Goal: Information Seeking & Learning: Learn about a topic

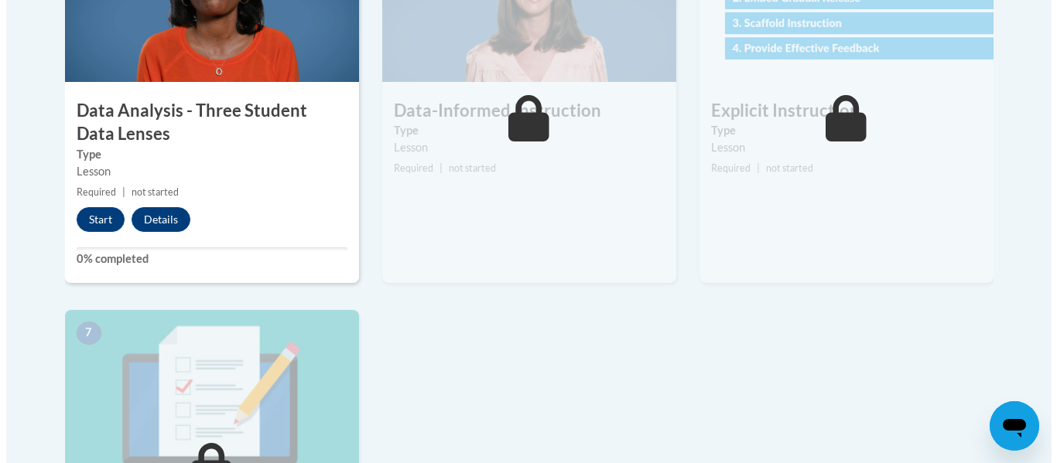
scroll to position [973, 0]
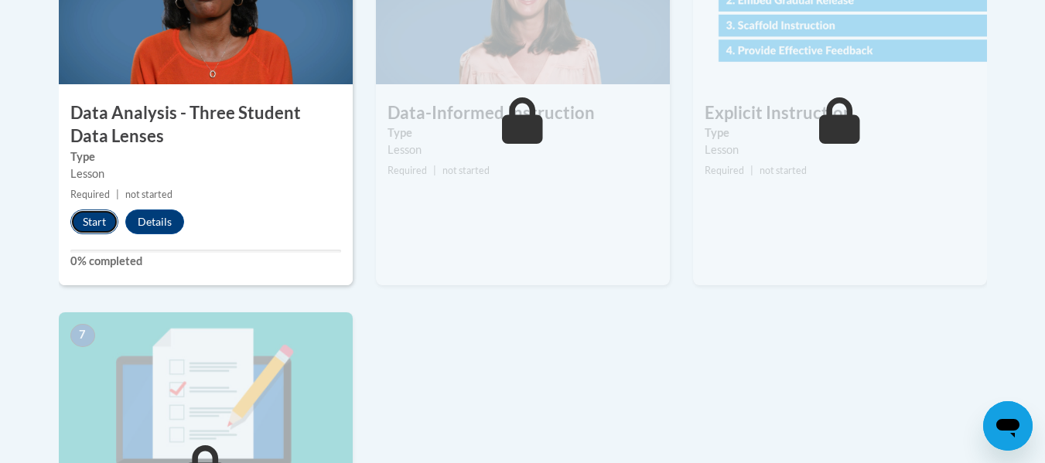
click at [104, 216] on button "Start" at bounding box center [94, 222] width 48 height 25
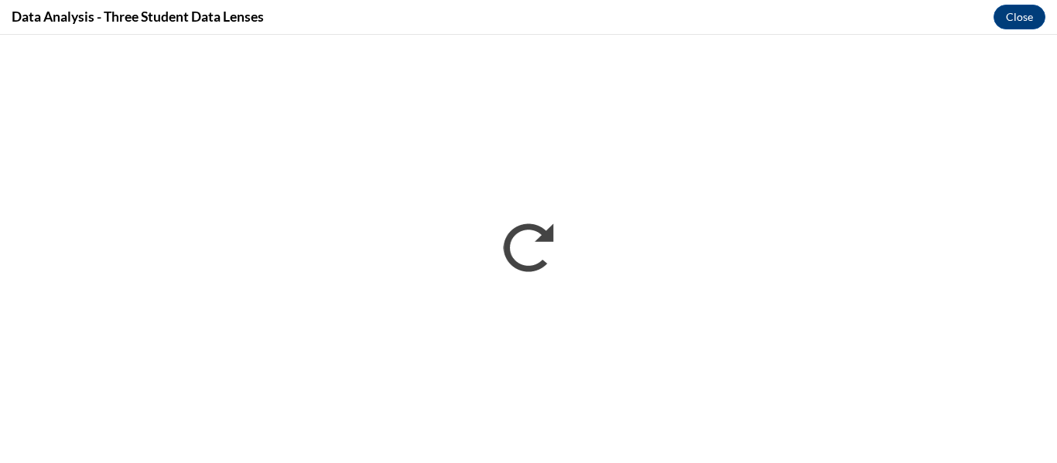
scroll to position [0, 0]
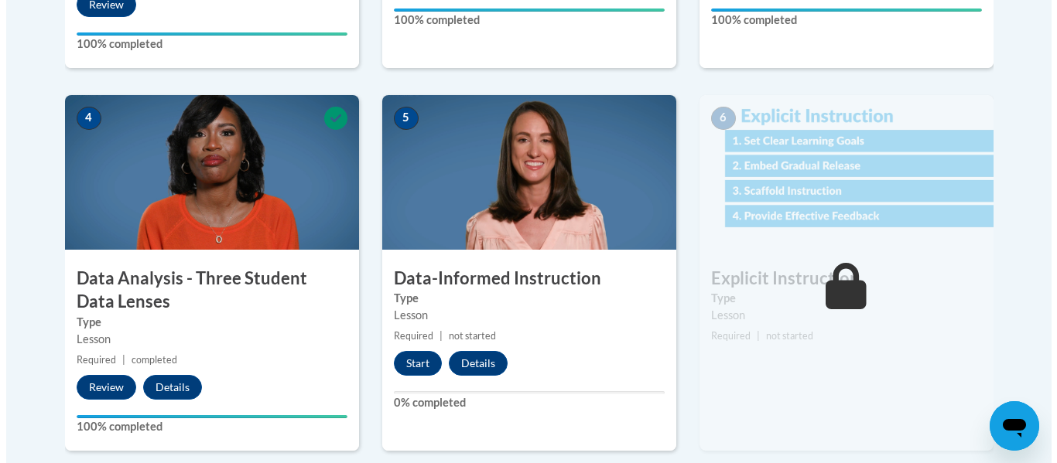
scroll to position [797, 0]
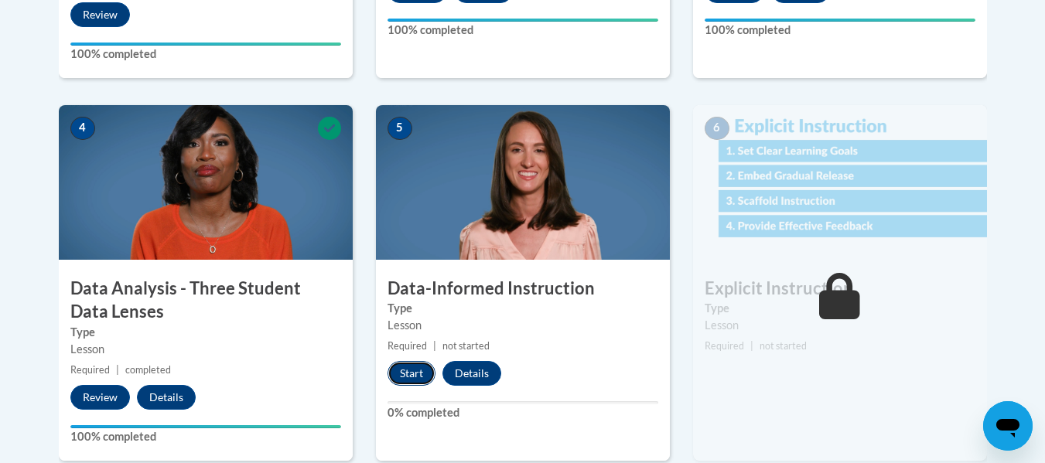
click at [418, 370] on button "Start" at bounding box center [412, 373] width 48 height 25
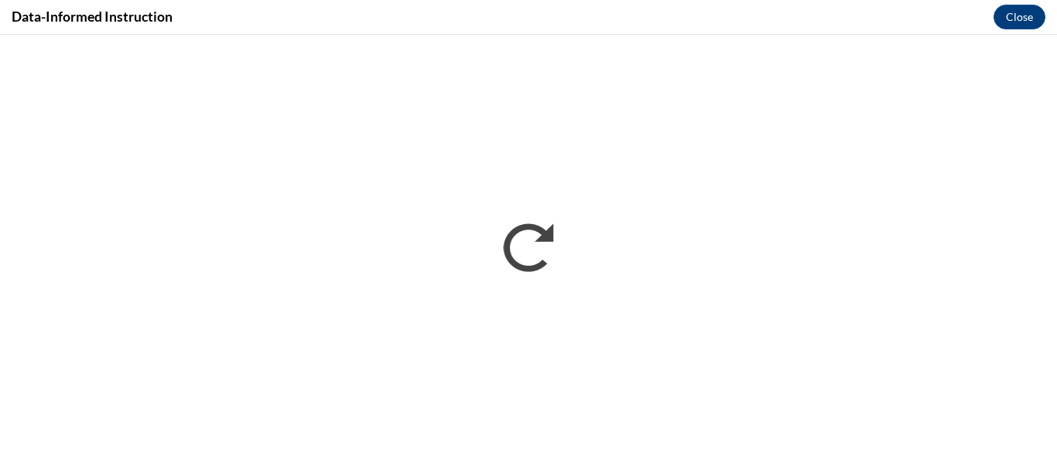
scroll to position [0, 0]
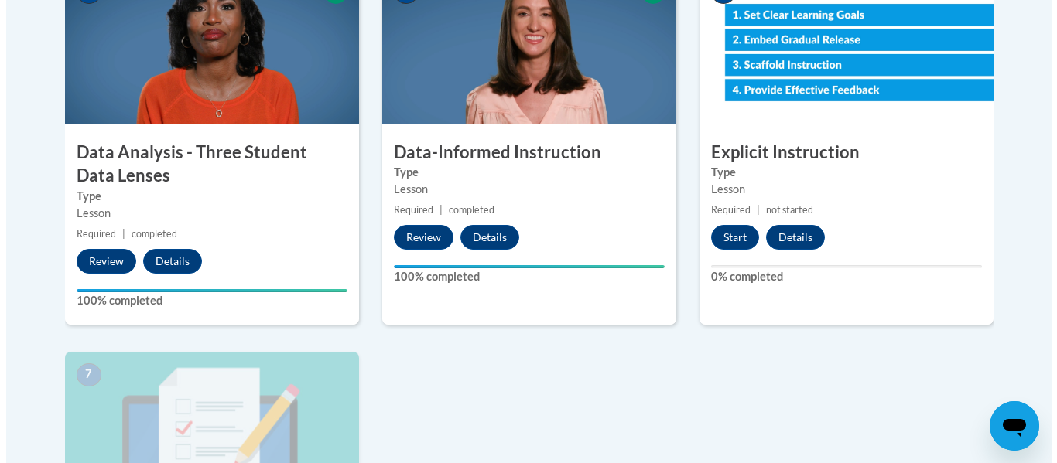
scroll to position [951, 0]
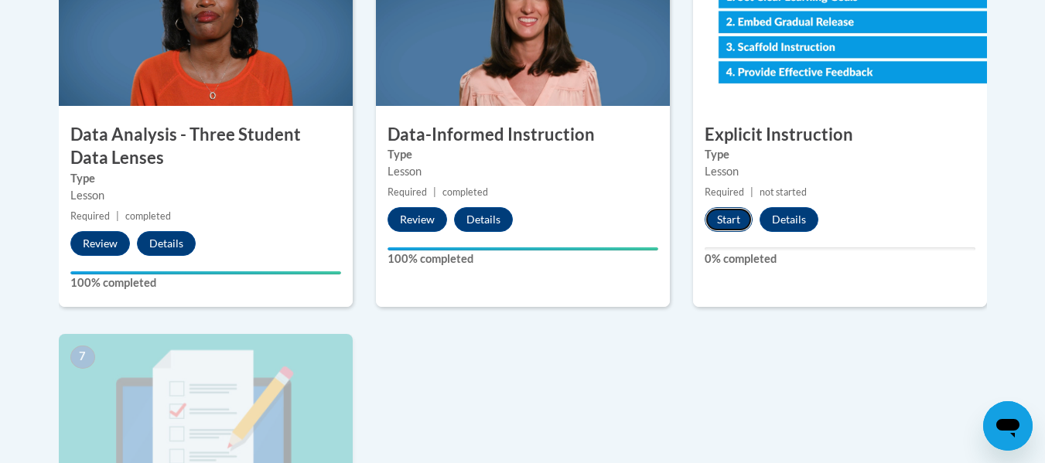
click at [726, 217] on button "Start" at bounding box center [729, 219] width 48 height 25
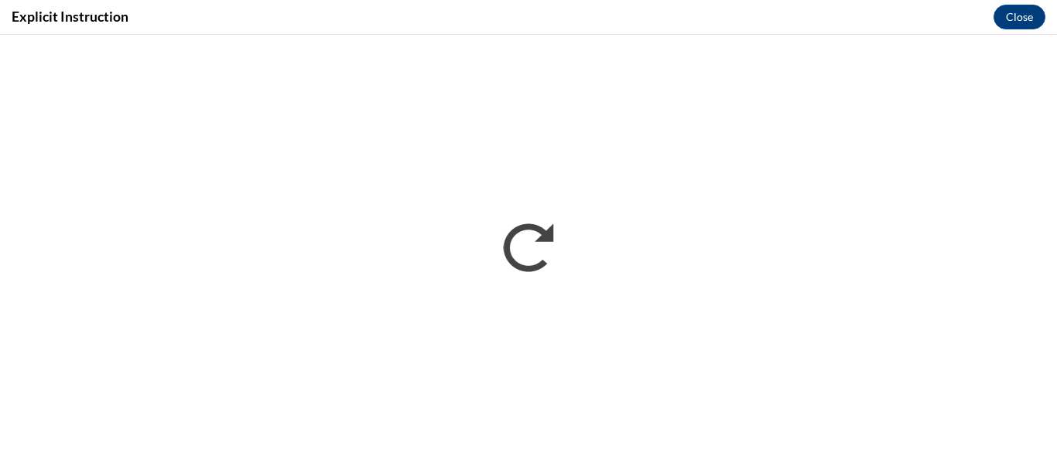
scroll to position [0, 0]
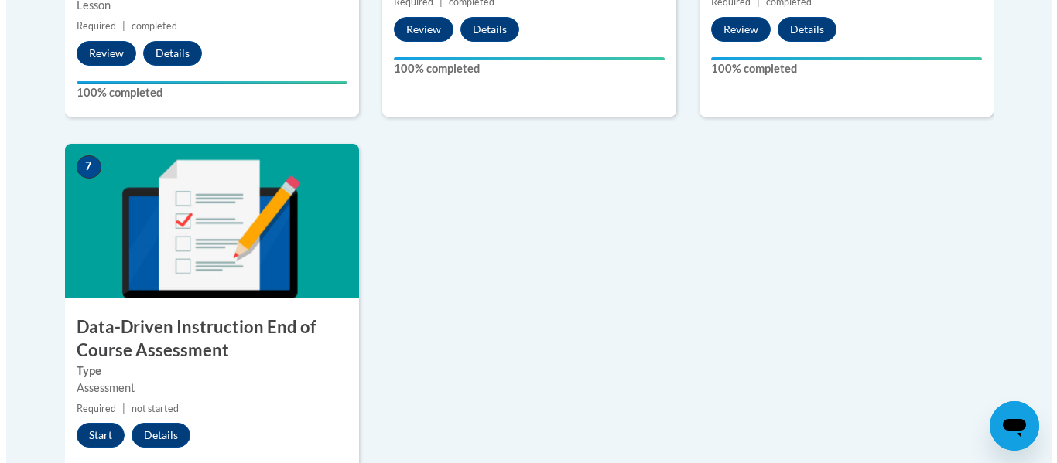
scroll to position [1141, 0]
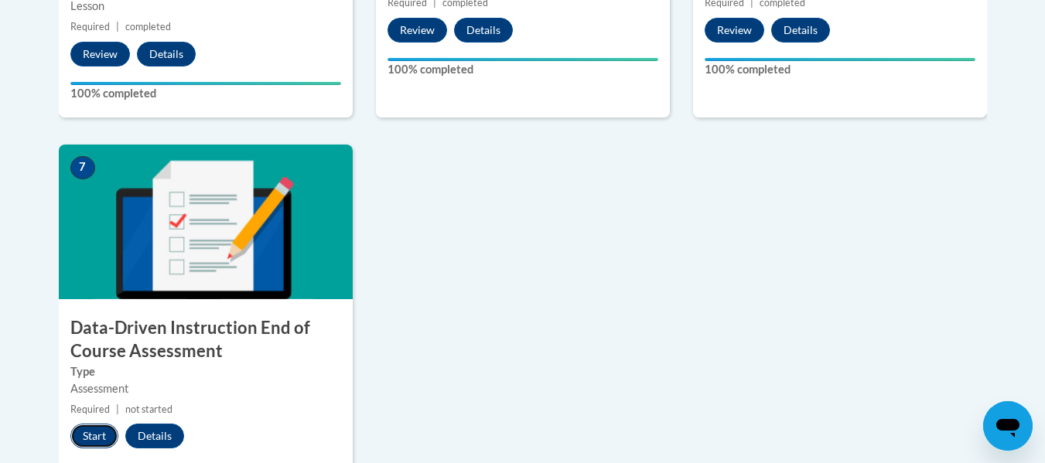
click at [90, 435] on button "Start" at bounding box center [94, 436] width 48 height 25
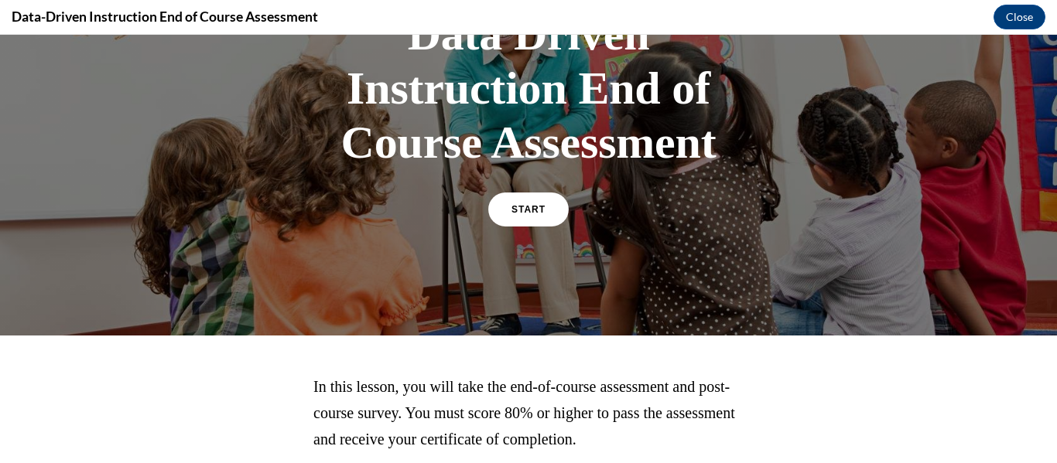
scroll to position [140, 0]
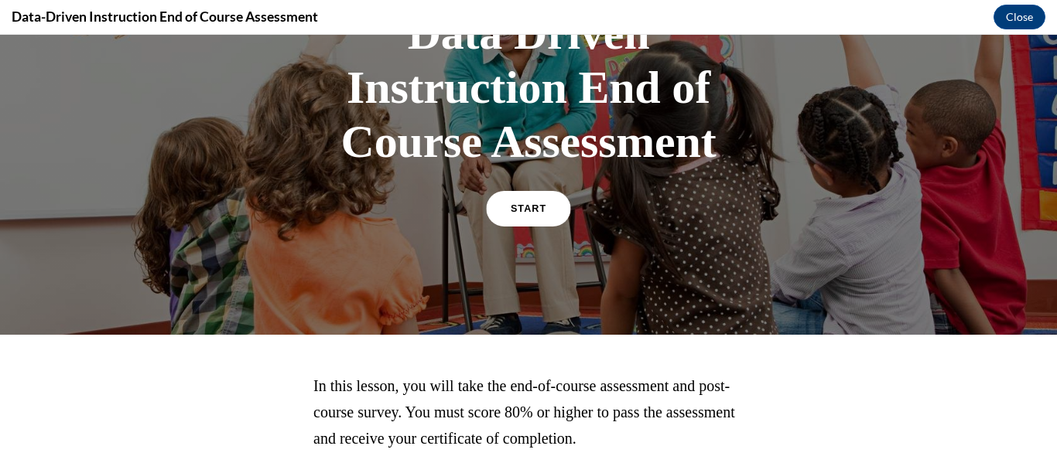
click at [512, 214] on link "START" at bounding box center [528, 209] width 84 height 36
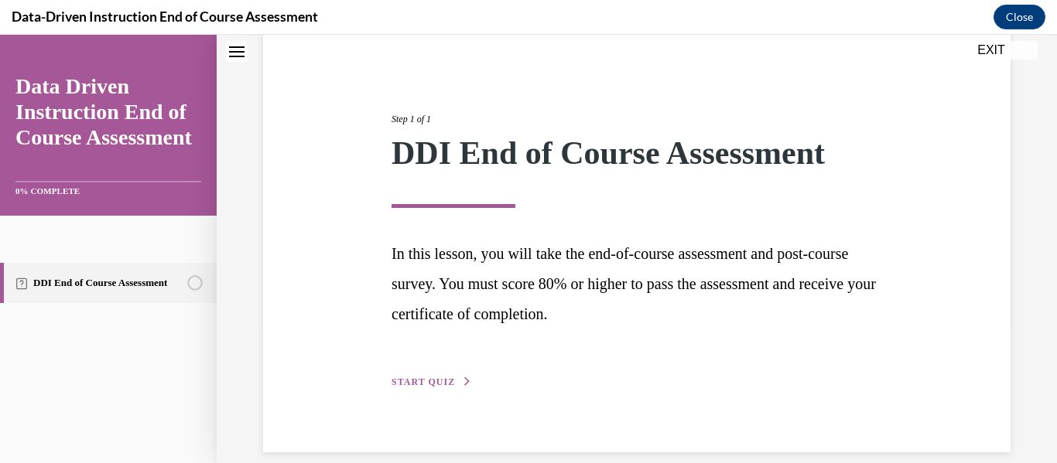
scroll to position [159, 0]
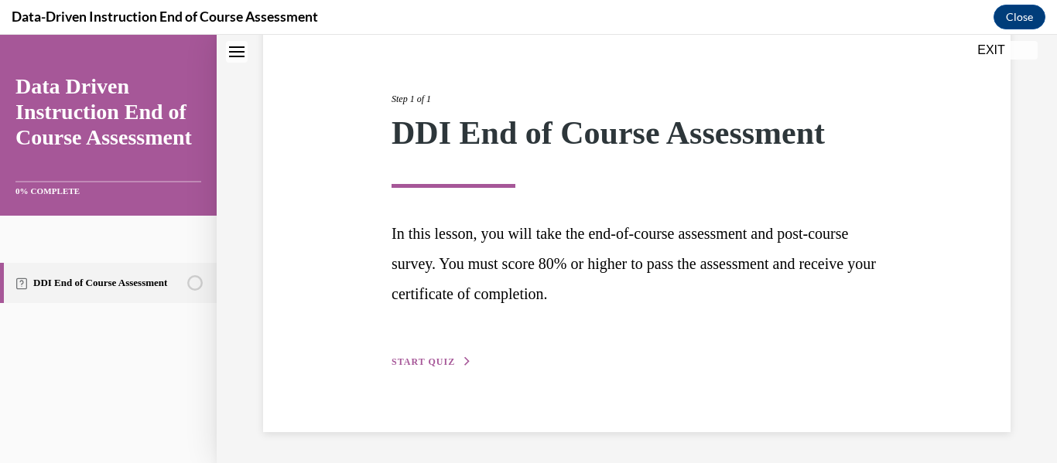
click at [436, 367] on button "START QUIZ" at bounding box center [431, 362] width 80 height 14
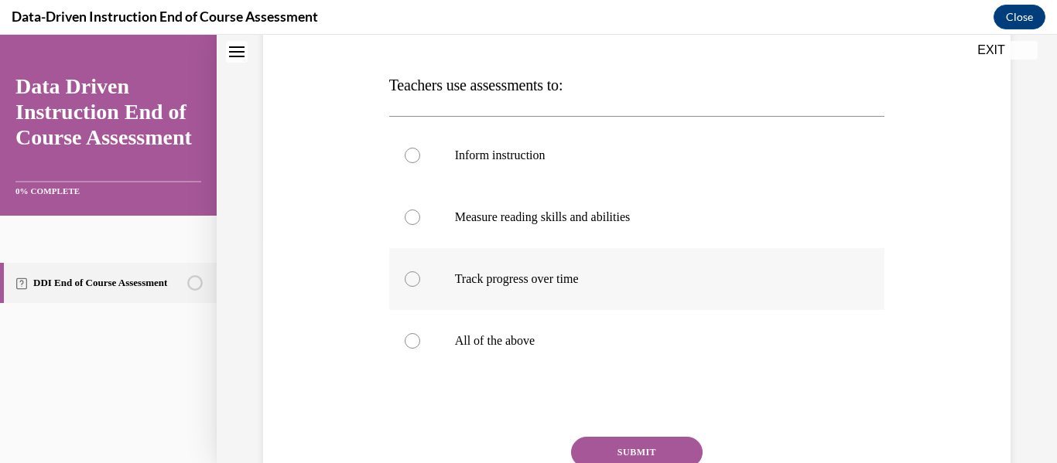
scroll to position [227, 0]
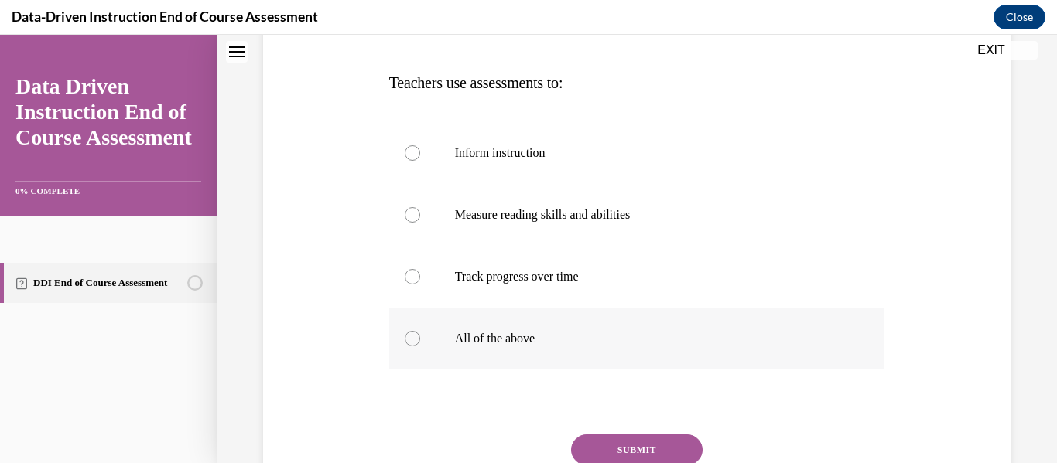
click at [409, 343] on div at bounding box center [412, 338] width 15 height 15
click at [409, 343] on input "All of the above" at bounding box center [412, 338] width 15 height 15
radio input "true"
drag, startPoint x: 629, startPoint y: 444, endPoint x: 617, endPoint y: 443, distance: 11.6
click at [617, 443] on button "SUBMIT" at bounding box center [636, 450] width 131 height 31
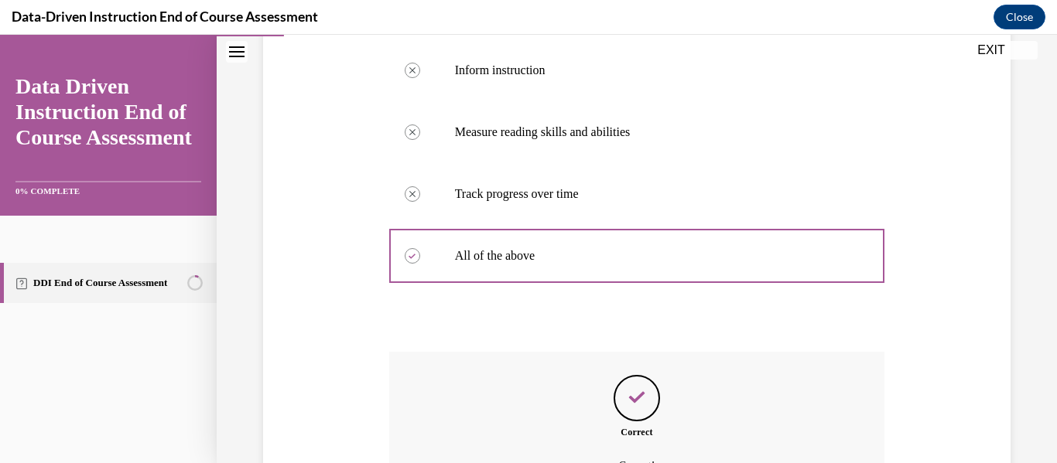
scroll to position [482, 0]
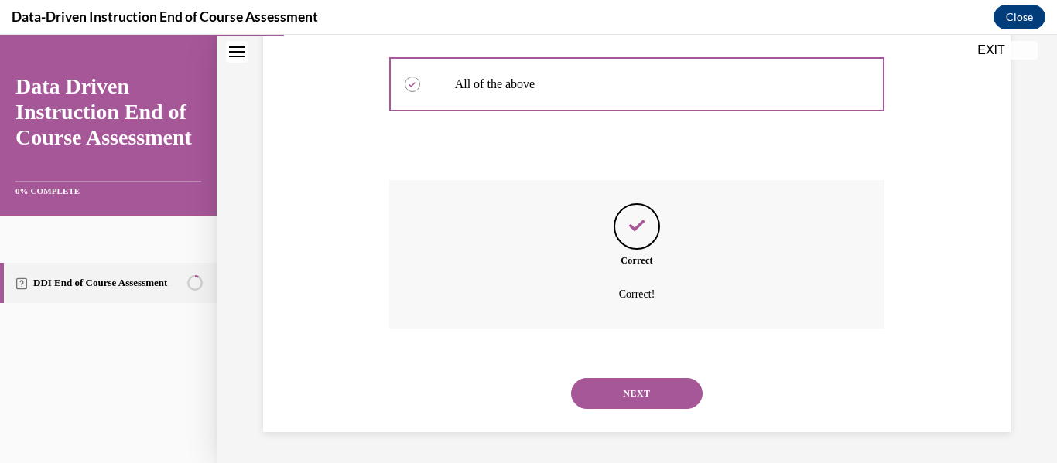
click at [623, 391] on button "NEXT" at bounding box center [636, 393] width 131 height 31
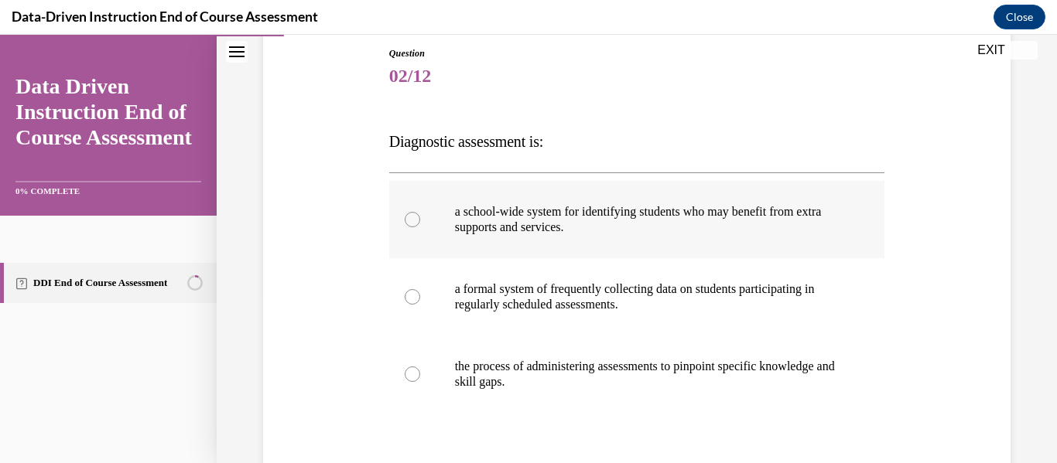
scroll to position [176, 0]
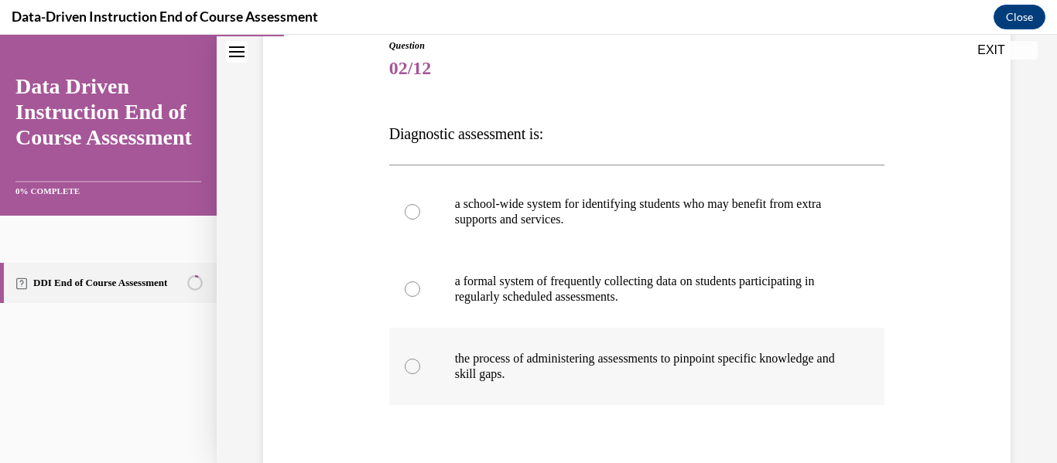
click at [546, 374] on p "the process of administering assessments to pinpoint specific knowledge and ski…" at bounding box center [650, 366] width 391 height 31
click at [420, 374] on input "the process of administering assessments to pinpoint specific knowledge and ski…" at bounding box center [412, 366] width 15 height 15
radio input "true"
click at [406, 291] on div at bounding box center [412, 289] width 15 height 15
click at [406, 291] on input "a formal system of frequently collecting data on students participating in regu…" at bounding box center [412, 289] width 15 height 15
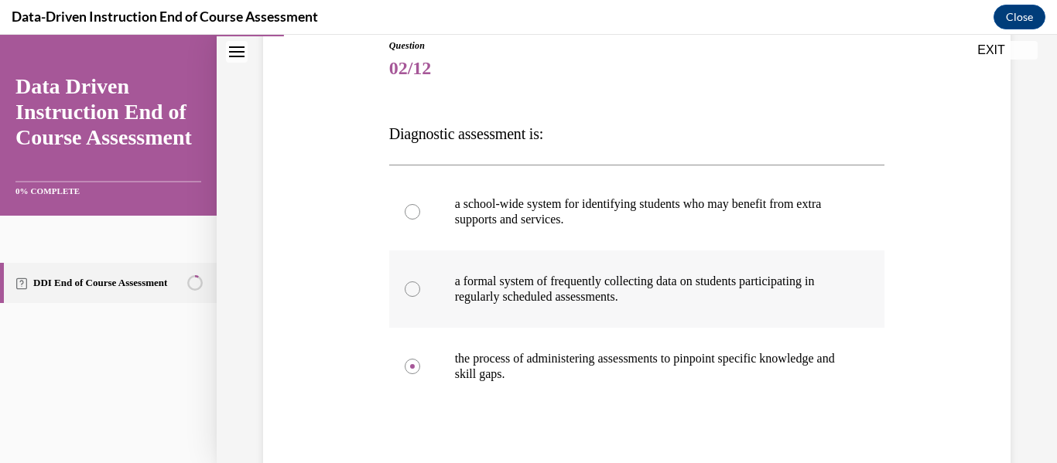
radio input "true"
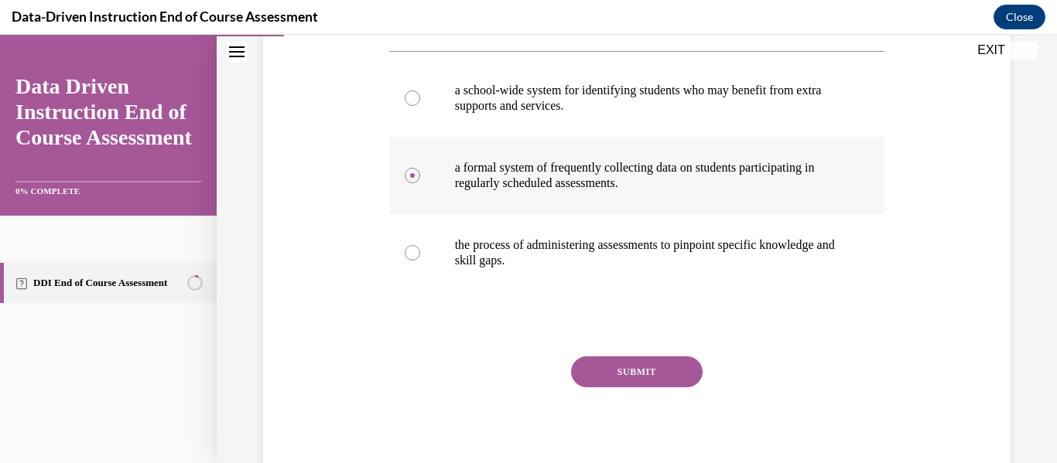
scroll to position [310, 0]
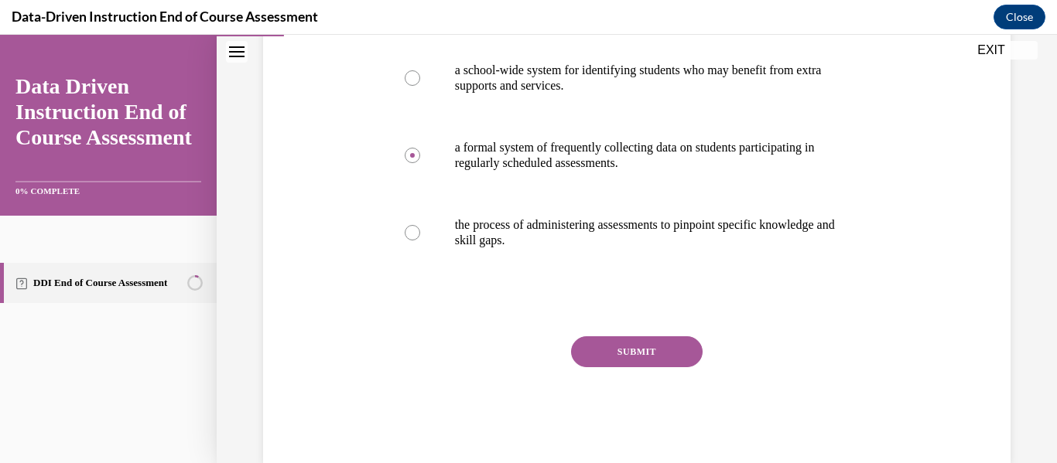
click at [580, 357] on button "SUBMIT" at bounding box center [636, 351] width 131 height 31
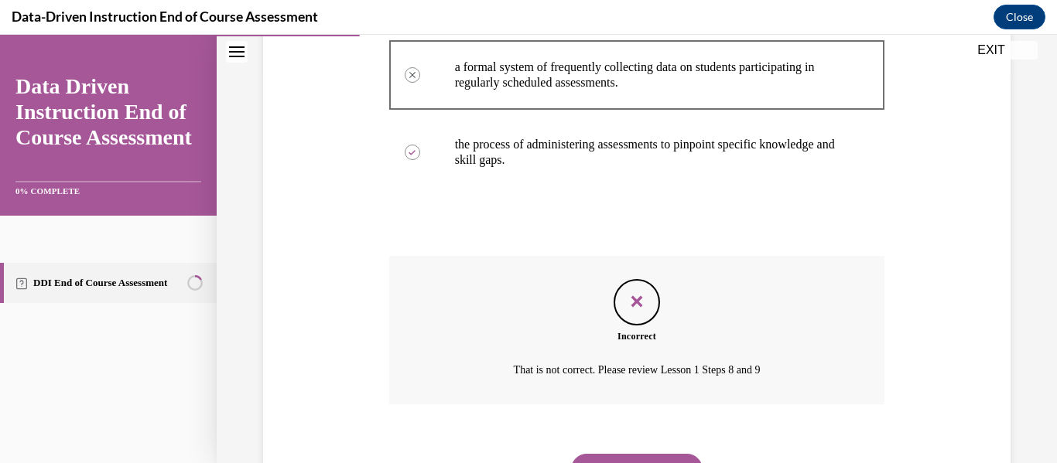
scroll to position [466, 0]
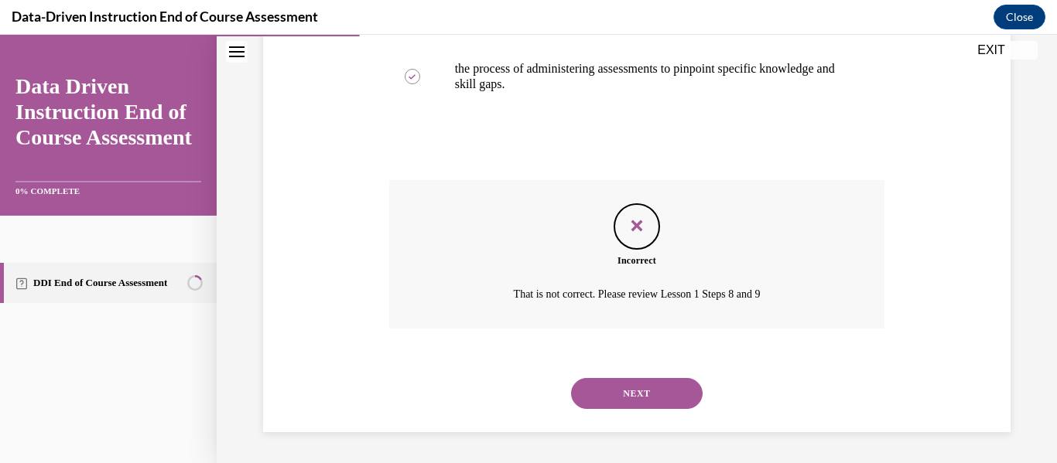
click at [616, 388] on button "NEXT" at bounding box center [636, 393] width 131 height 31
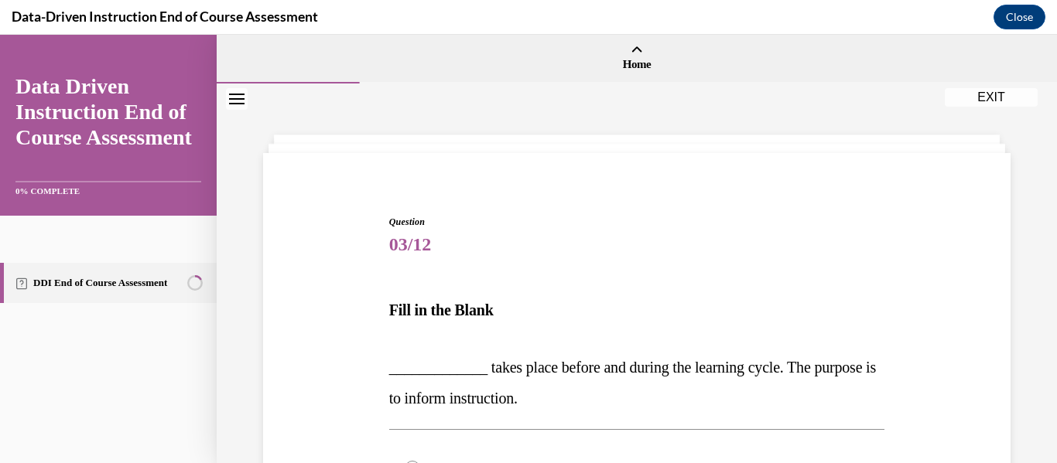
scroll to position [5, 0]
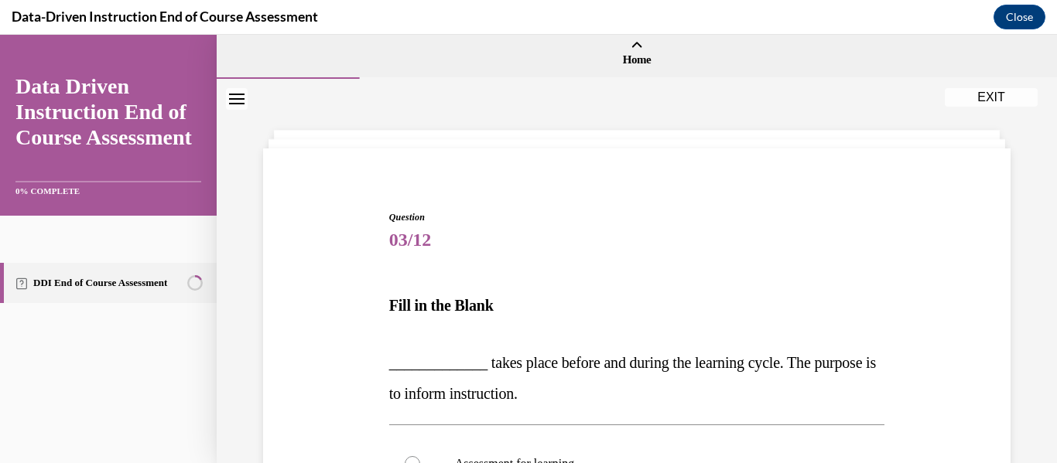
click at [616, 388] on p "_____________ takes place before and during the learning cycle. The purpose is …" at bounding box center [637, 378] width 496 height 62
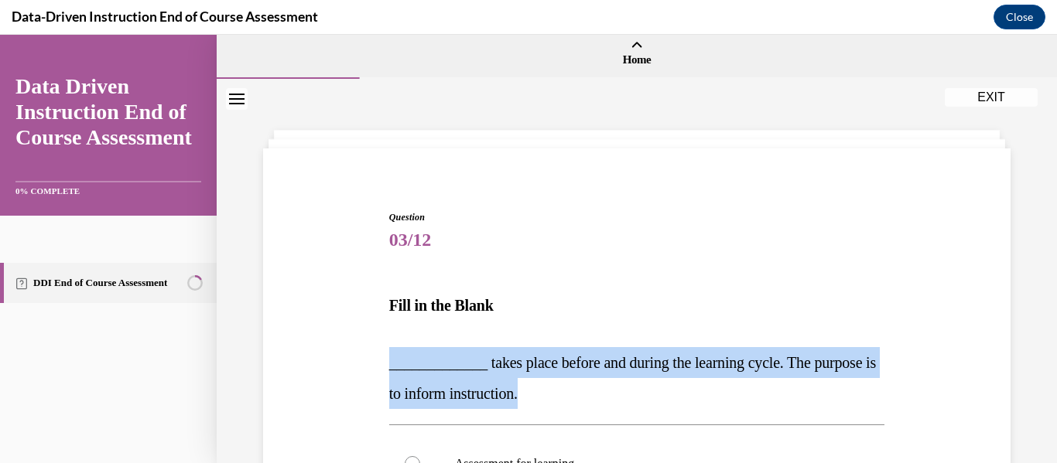
click at [616, 388] on p "_____________ takes place before and during the learning cycle. The purpose is …" at bounding box center [637, 378] width 496 height 62
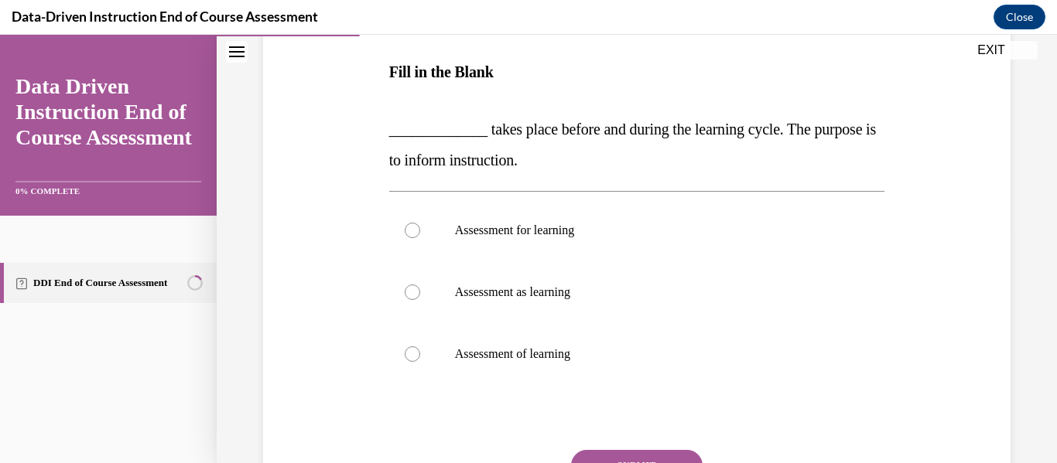
scroll to position [241, 0]
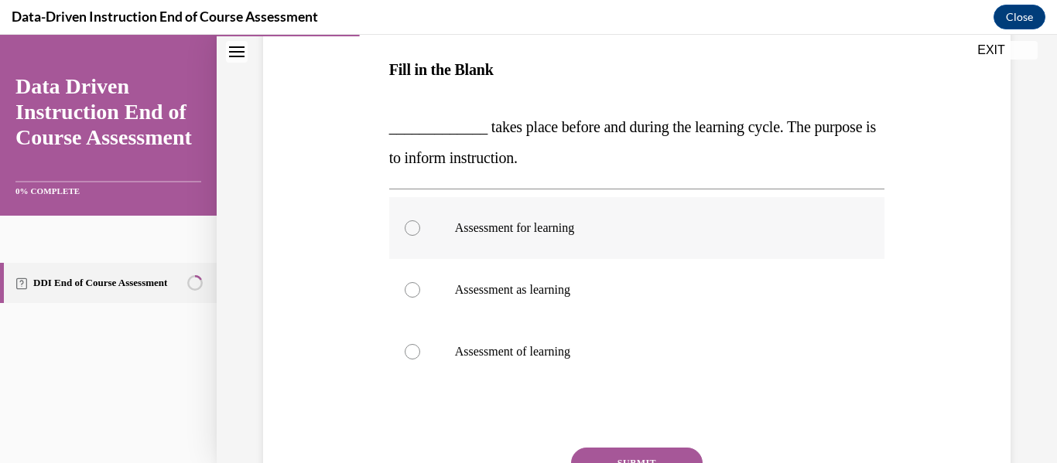
click at [411, 225] on div at bounding box center [412, 227] width 15 height 15
click at [411, 225] on input "Assessment for learning" at bounding box center [412, 227] width 15 height 15
radio input "true"
drag, startPoint x: 623, startPoint y: 267, endPoint x: 631, endPoint y: 218, distance: 49.3
click at [631, 218] on div "Assessment for learning Assessment as learning Assessment of learning" at bounding box center [637, 290] width 496 height 186
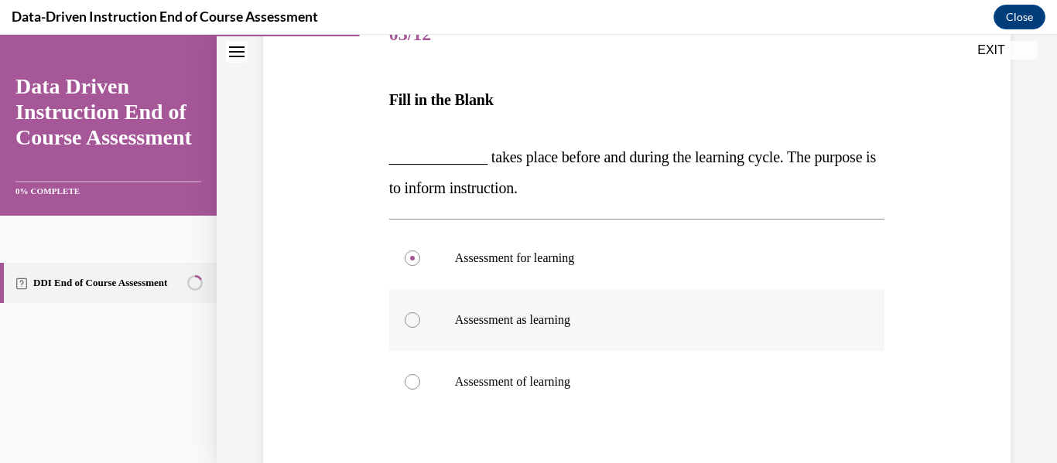
scroll to position [288, 0]
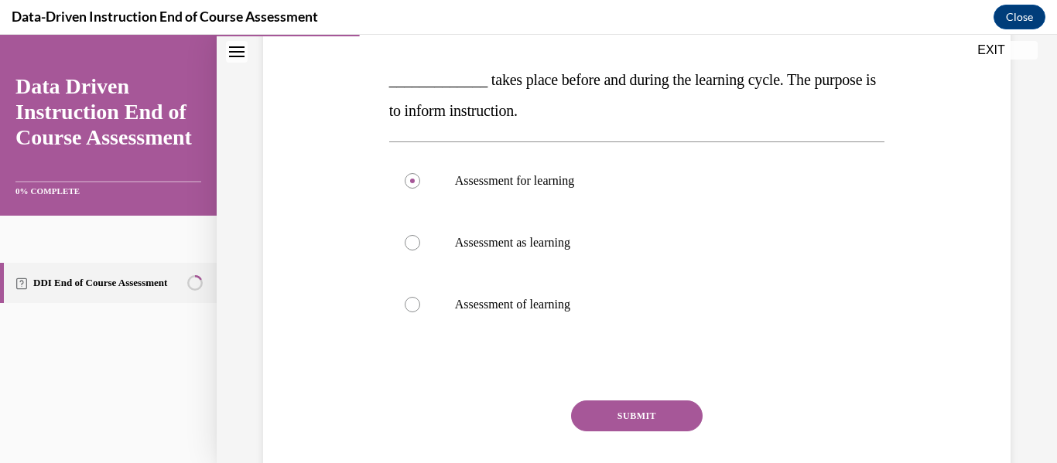
click at [633, 422] on button "SUBMIT" at bounding box center [636, 416] width 131 height 31
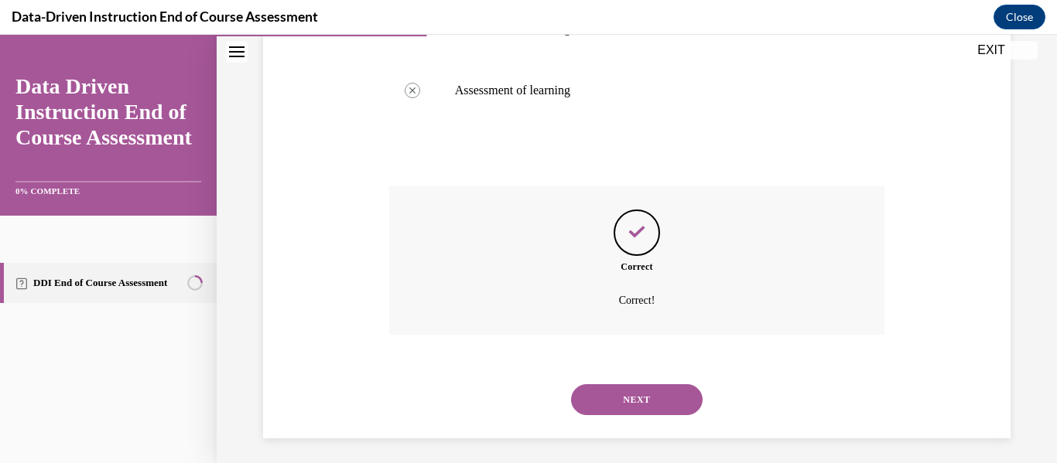
scroll to position [508, 0]
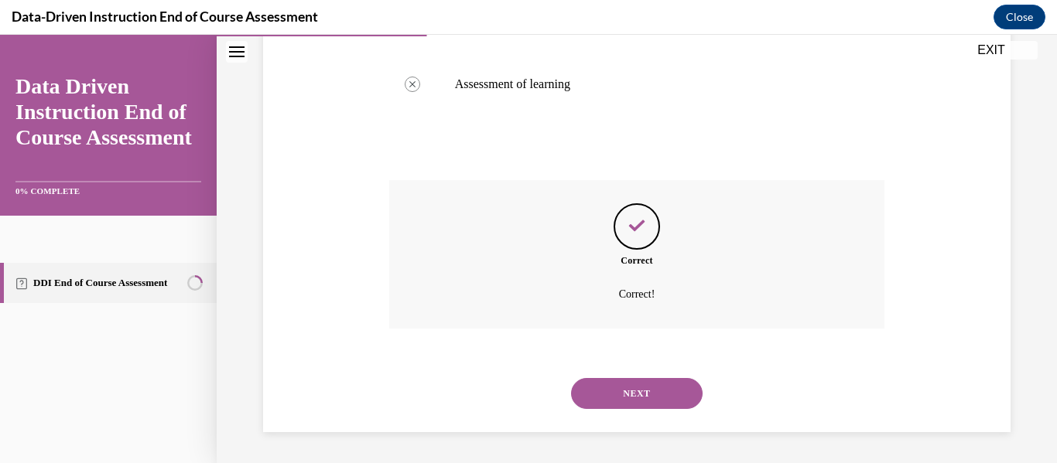
click at [623, 405] on button "NEXT" at bounding box center [636, 393] width 131 height 31
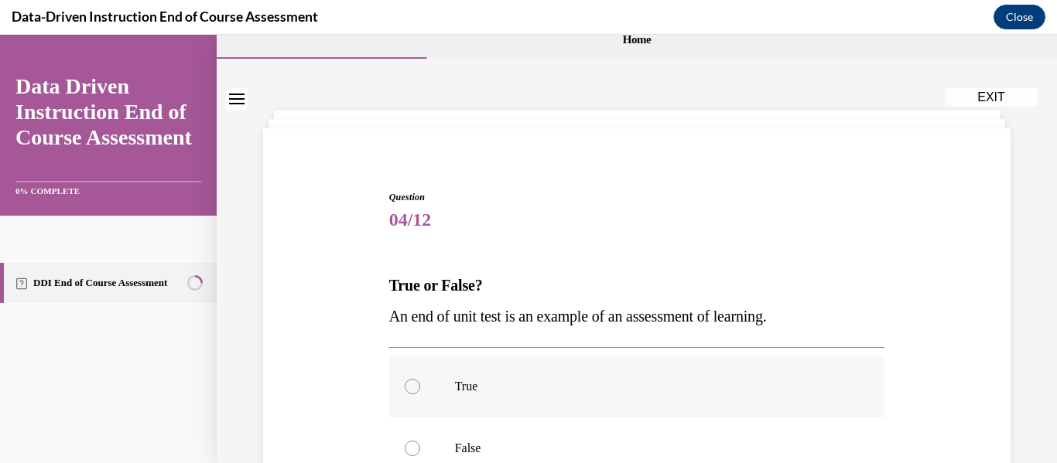
scroll to position [28, 0]
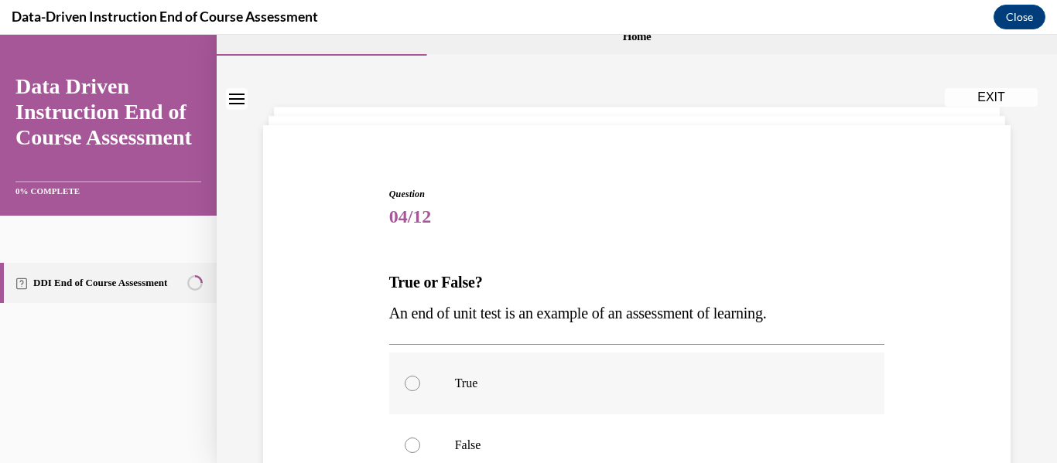
click at [412, 384] on div at bounding box center [412, 383] width 15 height 15
click at [412, 384] on input "True" at bounding box center [412, 383] width 15 height 15
radio input "true"
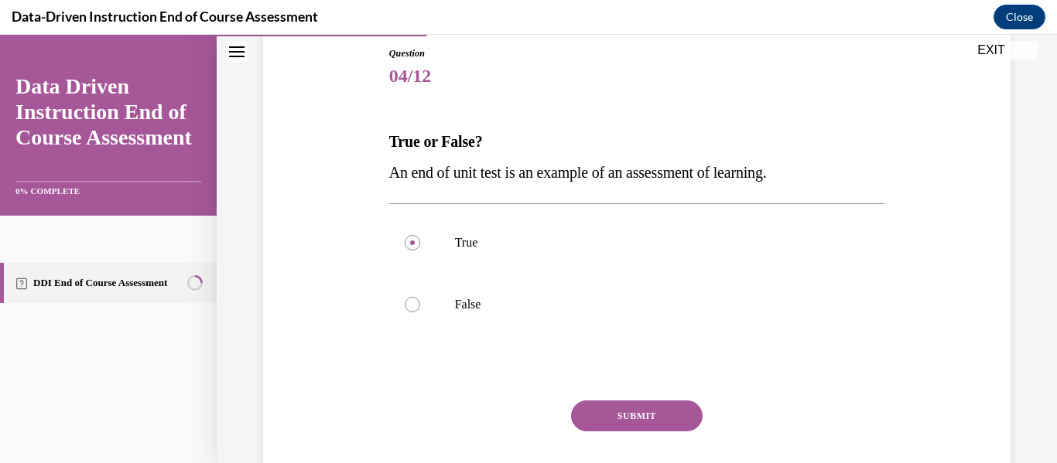
scroll to position [170, 0]
click at [616, 414] on button "SUBMIT" at bounding box center [636, 414] width 131 height 31
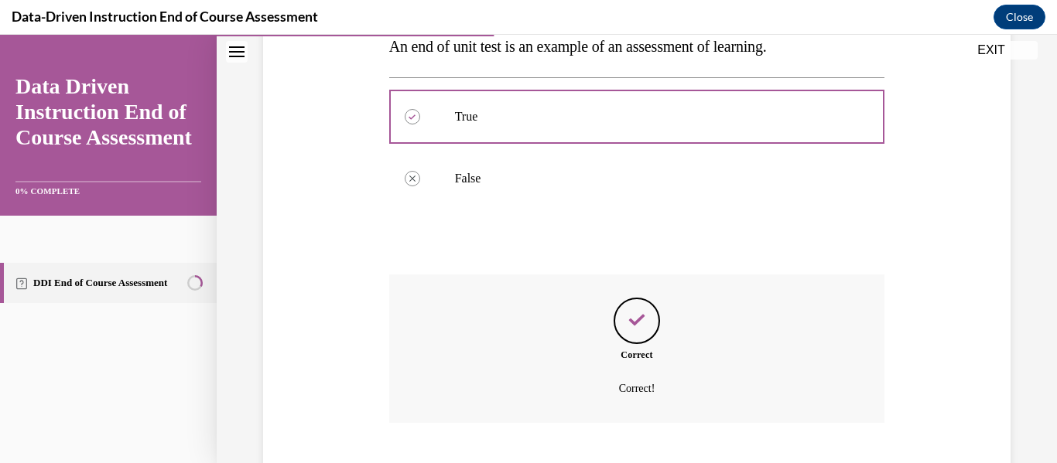
scroll to position [389, 0]
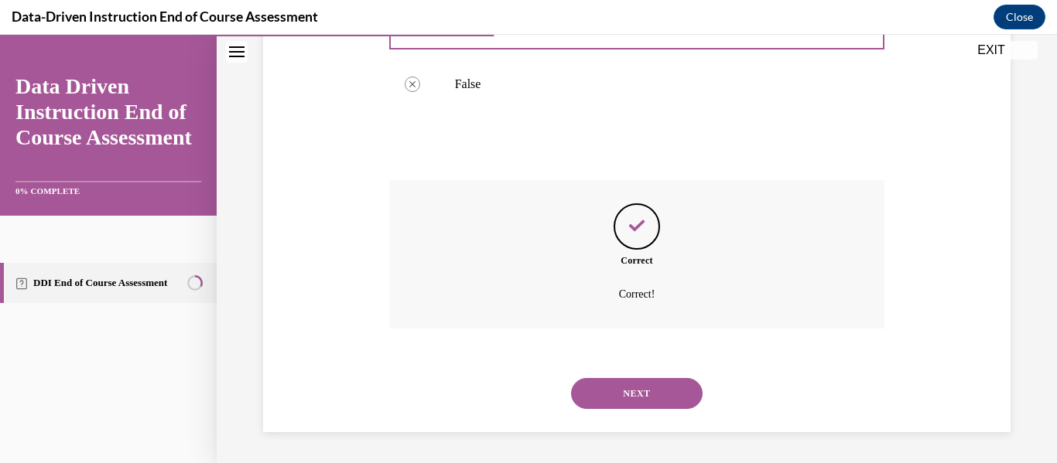
click at [610, 389] on button "NEXT" at bounding box center [636, 393] width 131 height 31
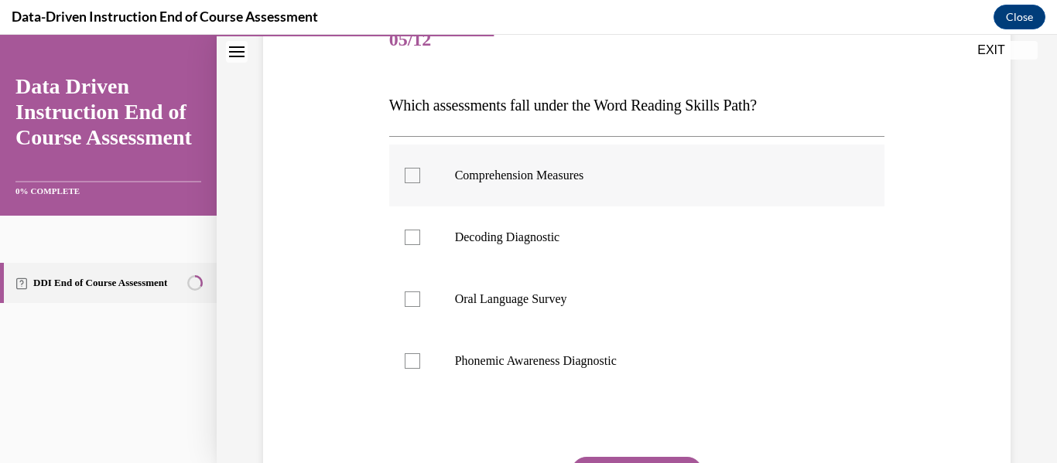
scroll to position [206, 0]
click at [610, 389] on label "Phonemic Awareness Diagnostic" at bounding box center [637, 360] width 496 height 62
click at [420, 368] on input "Phonemic Awareness Diagnostic" at bounding box center [412, 360] width 15 height 15
click at [610, 389] on label "Phonemic Awareness Diagnostic" at bounding box center [637, 360] width 496 height 62
click at [420, 368] on input "Phonemic Awareness Diagnostic" at bounding box center [412, 360] width 15 height 15
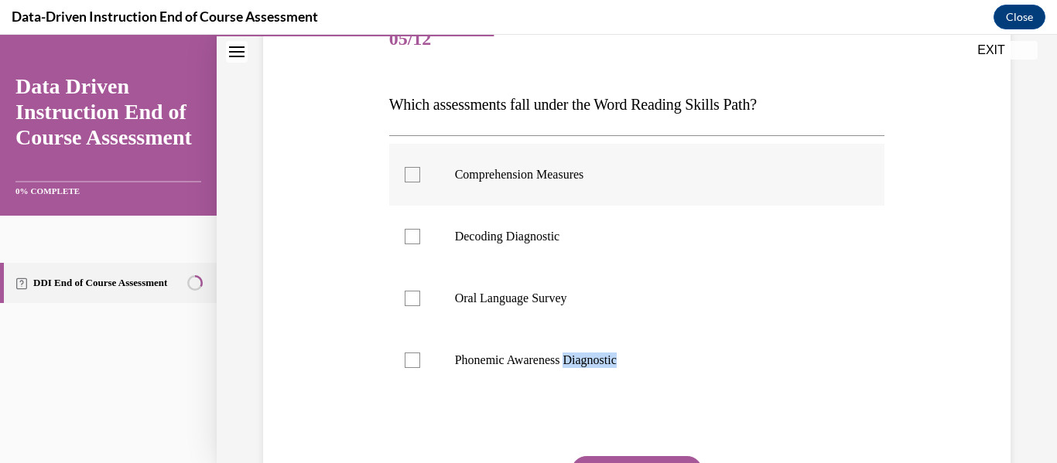
click at [610, 389] on label "Phonemic Awareness Diagnostic" at bounding box center [637, 360] width 496 height 62
click at [420, 368] on input "Phonemic Awareness Diagnostic" at bounding box center [412, 360] width 15 height 15
checkbox input "true"
click at [410, 309] on label "Oral Language Survey" at bounding box center [637, 299] width 496 height 62
click at [410, 306] on input "Oral Language Survey" at bounding box center [412, 298] width 15 height 15
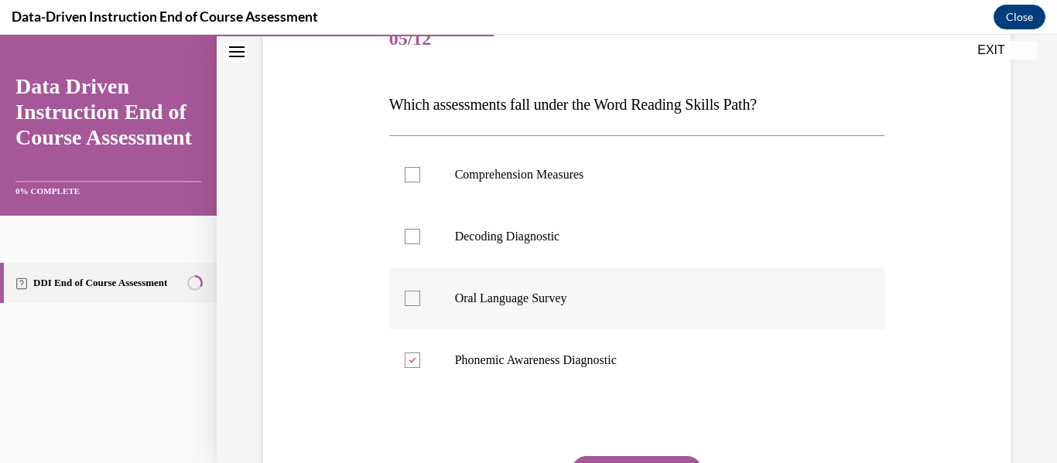
checkbox input "true"
click at [415, 232] on div at bounding box center [412, 236] width 15 height 15
click at [415, 232] on input "Decoding Diagnostic" at bounding box center [412, 236] width 15 height 15
checkbox input "true"
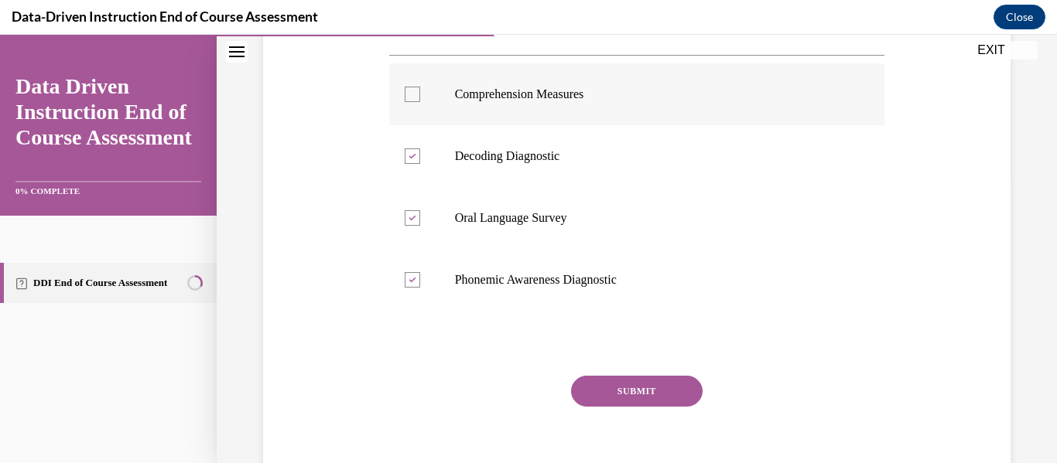
scroll to position [245, 0]
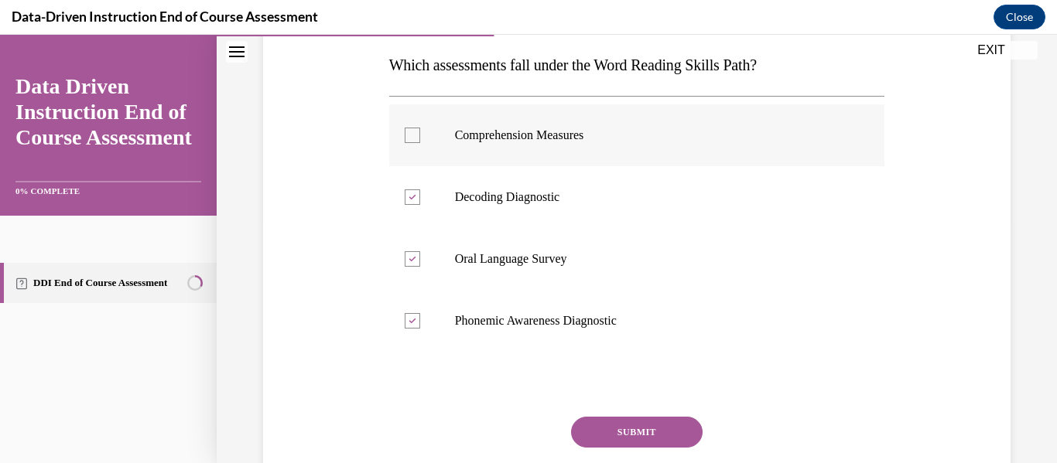
click at [408, 136] on div at bounding box center [412, 135] width 15 height 15
click at [408, 136] on input "Comprehension Measures" at bounding box center [412, 135] width 15 height 15
checkbox input "true"
click at [588, 431] on button "SUBMIT" at bounding box center [636, 432] width 131 height 31
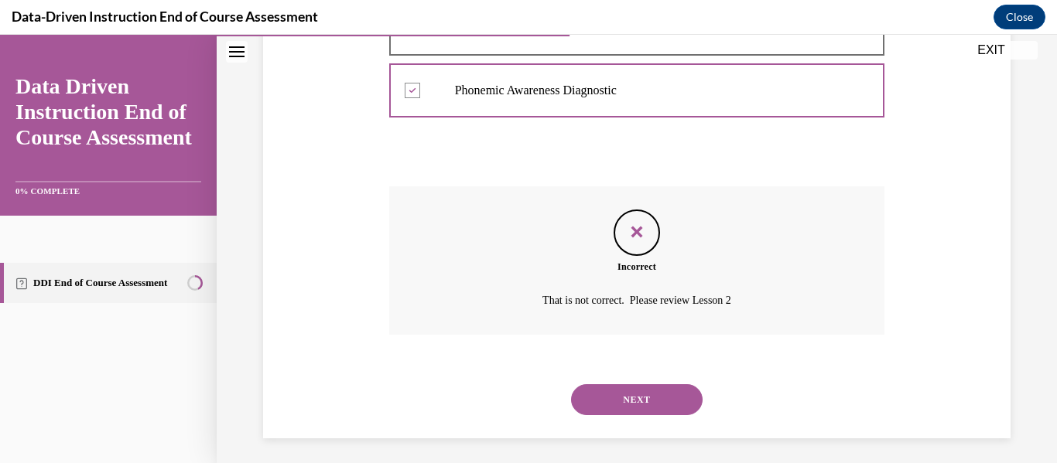
scroll to position [482, 0]
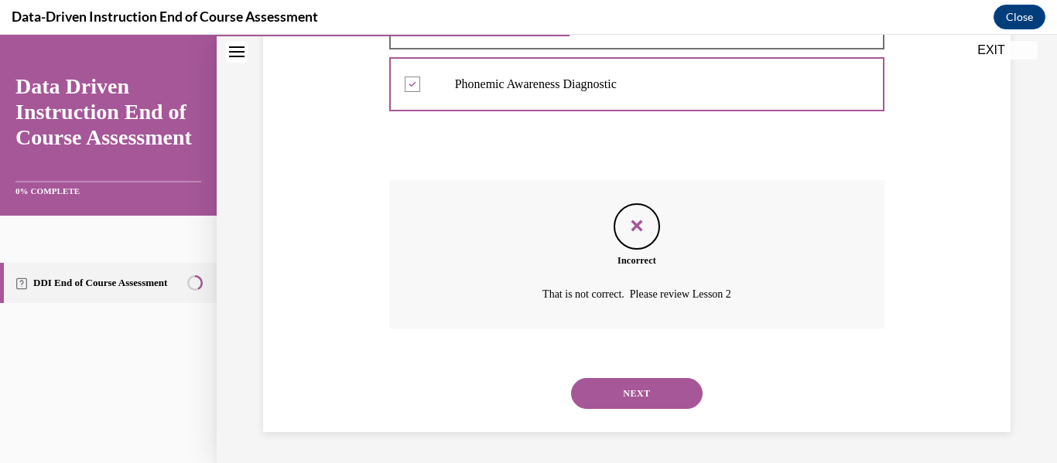
click at [609, 384] on button "NEXT" at bounding box center [636, 393] width 131 height 31
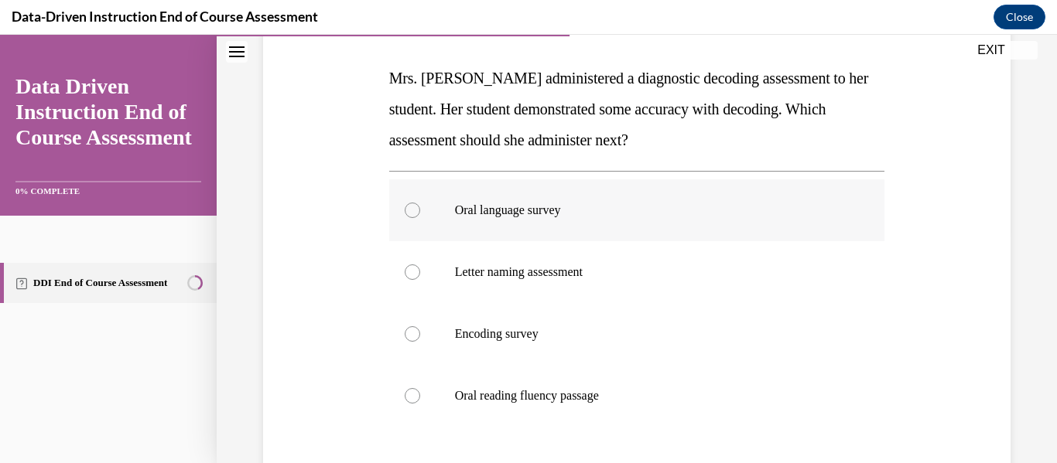
scroll to position [233, 0]
click at [413, 273] on div at bounding box center [412, 271] width 15 height 15
click at [413, 273] on input "Letter naming assessment" at bounding box center [412, 271] width 15 height 15
radio input "true"
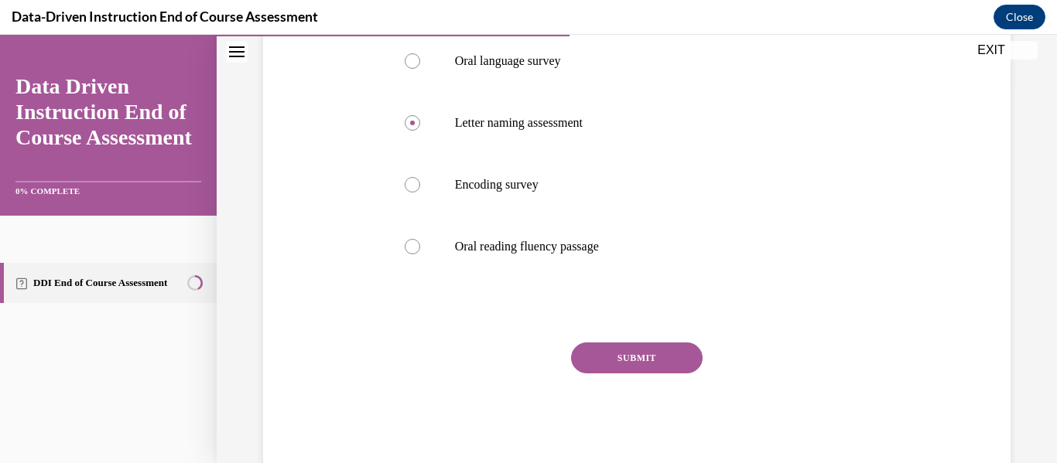
scroll to position [380, 0]
click at [635, 355] on button "SUBMIT" at bounding box center [636, 359] width 131 height 31
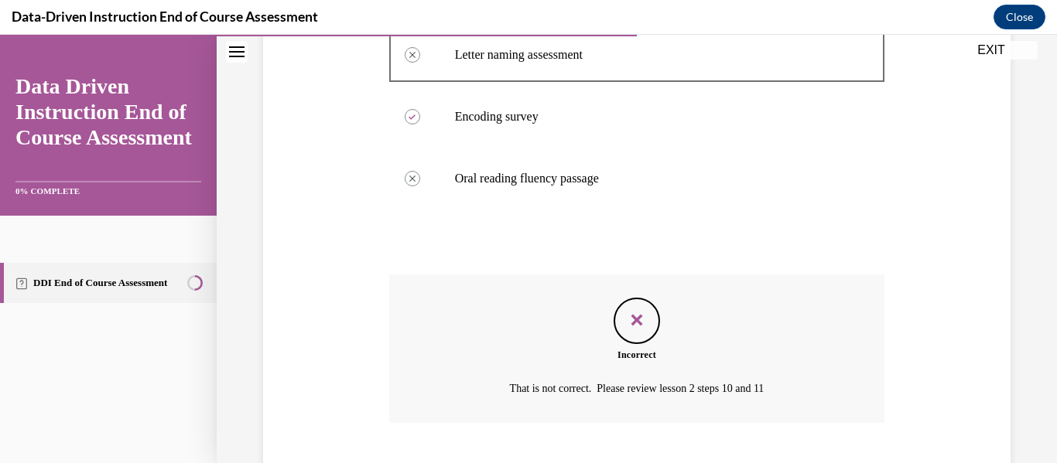
scroll to position [544, 0]
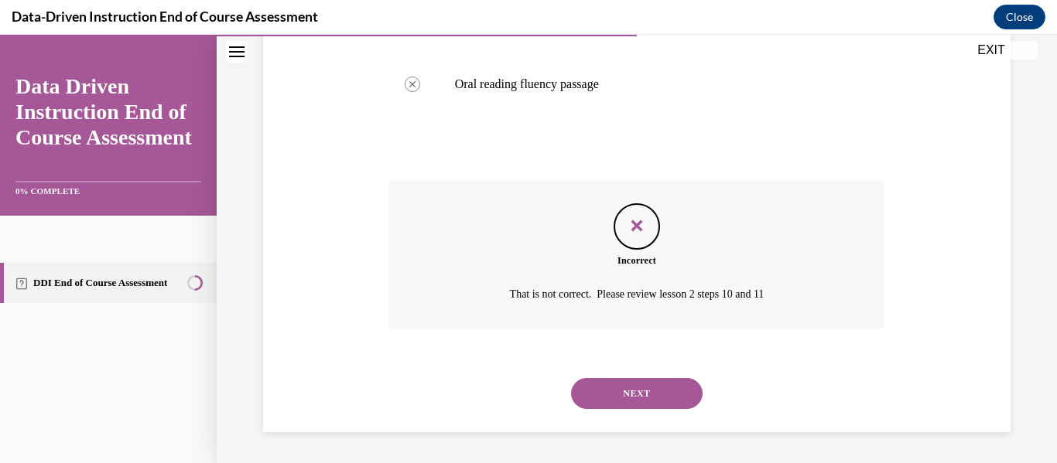
click at [611, 401] on button "NEXT" at bounding box center [636, 393] width 131 height 31
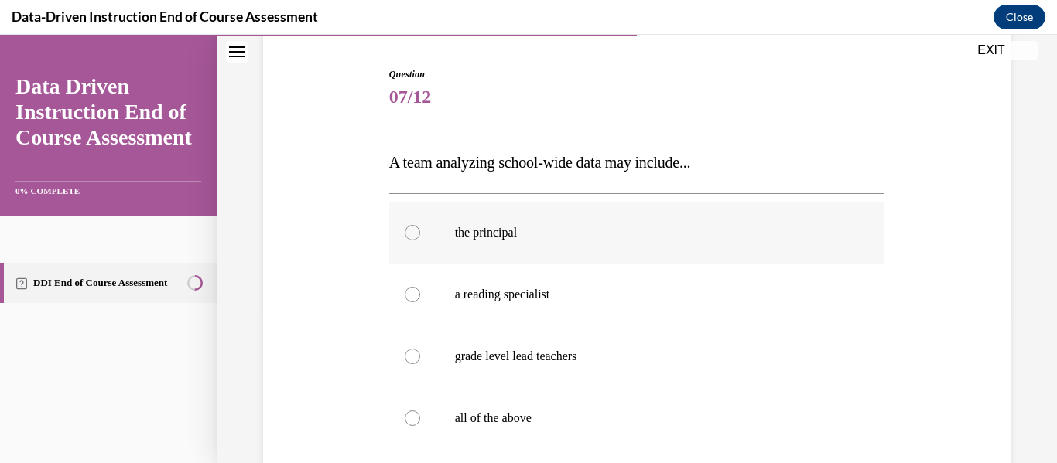
scroll to position [155, 0]
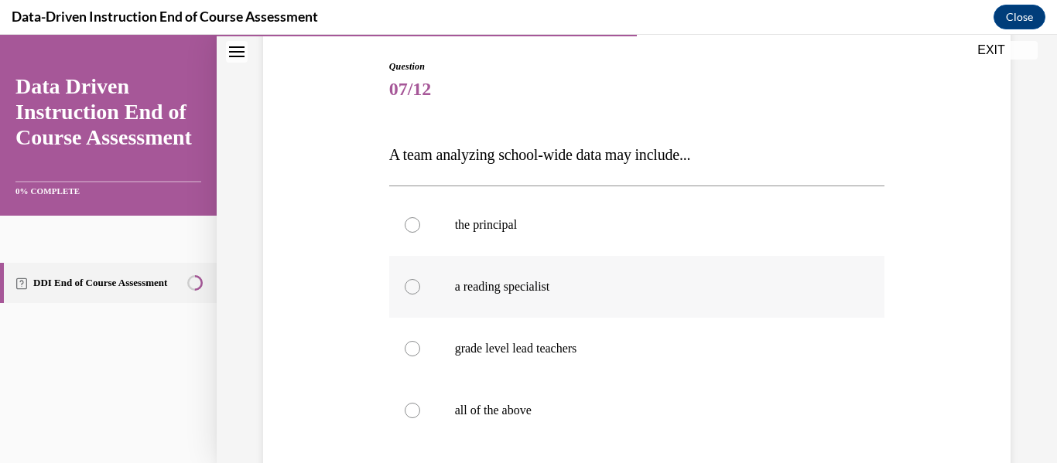
click at [408, 285] on div at bounding box center [412, 286] width 15 height 15
click at [408, 285] on input "a reading specialist" at bounding box center [412, 286] width 15 height 15
radio input "true"
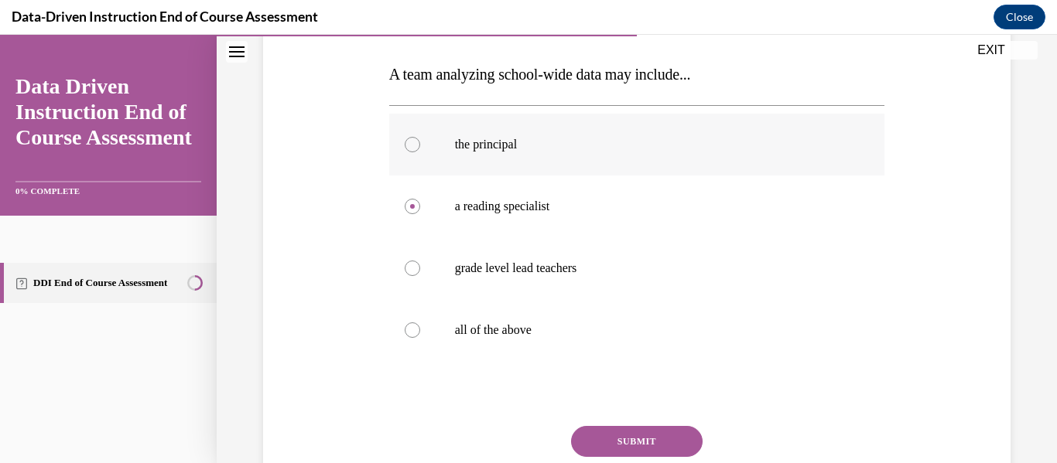
scroll to position [235, 0]
click at [408, 323] on div at bounding box center [412, 330] width 15 height 15
click at [408, 323] on input "all of the above" at bounding box center [412, 330] width 15 height 15
radio input "true"
click at [605, 441] on button "SUBMIT" at bounding box center [636, 442] width 131 height 31
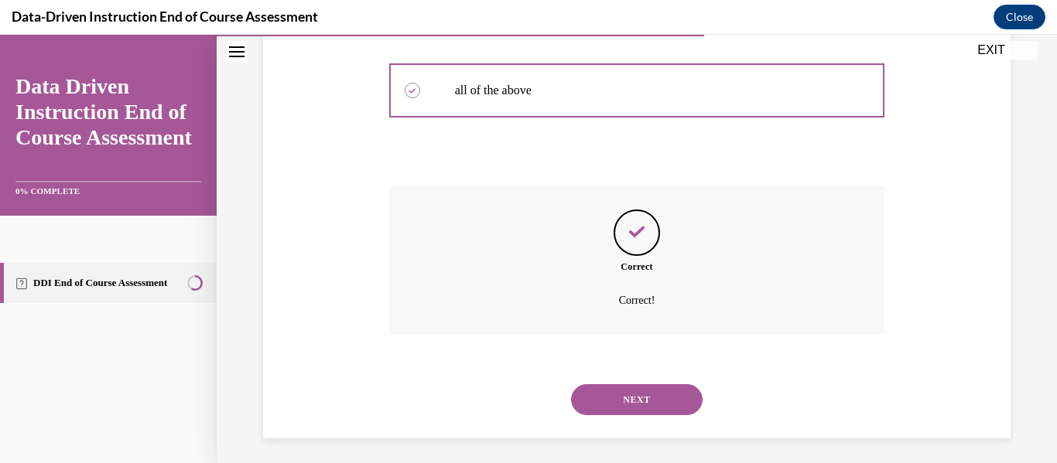
scroll to position [482, 0]
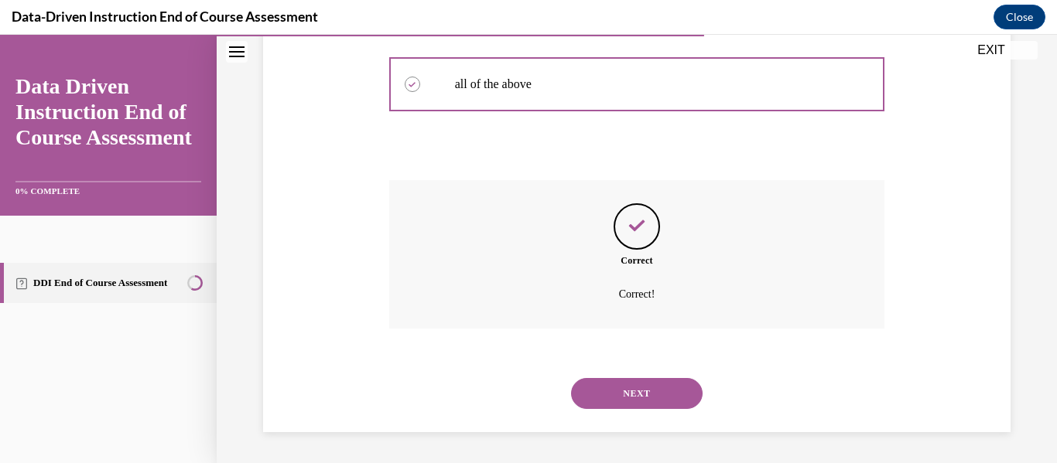
click at [609, 401] on button "NEXT" at bounding box center [636, 393] width 131 height 31
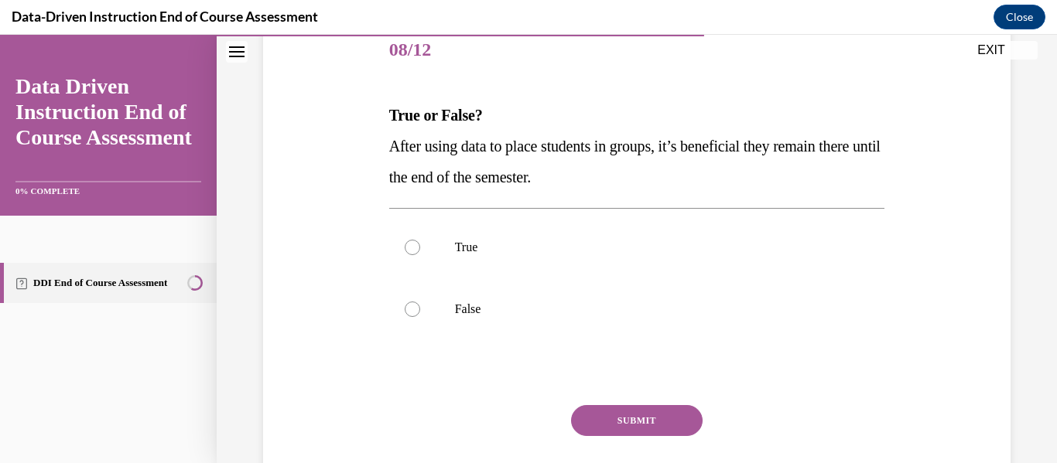
scroll to position [196, 0]
click at [406, 247] on div at bounding box center [412, 245] width 15 height 15
click at [406, 247] on input "True" at bounding box center [412, 245] width 15 height 15
radio input "true"
click at [611, 422] on button "SUBMIT" at bounding box center [636, 419] width 131 height 31
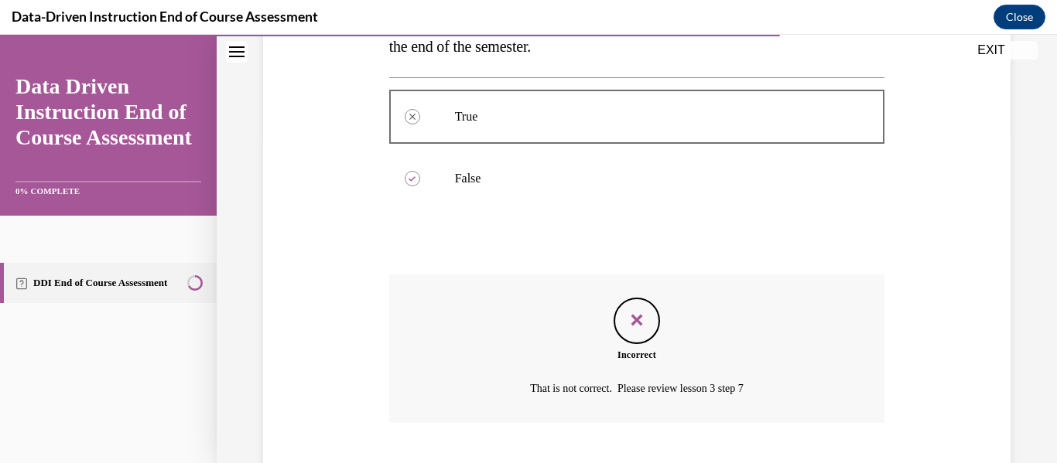
scroll to position [420, 0]
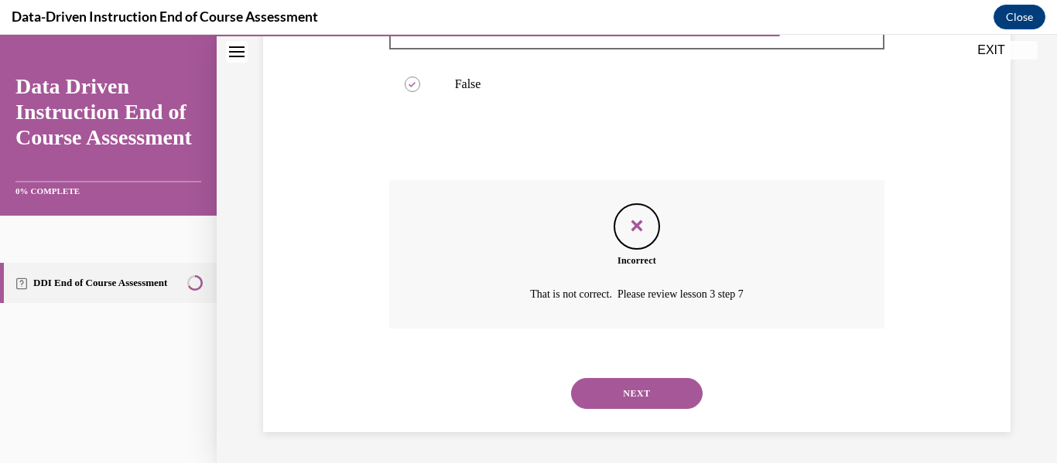
click at [624, 382] on button "NEXT" at bounding box center [636, 393] width 131 height 31
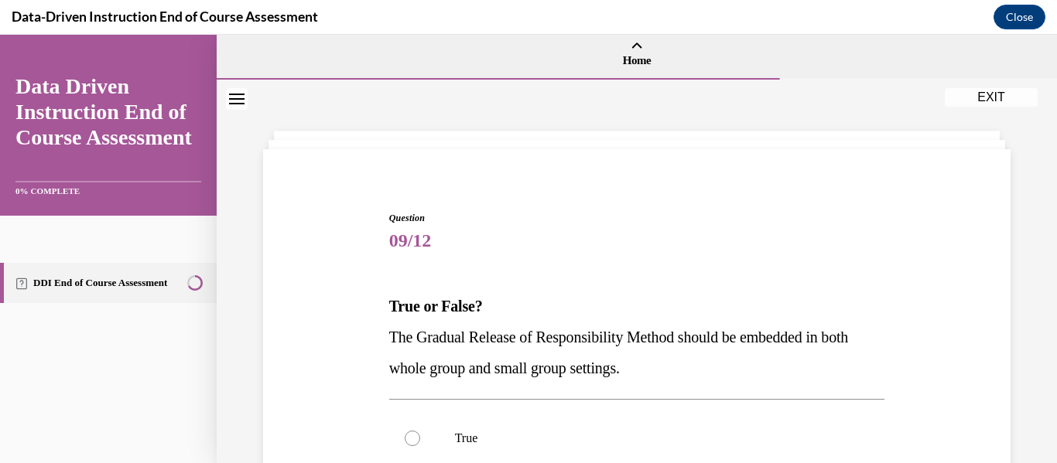
scroll to position [33, 0]
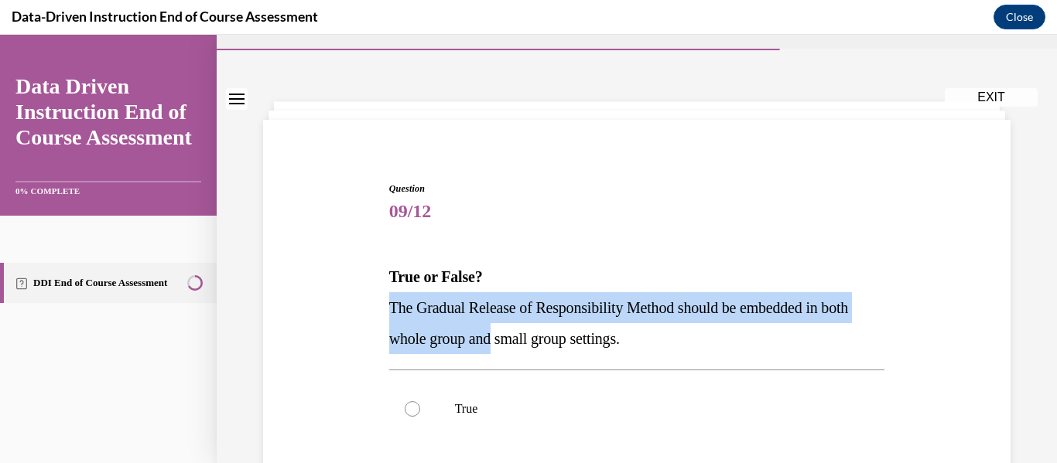
drag, startPoint x: 534, startPoint y: 331, endPoint x: 553, endPoint y: 289, distance: 46.0
click at [553, 289] on div "True or False? The Gradual Release of Responsibility Method should be embedded …" at bounding box center [637, 307] width 496 height 93
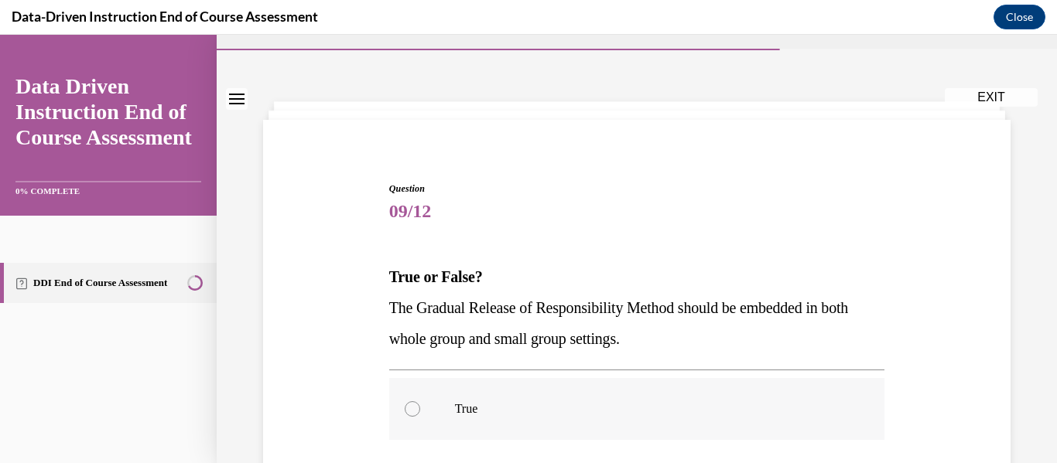
click at [407, 409] on div at bounding box center [412, 408] width 15 height 15
click at [407, 409] on input "True" at bounding box center [412, 408] width 15 height 15
radio input "true"
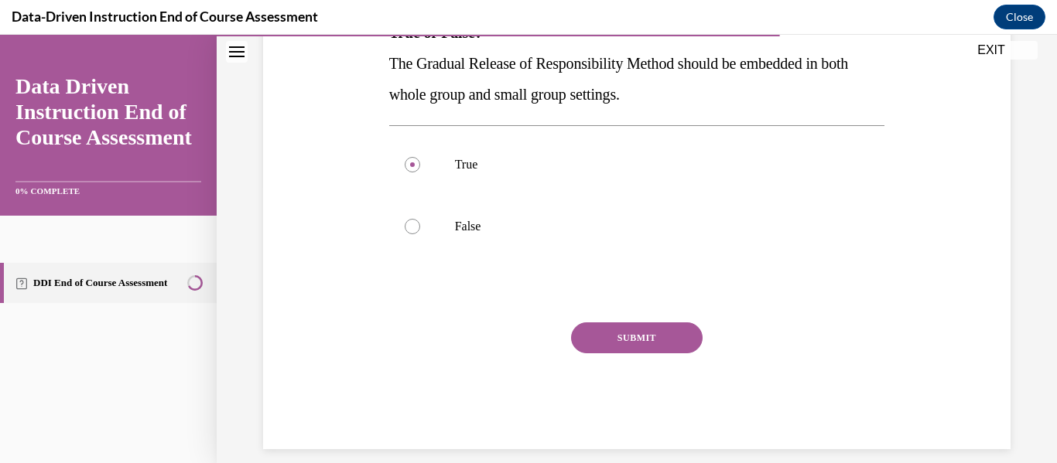
scroll to position [295, 0]
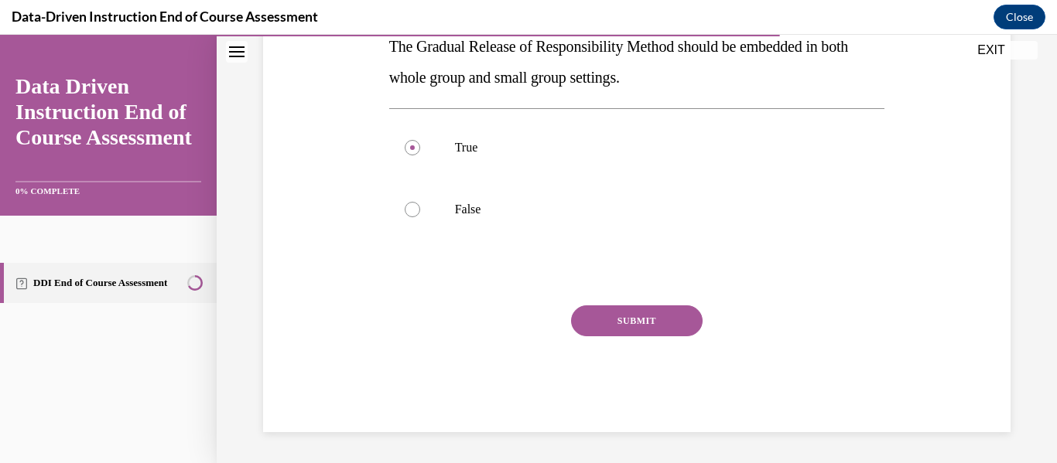
click at [597, 315] on button "SUBMIT" at bounding box center [636, 321] width 131 height 31
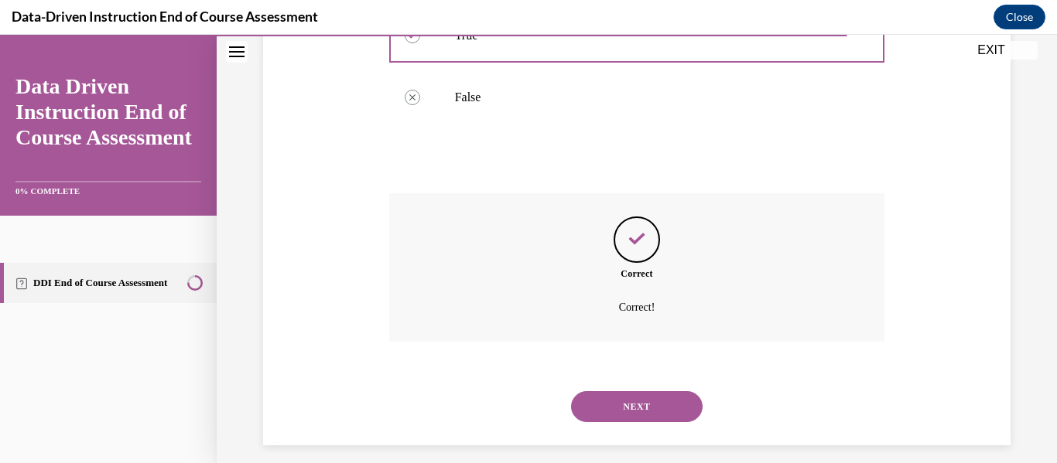
scroll to position [420, 0]
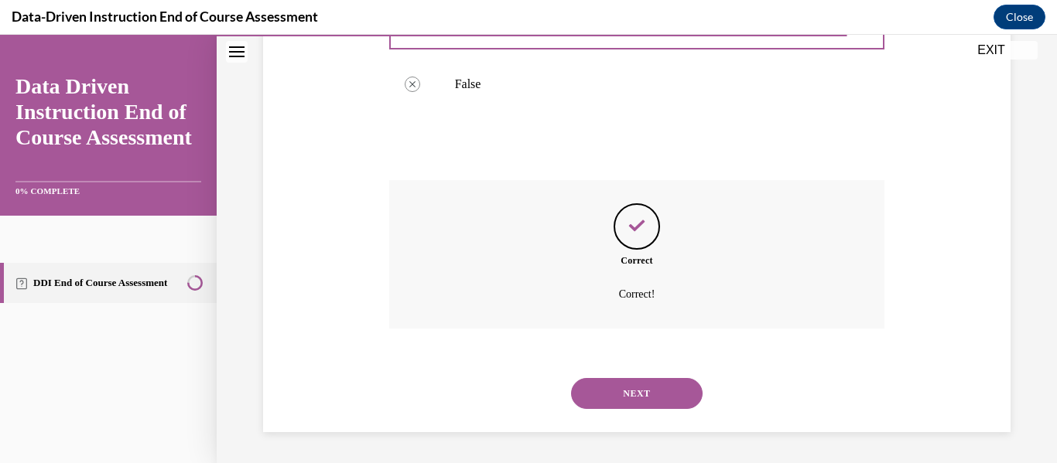
drag, startPoint x: 620, startPoint y: 395, endPoint x: 586, endPoint y: 386, distance: 36.0
click at [586, 386] on button "NEXT" at bounding box center [636, 393] width 131 height 31
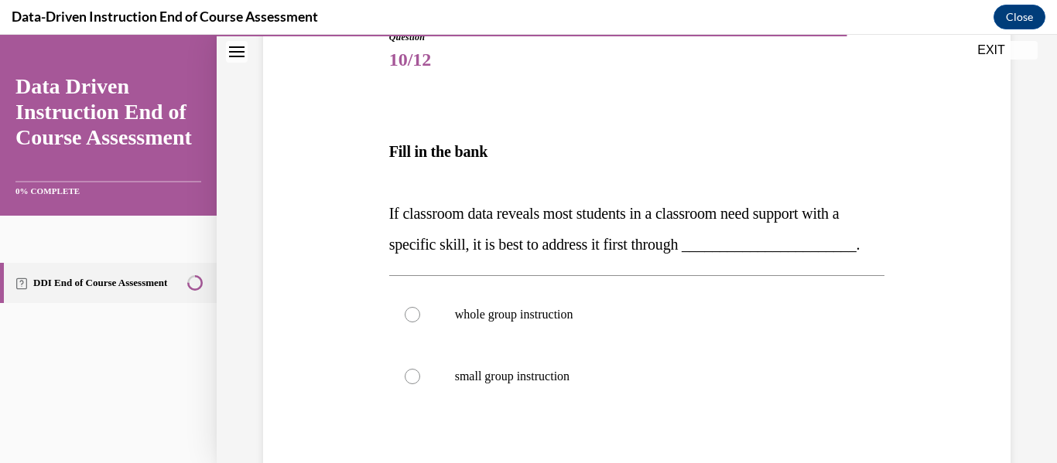
scroll to position [189, 0]
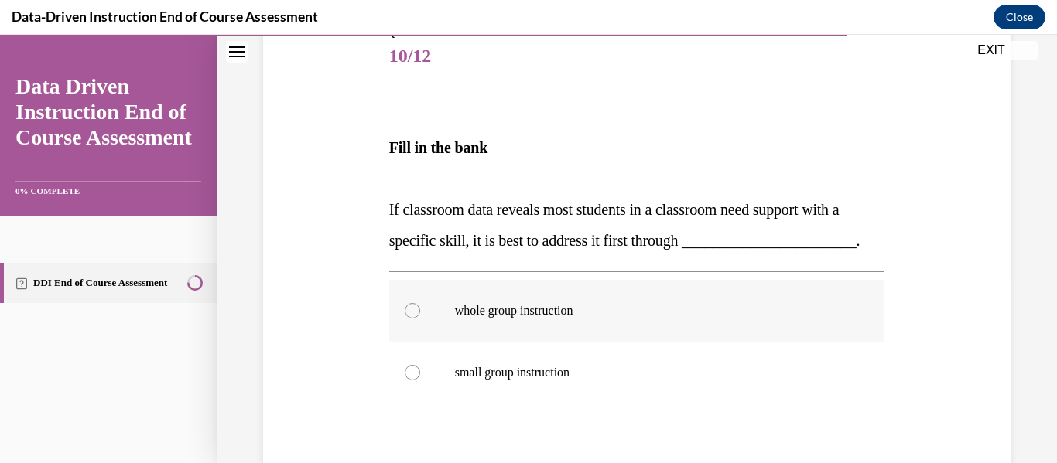
click at [416, 319] on div at bounding box center [412, 310] width 15 height 15
click at [416, 319] on input "whole group instruction" at bounding box center [412, 310] width 15 height 15
radio input "true"
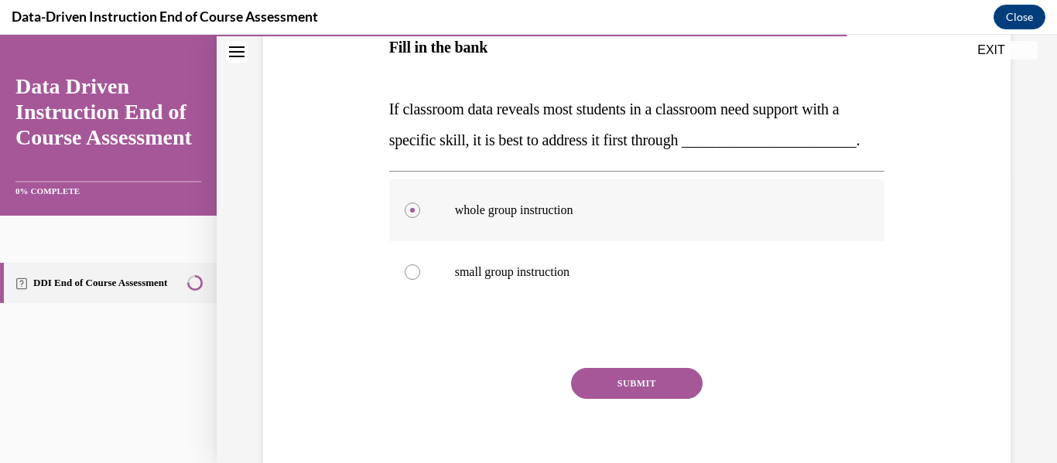
scroll to position [299, 0]
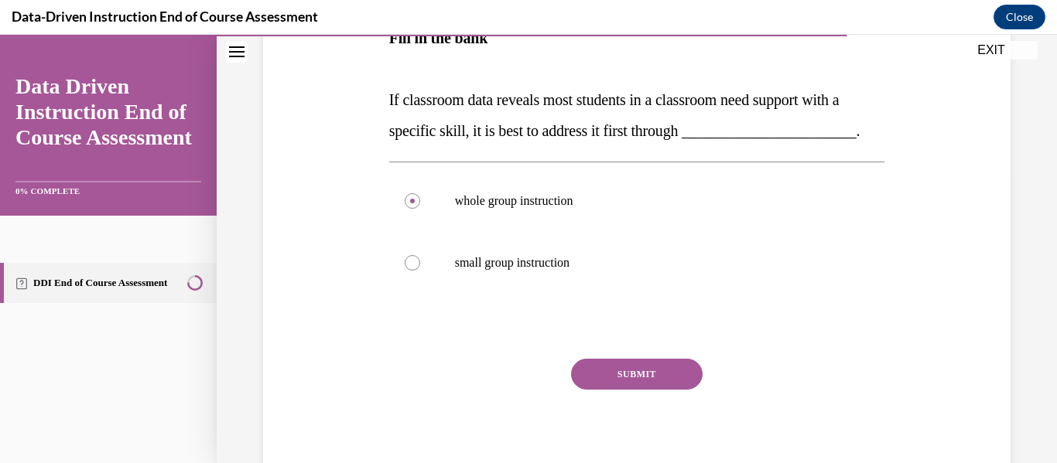
click at [616, 390] on button "SUBMIT" at bounding box center [636, 374] width 131 height 31
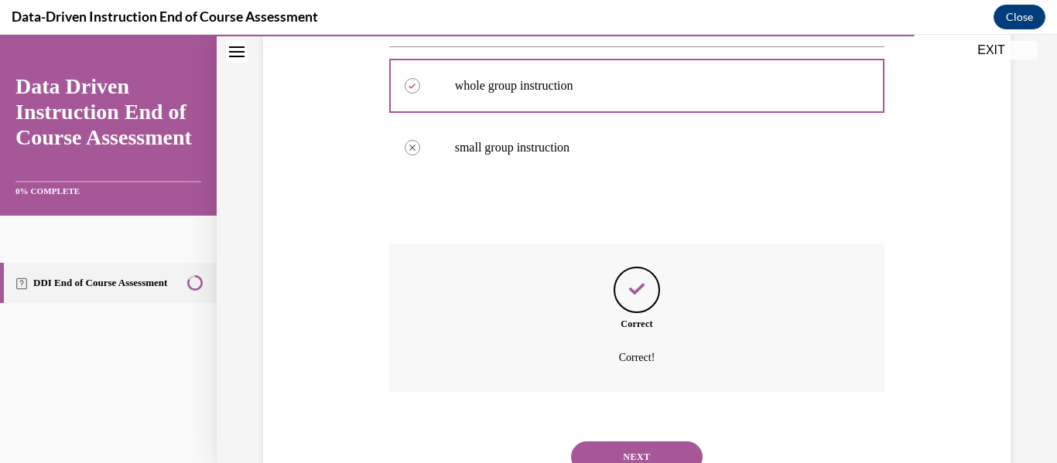
scroll to position [508, 0]
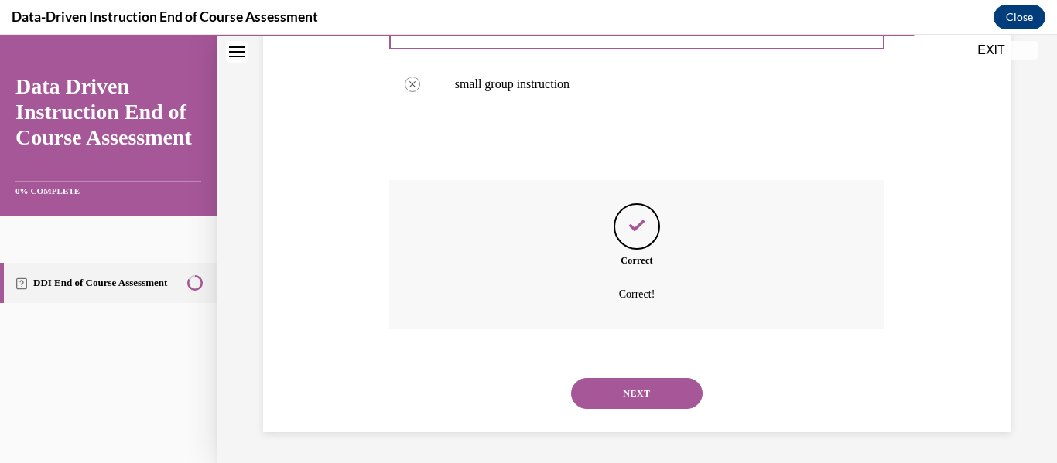
click at [633, 388] on button "NEXT" at bounding box center [636, 393] width 131 height 31
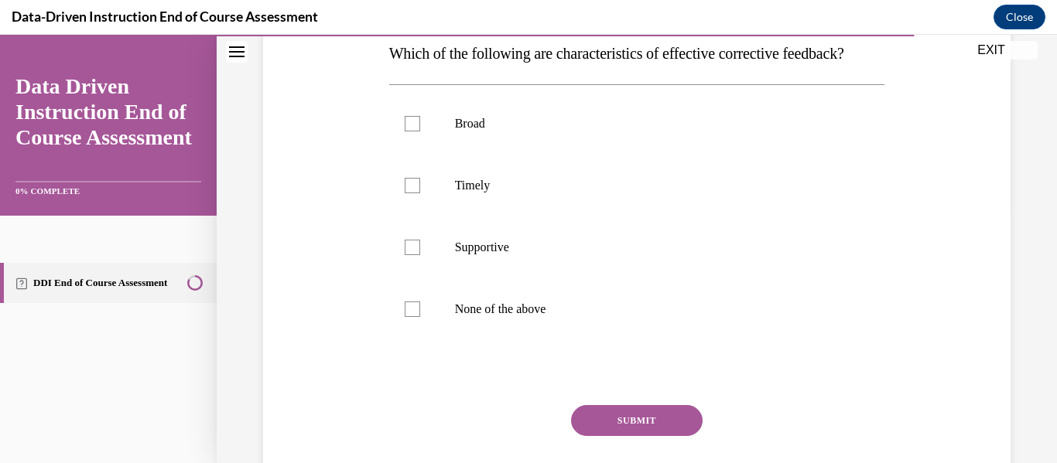
scroll to position [259, 0]
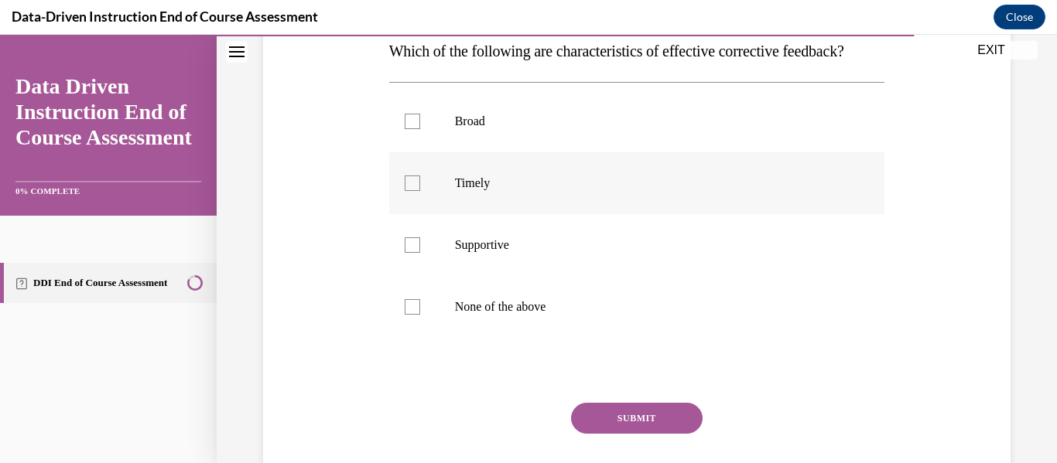
click at [407, 214] on label "Timely" at bounding box center [637, 183] width 496 height 62
click at [407, 191] on input "Timely" at bounding box center [412, 183] width 15 height 15
checkbox input "true"
click at [609, 434] on button "SUBMIT" at bounding box center [636, 418] width 131 height 31
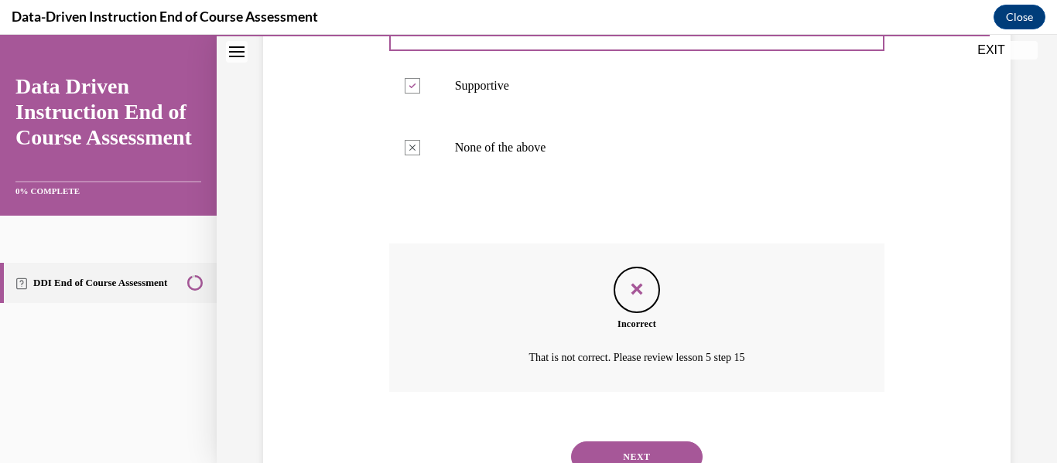
scroll to position [513, 0]
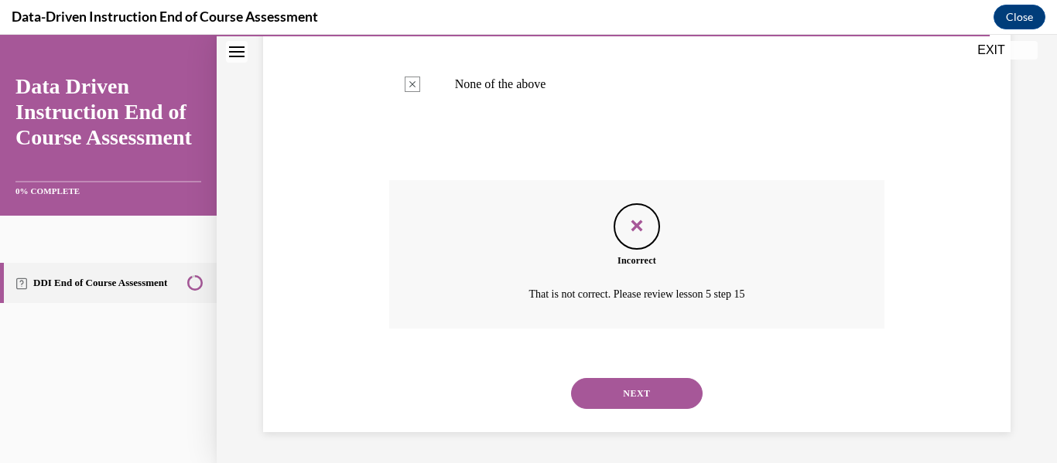
click at [619, 378] on button "NEXT" at bounding box center [636, 393] width 131 height 31
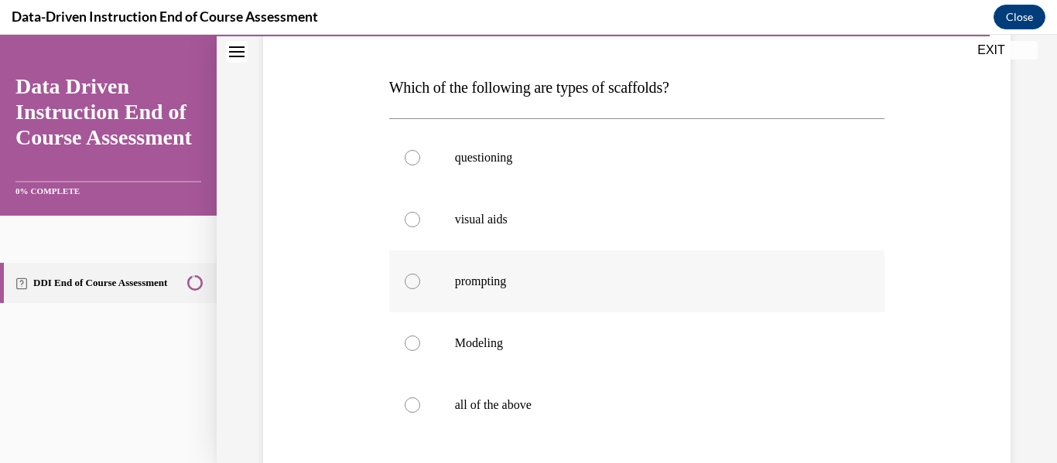
scroll to position [225, 0]
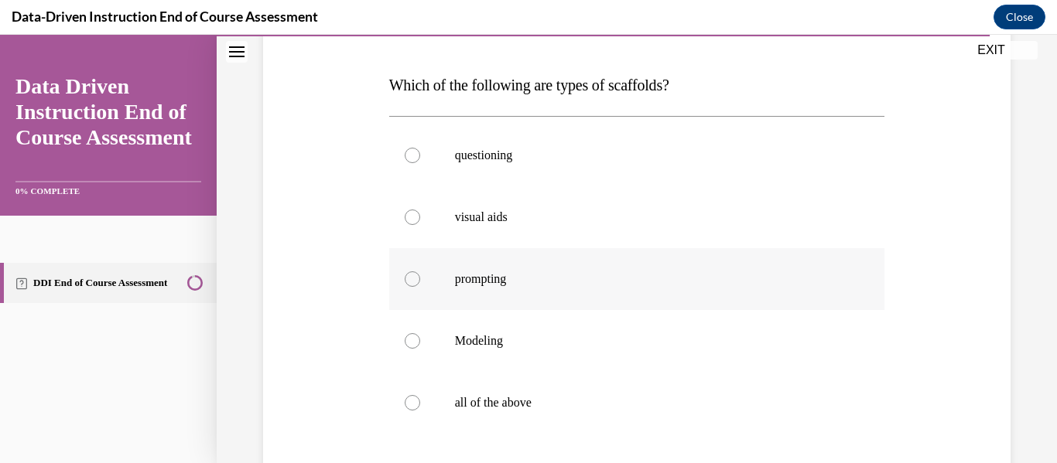
click at [614, 374] on label "all of the above" at bounding box center [637, 403] width 496 height 62
click at [420, 395] on input "all of the above" at bounding box center [412, 402] width 15 height 15
radio input "true"
click at [413, 402] on div at bounding box center [412, 402] width 15 height 15
click at [413, 402] on input "all of the above" at bounding box center [412, 402] width 15 height 15
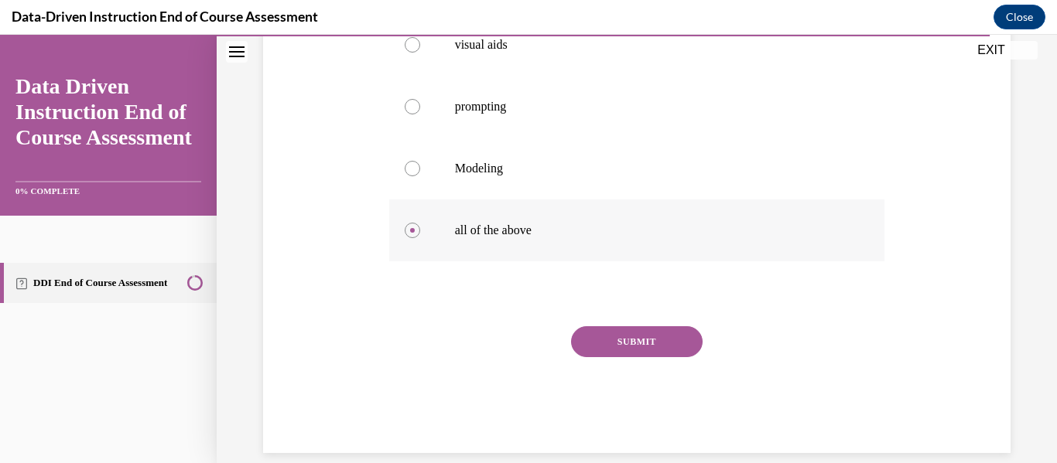
scroll to position [405, 0]
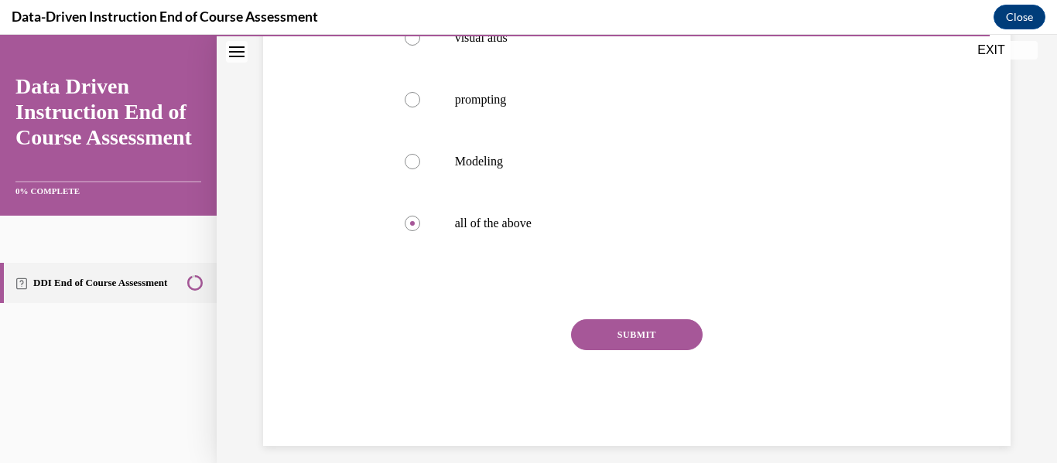
click at [598, 331] on button "SUBMIT" at bounding box center [636, 334] width 131 height 31
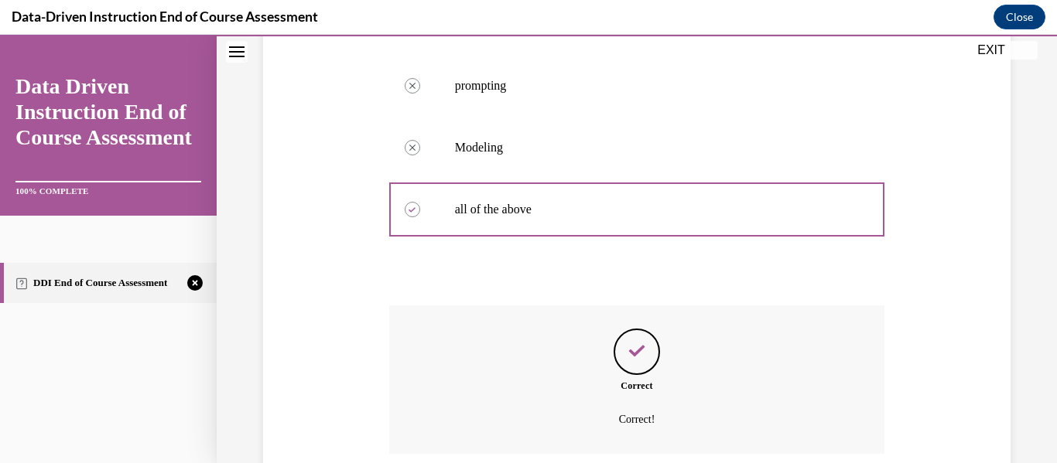
scroll to position [544, 0]
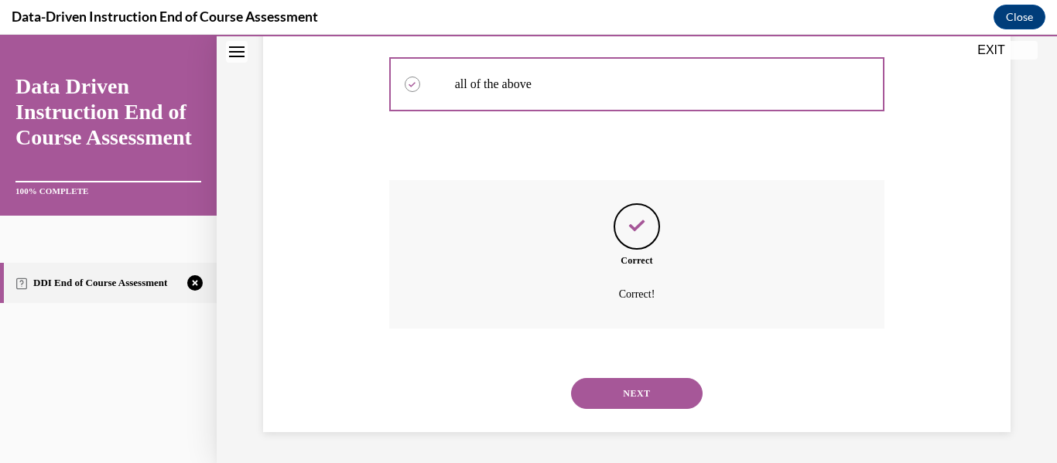
click at [620, 390] on button "NEXT" at bounding box center [636, 393] width 131 height 31
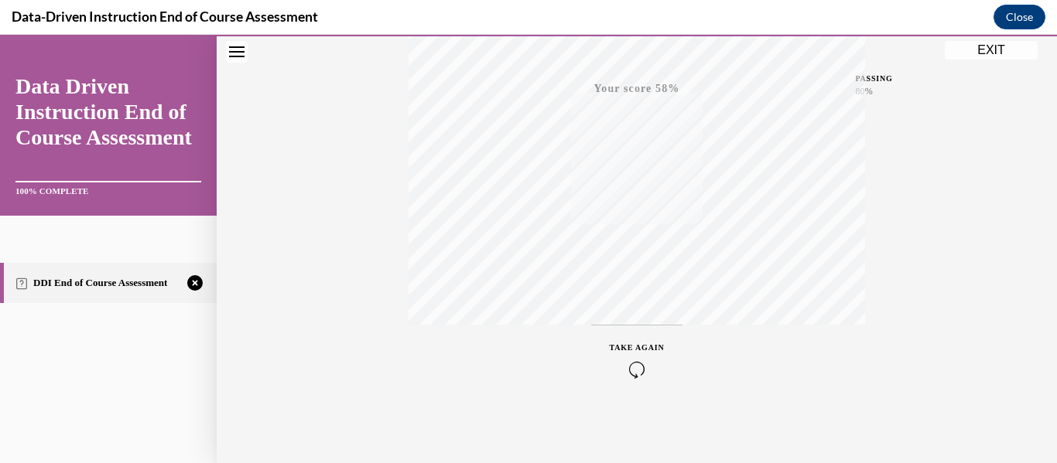
scroll to position [364, 0]
click at [633, 366] on icon "button" at bounding box center [636, 368] width 55 height 17
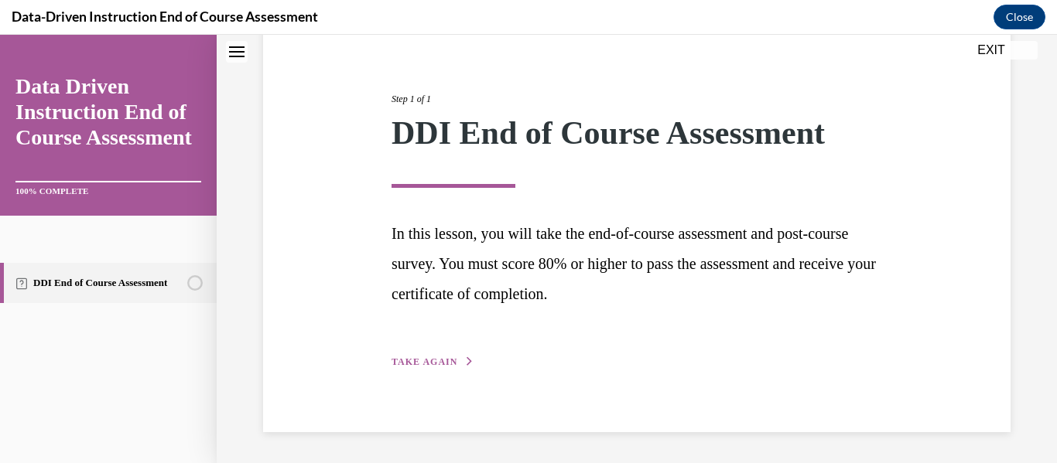
click at [419, 364] on span "TAKE AGAIN" at bounding box center [424, 362] width 66 height 11
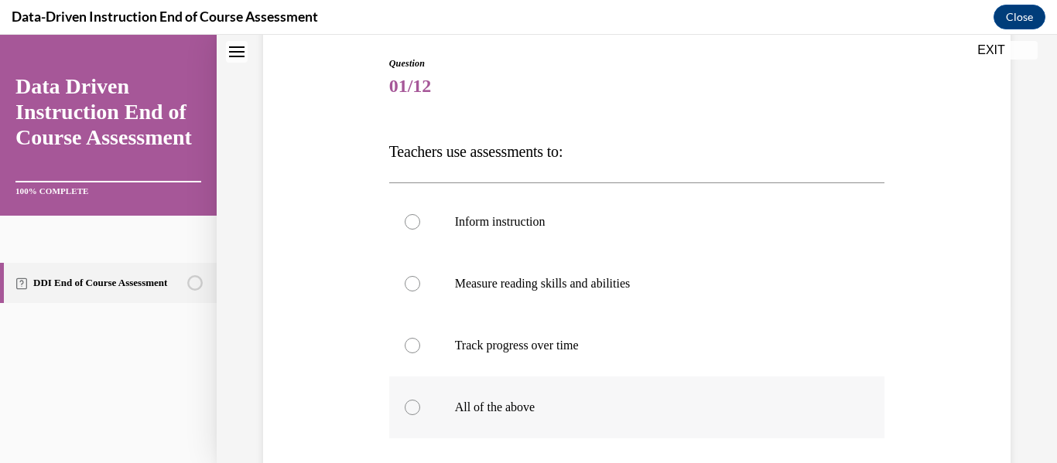
click at [409, 410] on div at bounding box center [412, 407] width 15 height 15
click at [409, 410] on input "All of the above" at bounding box center [412, 407] width 15 height 15
radio input "true"
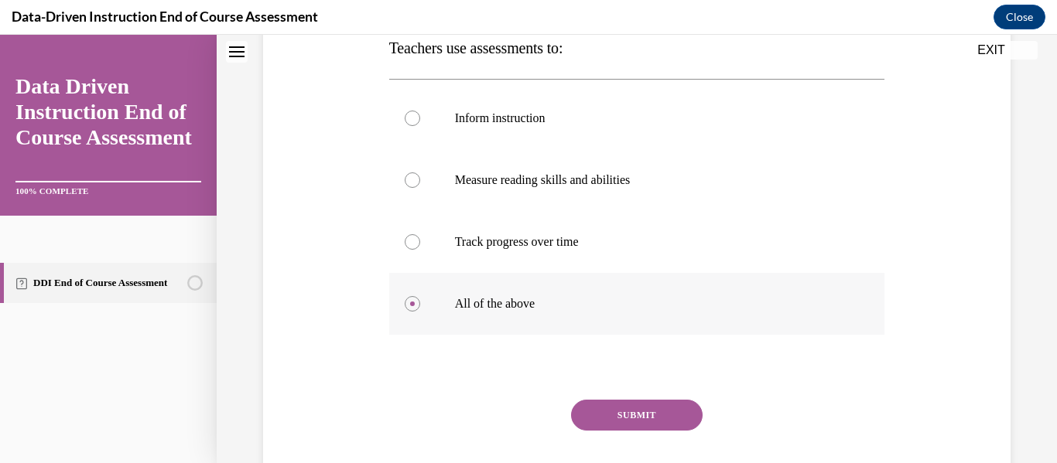
scroll to position [285, 0]
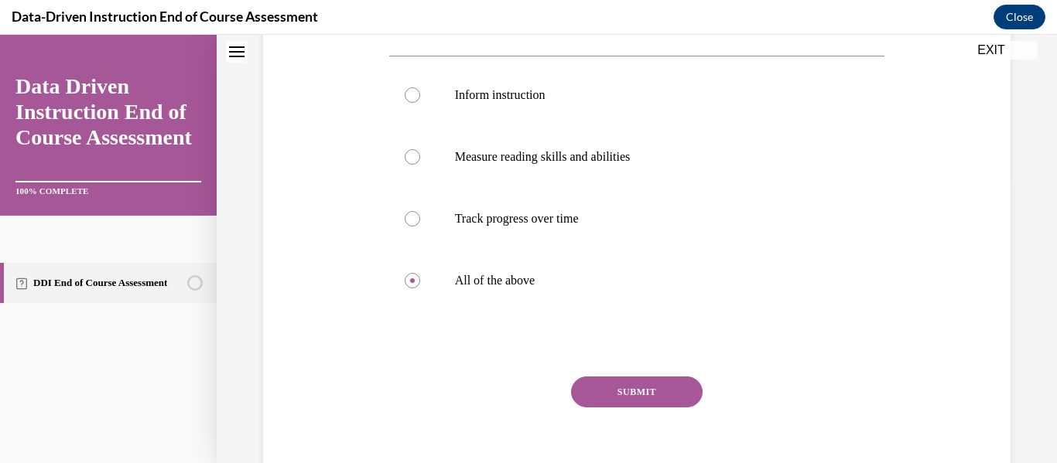
click at [618, 392] on button "SUBMIT" at bounding box center [636, 392] width 131 height 31
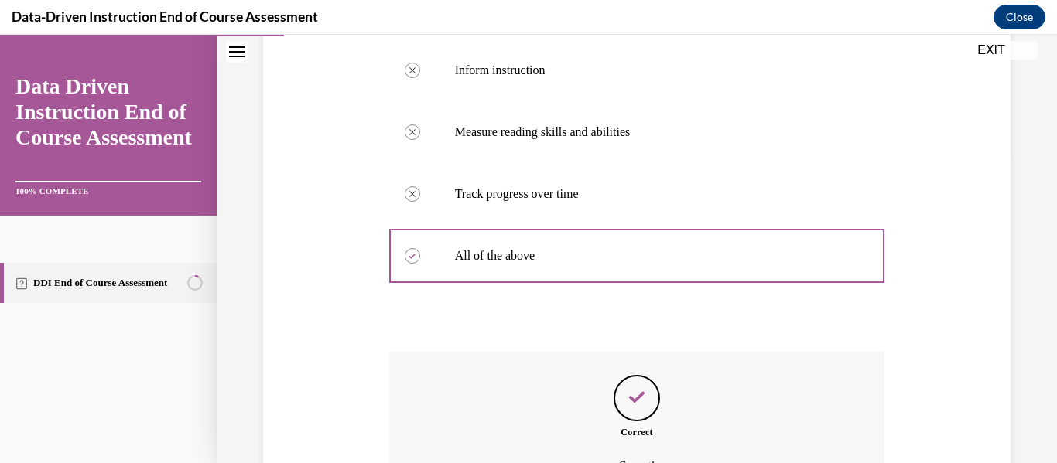
scroll to position [482, 0]
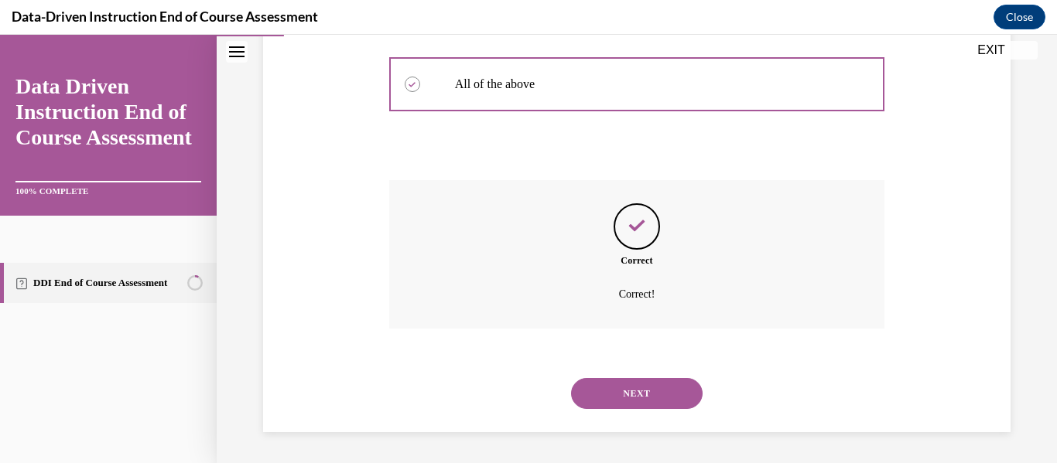
click at [618, 393] on button "NEXT" at bounding box center [636, 393] width 131 height 31
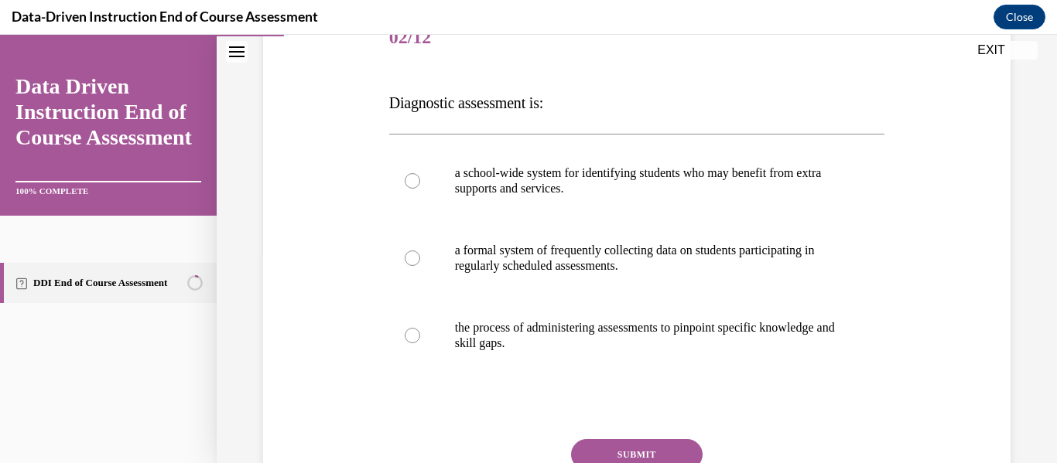
scroll to position [208, 0]
click at [405, 333] on div at bounding box center [412, 334] width 15 height 15
click at [405, 333] on input "the process of administering assessments to pinpoint specific knowledge and ski…" at bounding box center [412, 334] width 15 height 15
radio input "true"
click at [605, 449] on button "SUBMIT" at bounding box center [636, 454] width 131 height 31
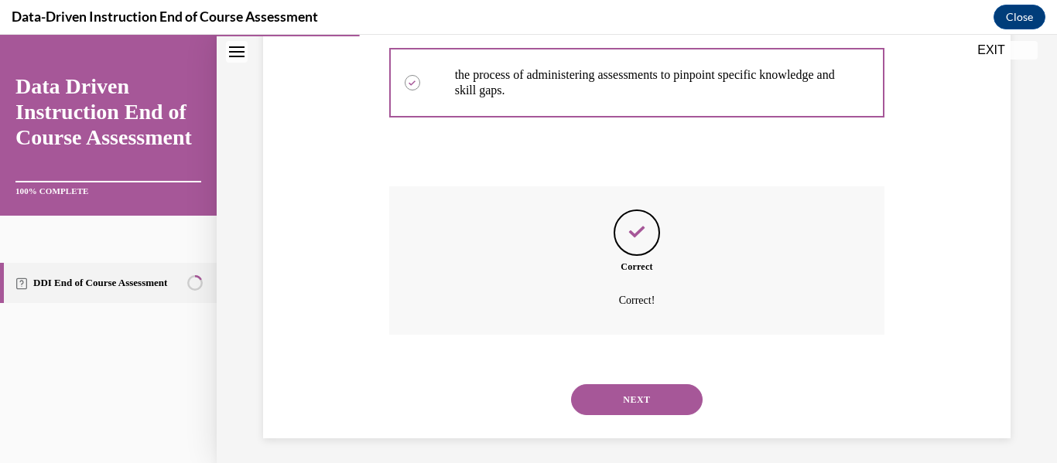
scroll to position [466, 0]
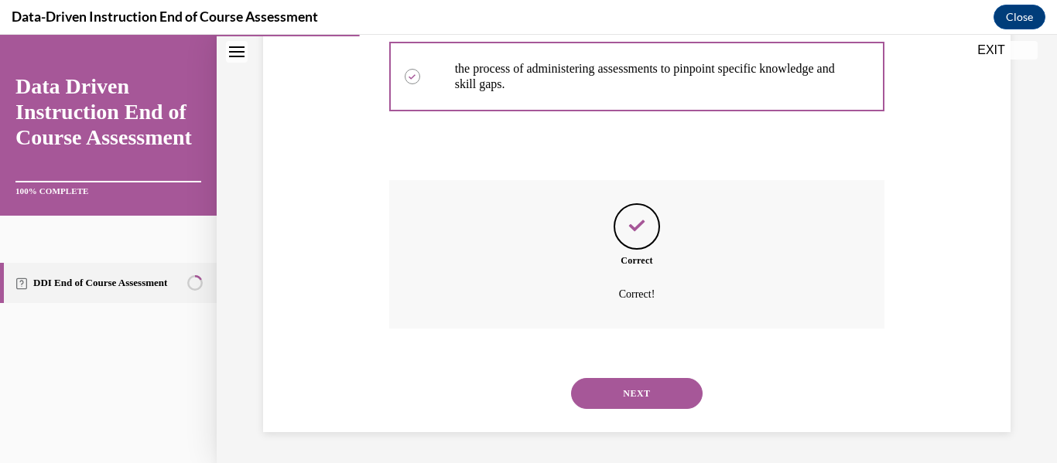
click at [635, 402] on button "NEXT" at bounding box center [636, 393] width 131 height 31
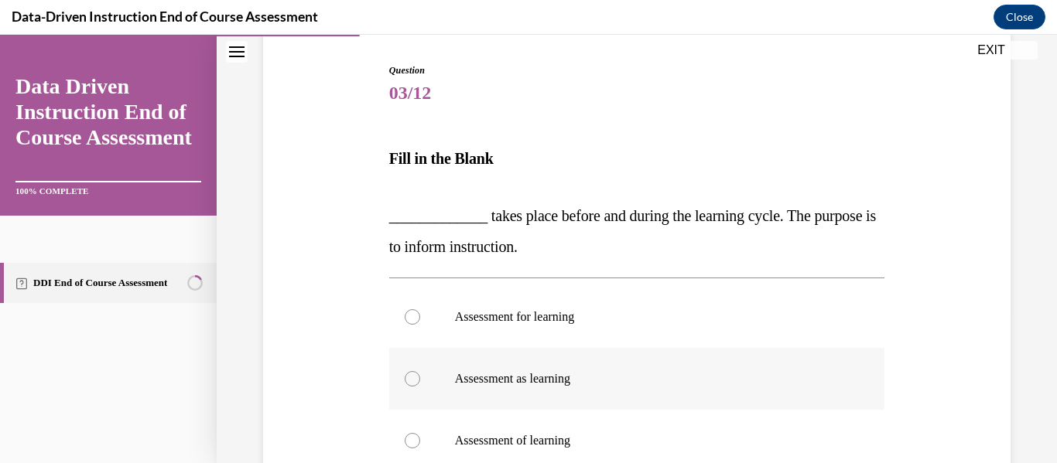
scroll to position [160, 0]
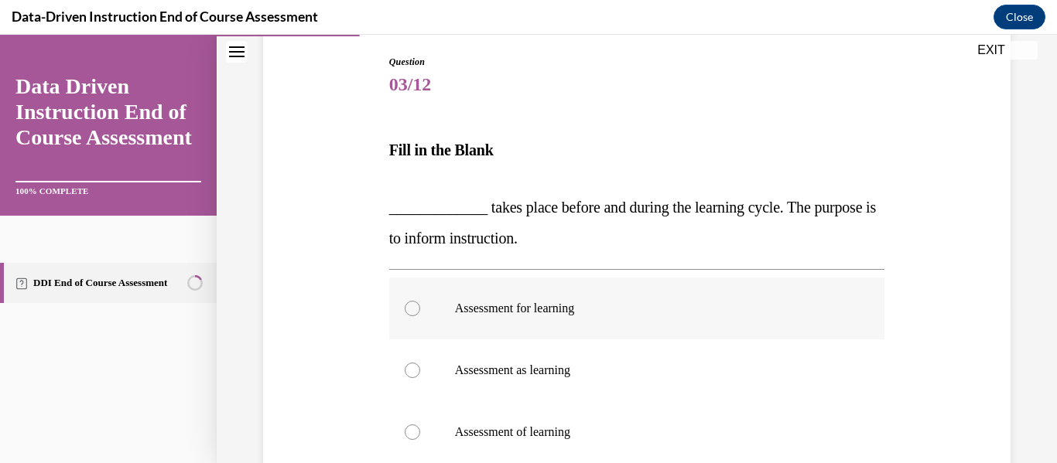
click at [411, 315] on div at bounding box center [412, 308] width 15 height 15
click at [411, 315] on input "Assessment for learning" at bounding box center [412, 308] width 15 height 15
radio input "true"
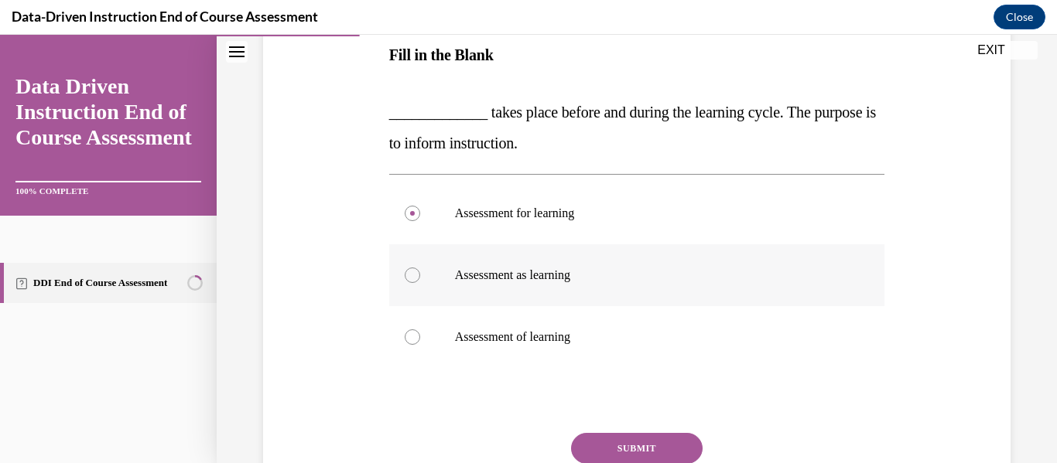
scroll to position [262, 0]
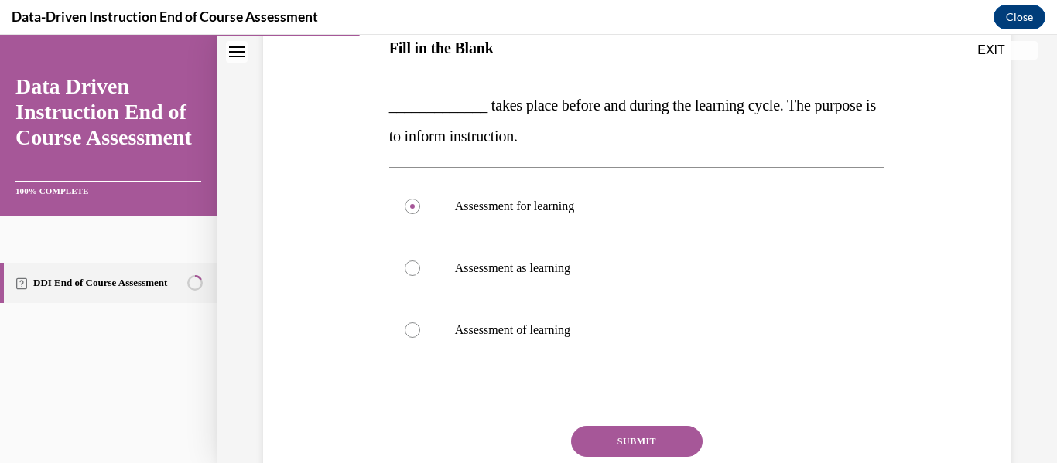
click at [622, 433] on button "SUBMIT" at bounding box center [636, 441] width 131 height 31
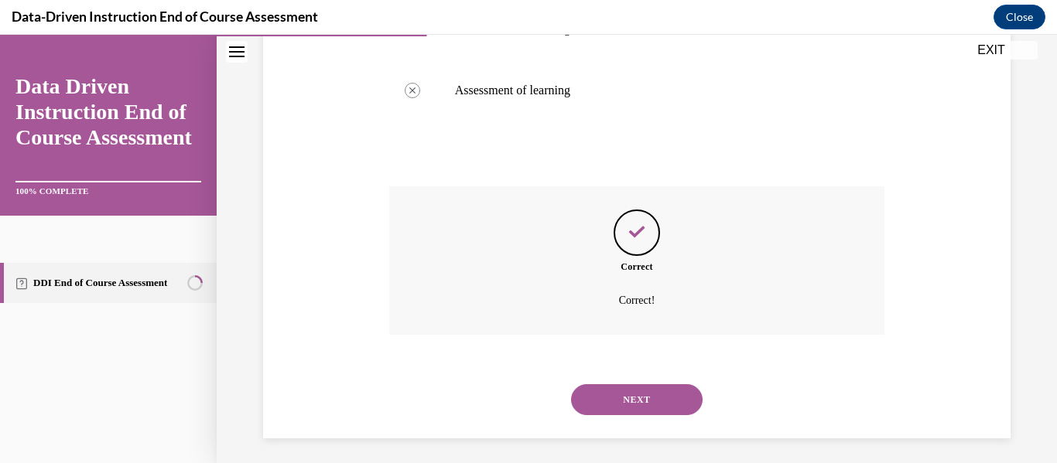
scroll to position [508, 0]
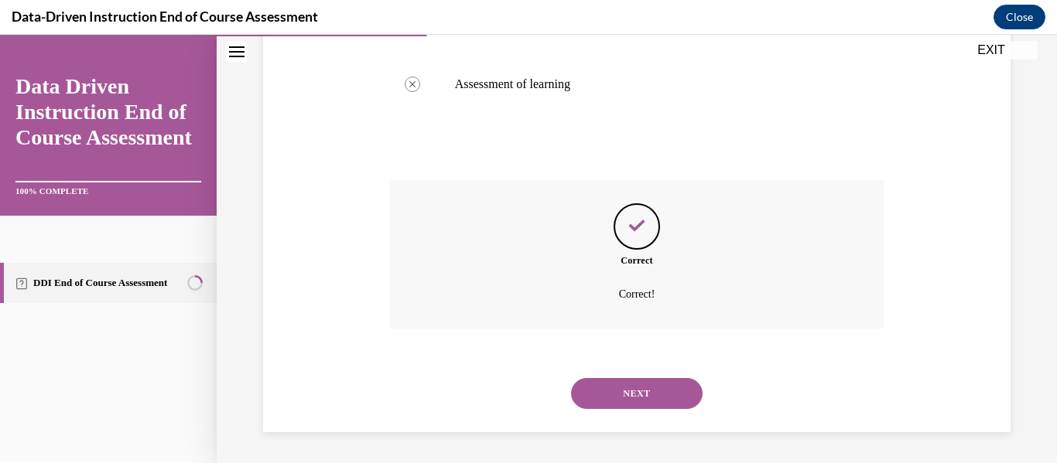
click at [623, 386] on button "NEXT" at bounding box center [636, 393] width 131 height 31
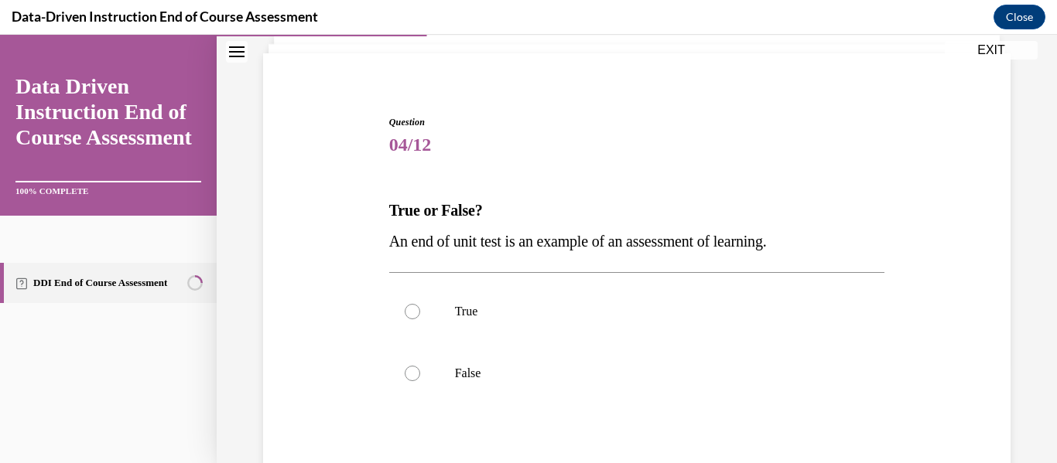
scroll to position [101, 0]
click at [415, 310] on div at bounding box center [412, 310] width 15 height 15
click at [415, 310] on input "True" at bounding box center [412, 310] width 15 height 15
radio input "true"
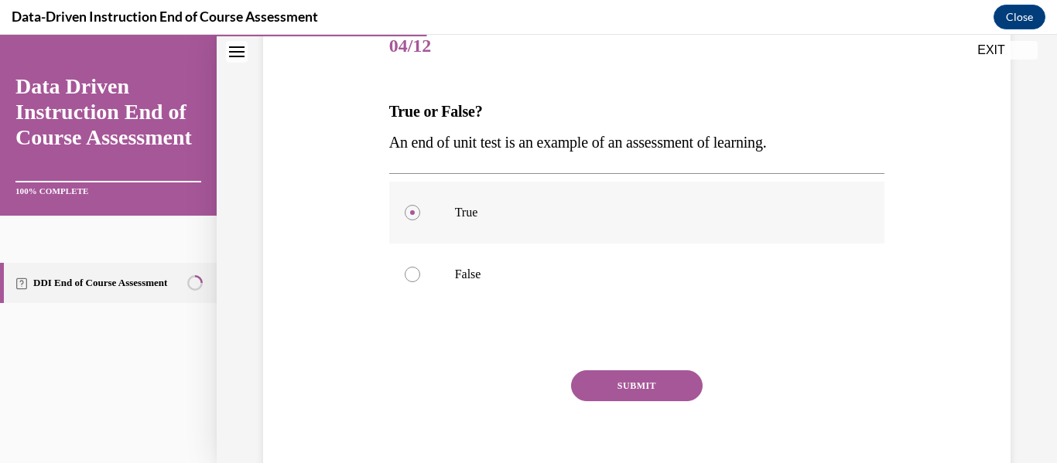
scroll to position [224, 0]
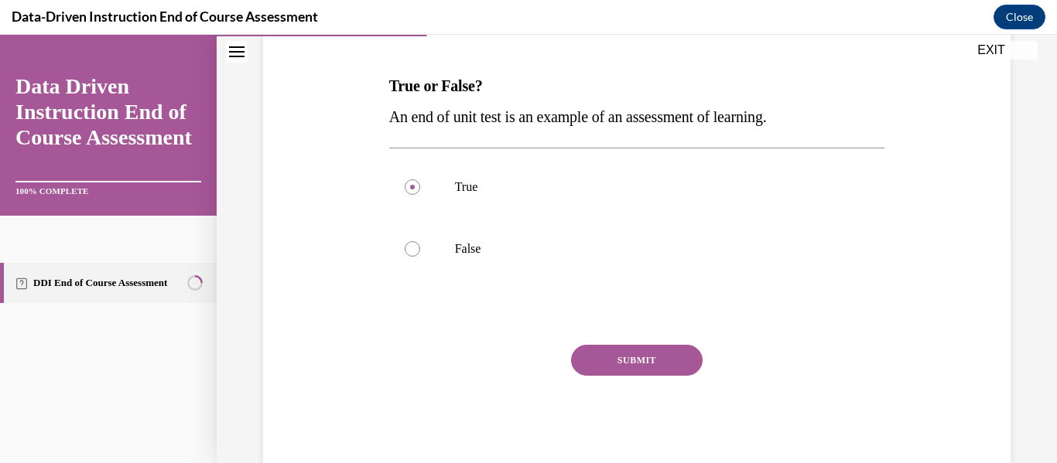
click at [619, 363] on button "SUBMIT" at bounding box center [636, 360] width 131 height 31
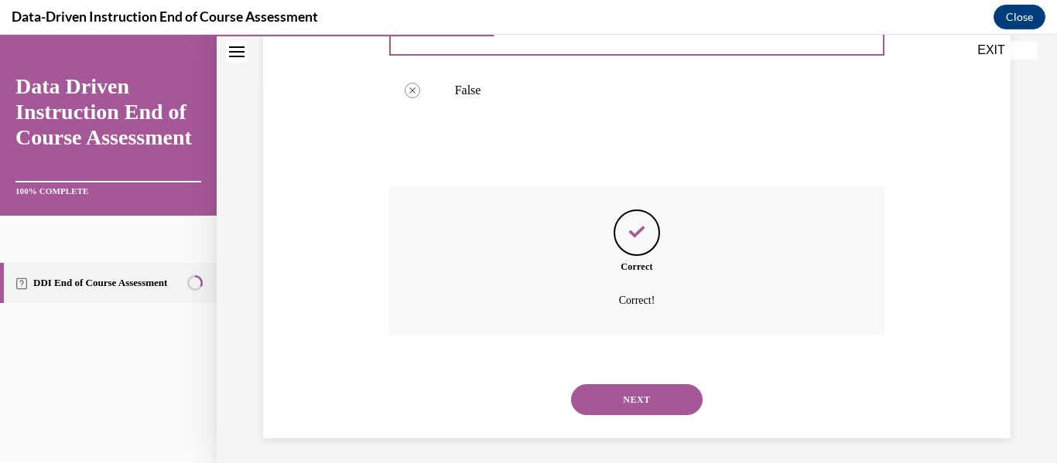
scroll to position [389, 0]
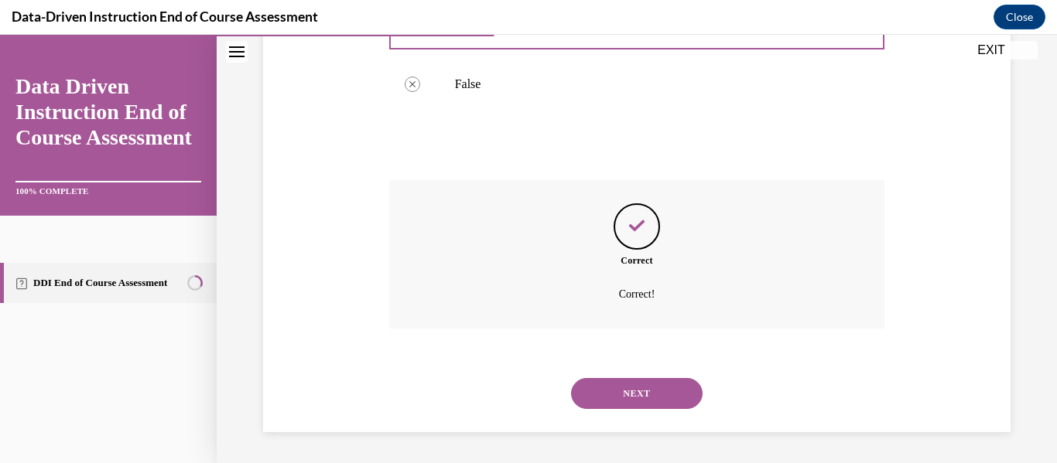
click at [621, 395] on button "NEXT" at bounding box center [636, 393] width 131 height 31
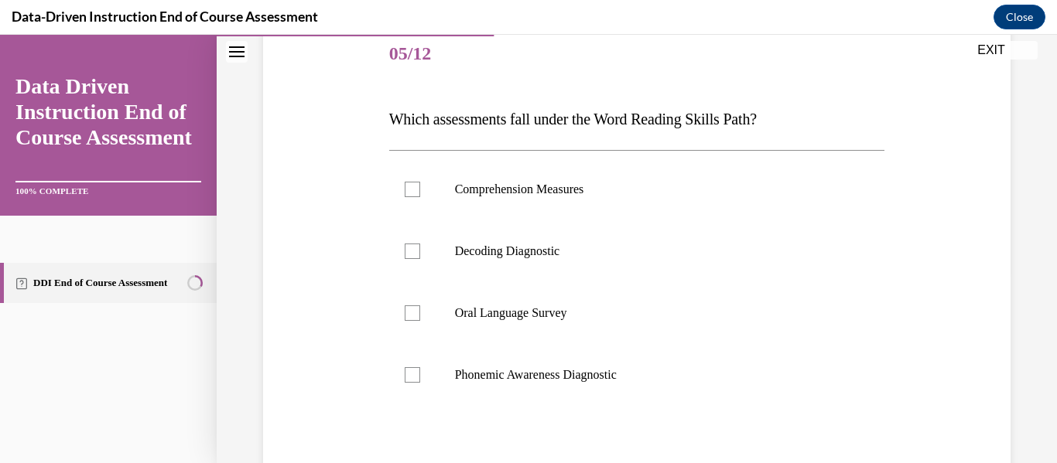
scroll to position [192, 0]
click at [411, 247] on div at bounding box center [412, 250] width 15 height 15
click at [411, 247] on input "Decoding Diagnostic" at bounding box center [412, 250] width 15 height 15
checkbox input "true"
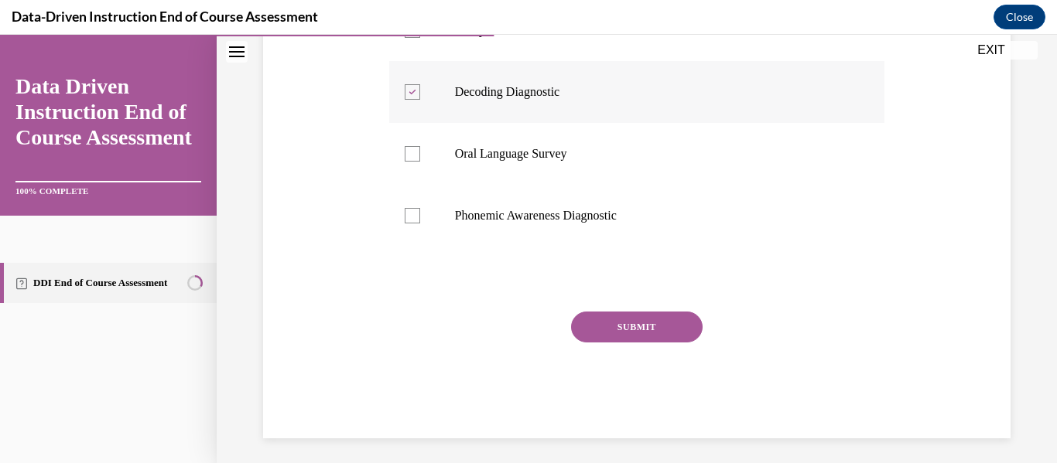
scroll to position [351, 0]
click at [626, 324] on button "SUBMIT" at bounding box center [636, 326] width 131 height 31
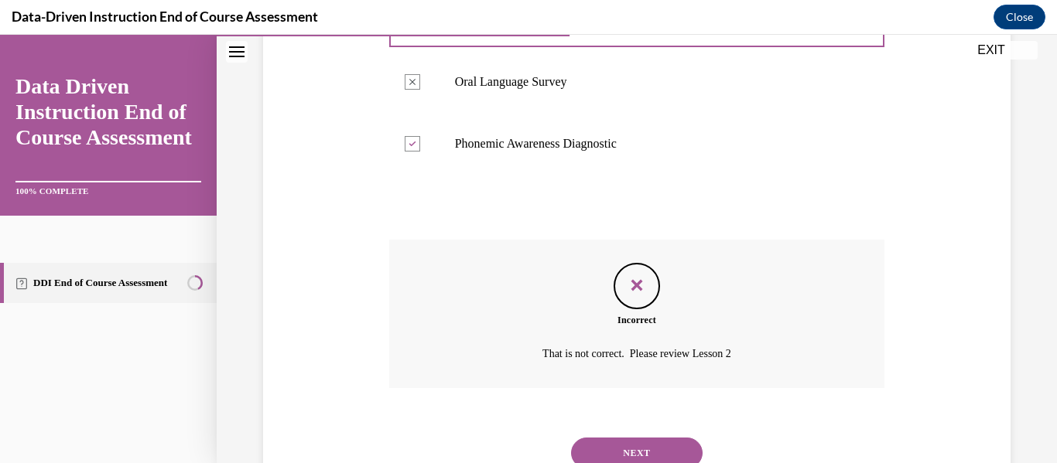
scroll to position [482, 0]
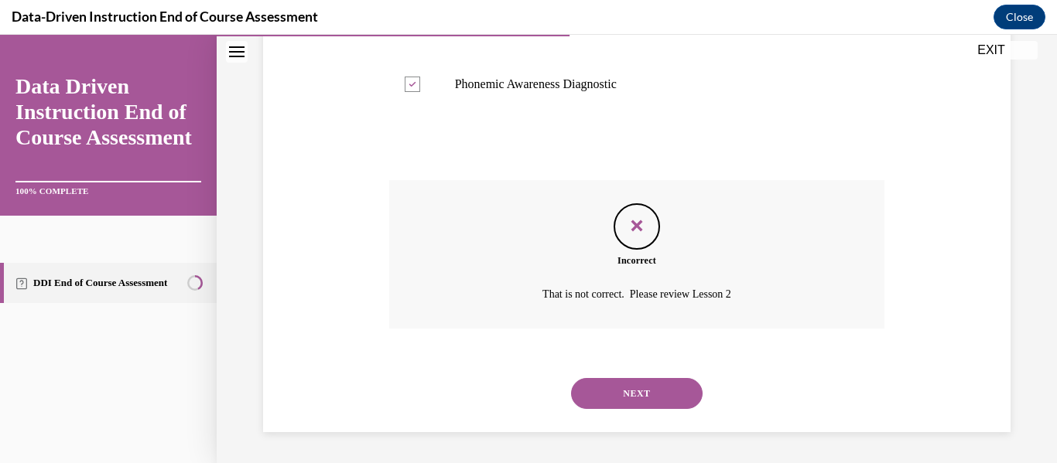
click at [628, 386] on button "NEXT" at bounding box center [636, 393] width 131 height 31
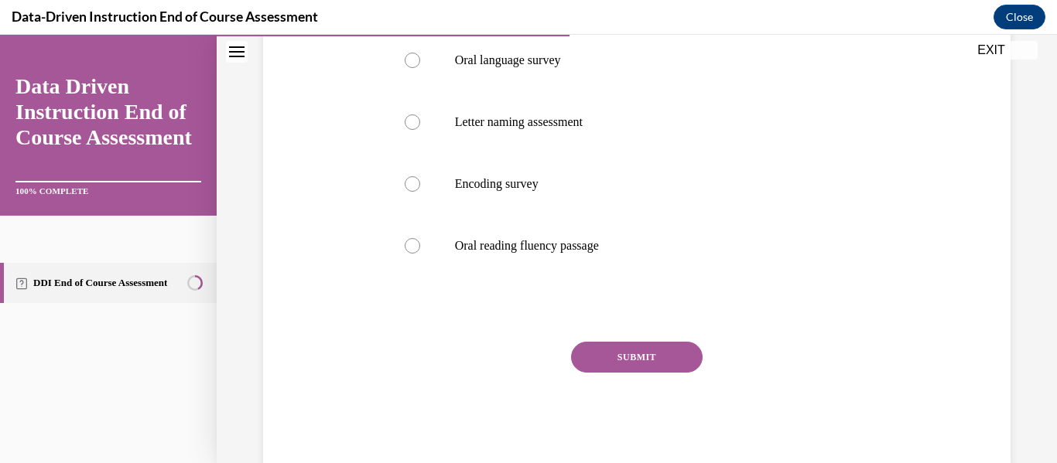
scroll to position [385, 0]
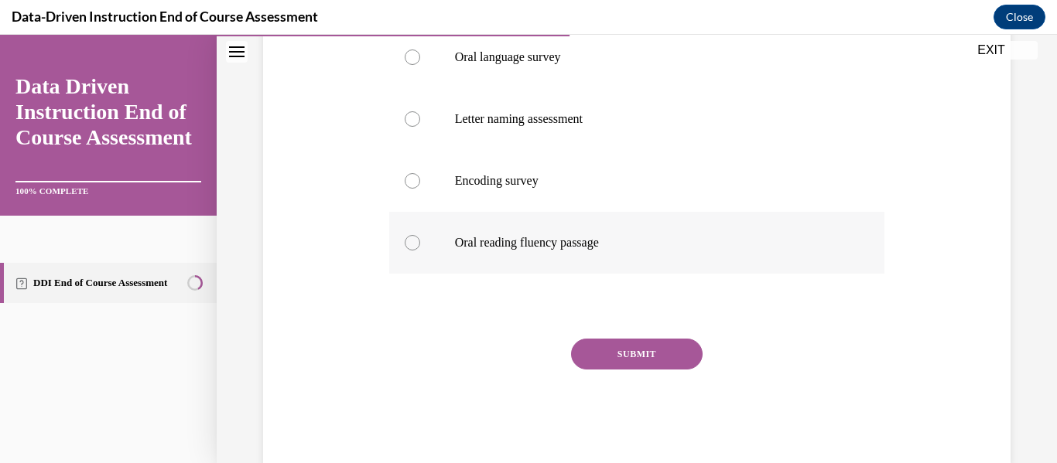
click at [405, 244] on div at bounding box center [412, 242] width 15 height 15
click at [405, 244] on input "Oral reading fluency passage" at bounding box center [412, 242] width 15 height 15
radio input "true"
click at [599, 347] on button "SUBMIT" at bounding box center [636, 354] width 131 height 31
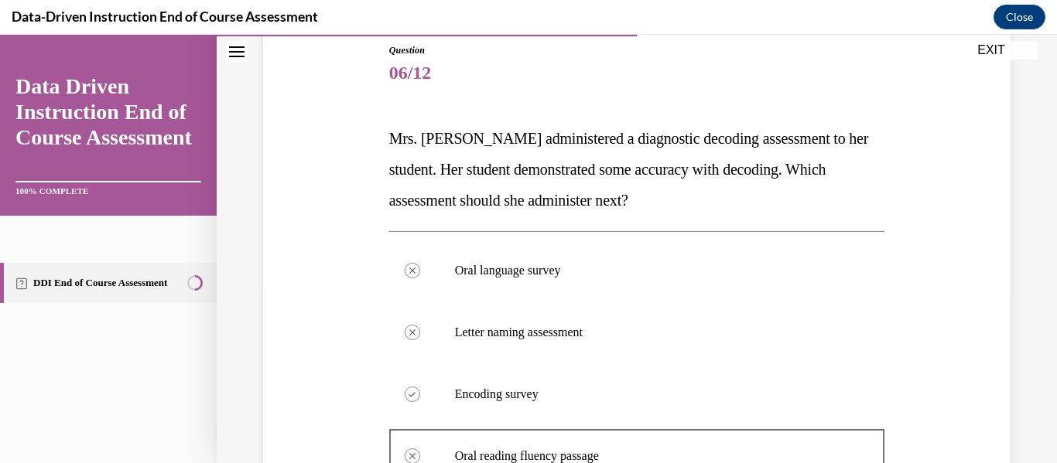
scroll to position [173, 0]
drag, startPoint x: 600, startPoint y: 264, endPoint x: 640, endPoint y: 176, distance: 95.9
click at [640, 176] on div "Question 06/12 Mrs. Lee administered a diagnostic decoding assessment to her st…" at bounding box center [637, 422] width 496 height 761
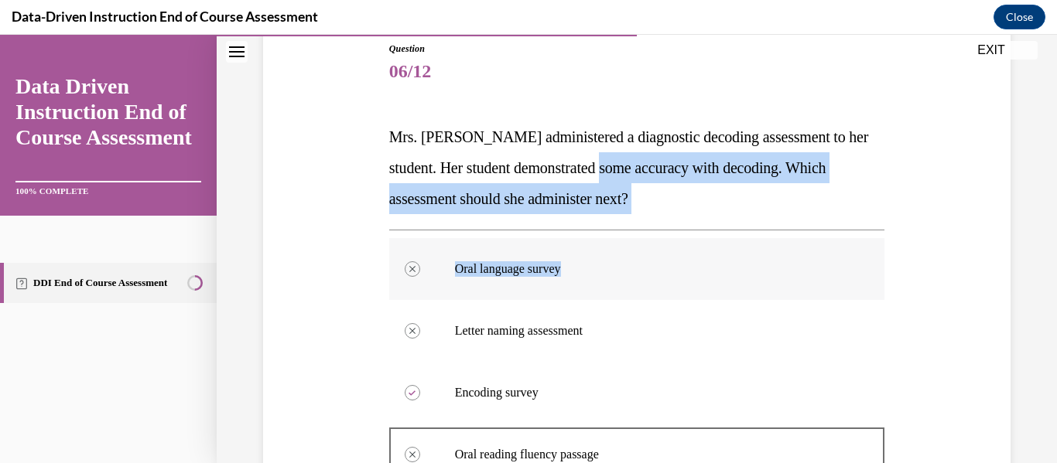
click at [654, 267] on p "Oral language survey" at bounding box center [650, 268] width 391 height 15
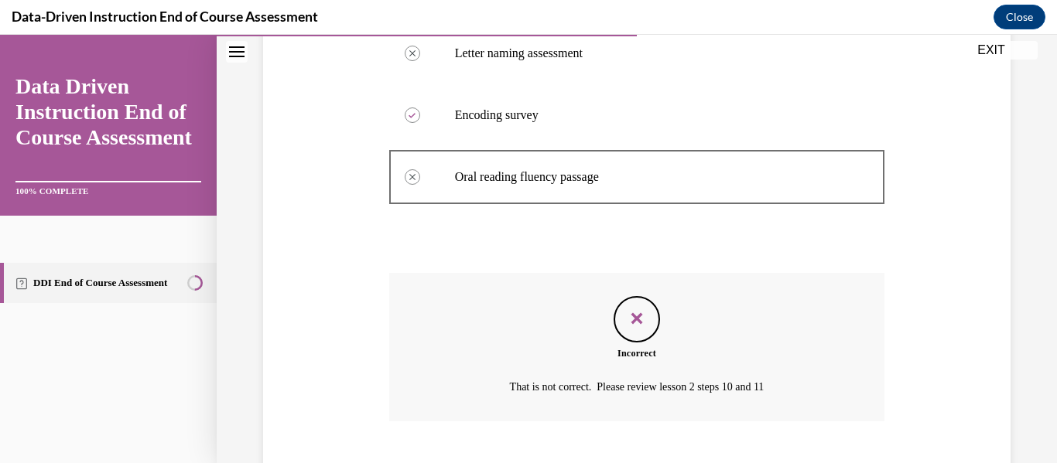
scroll to position [544, 0]
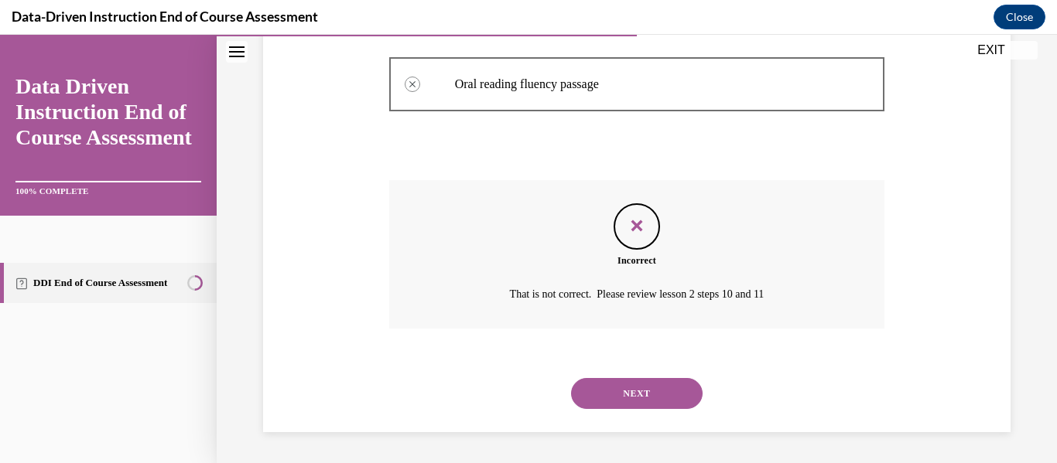
click at [642, 389] on button "NEXT" at bounding box center [636, 393] width 131 height 31
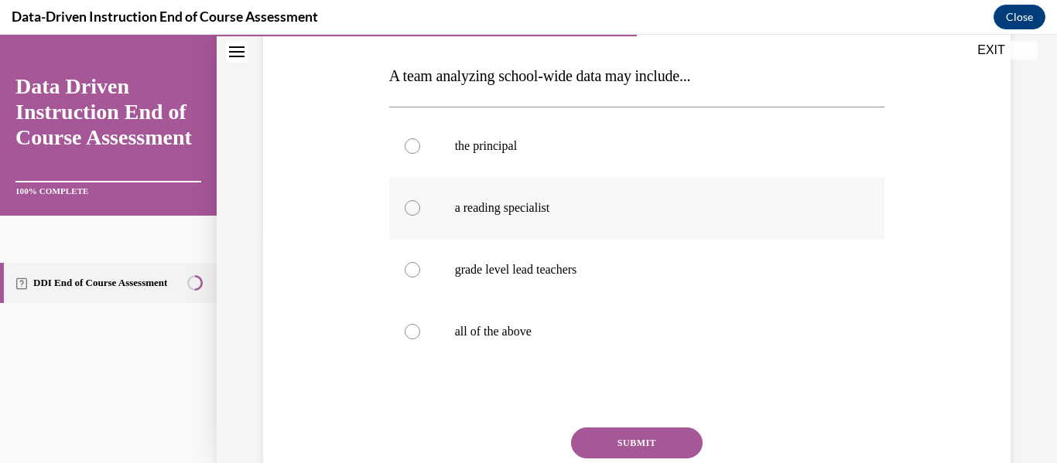
scroll to position [236, 0]
click at [411, 336] on div at bounding box center [412, 330] width 15 height 15
click at [411, 336] on input "all of the above" at bounding box center [412, 330] width 15 height 15
radio input "true"
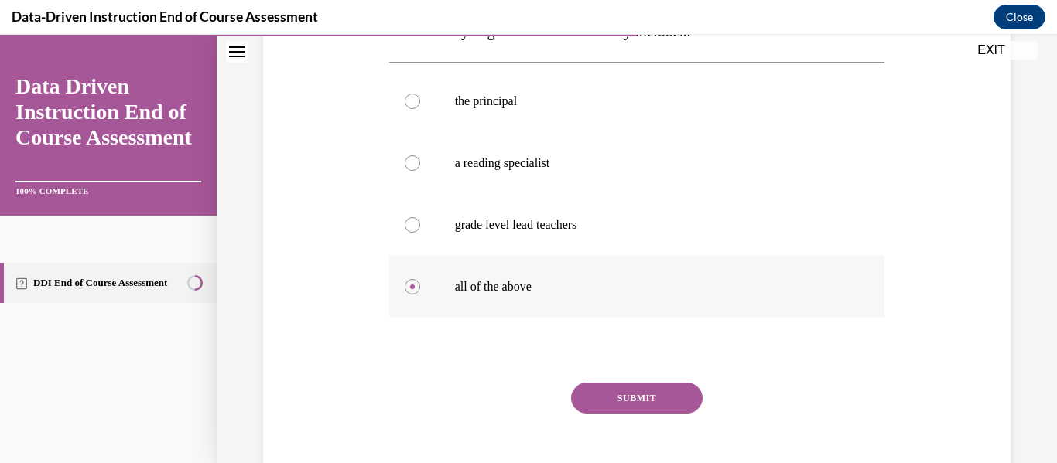
scroll to position [280, 0]
click at [604, 401] on button "SUBMIT" at bounding box center [636, 397] width 131 height 31
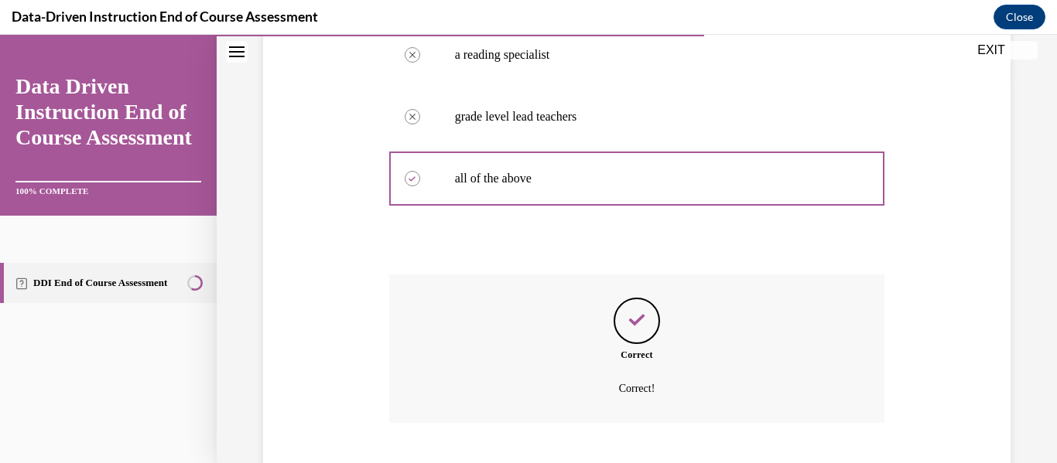
scroll to position [482, 0]
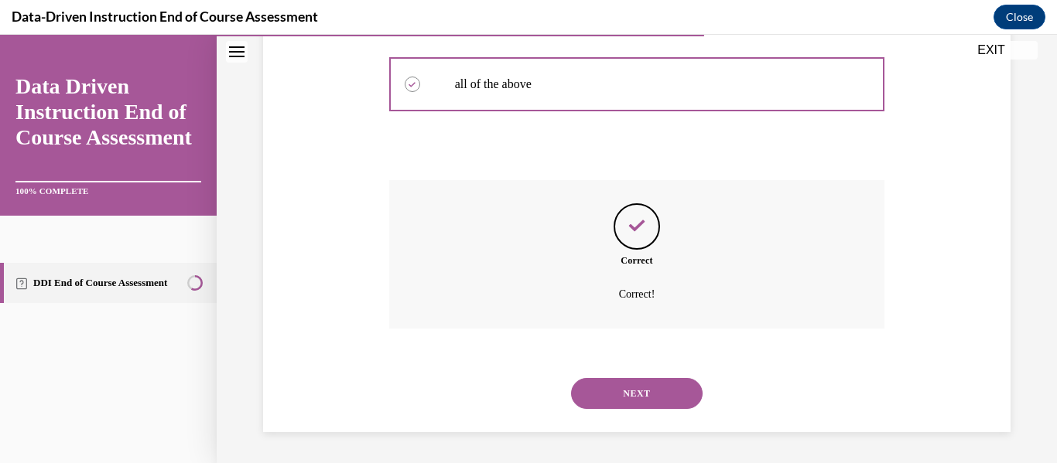
click at [618, 397] on button "NEXT" at bounding box center [636, 393] width 131 height 31
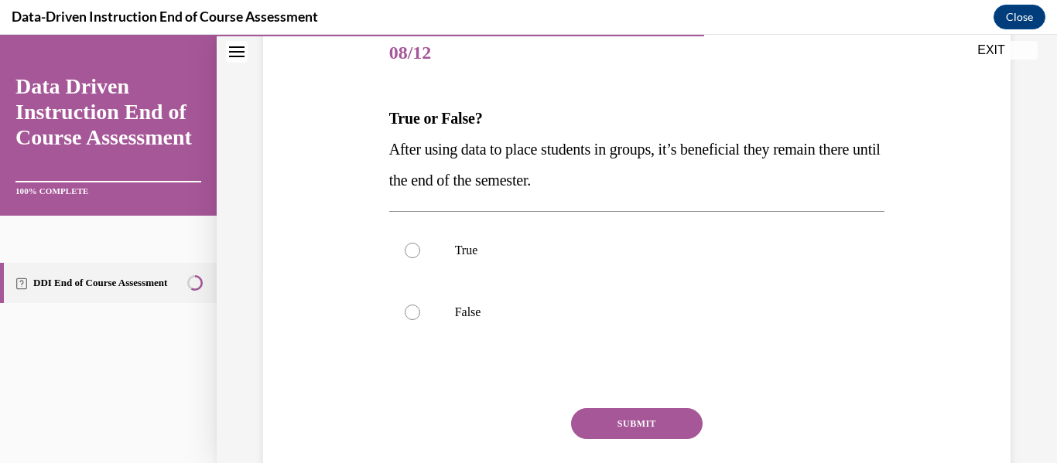
scroll to position [195, 0]
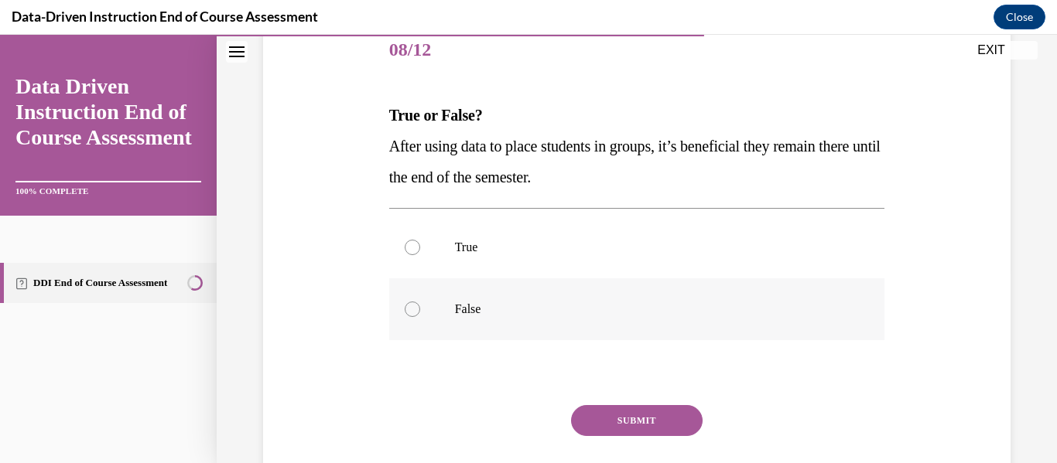
click at [402, 314] on label "False" at bounding box center [637, 309] width 496 height 62
click at [405, 314] on input "False" at bounding box center [412, 309] width 15 height 15
radio input "true"
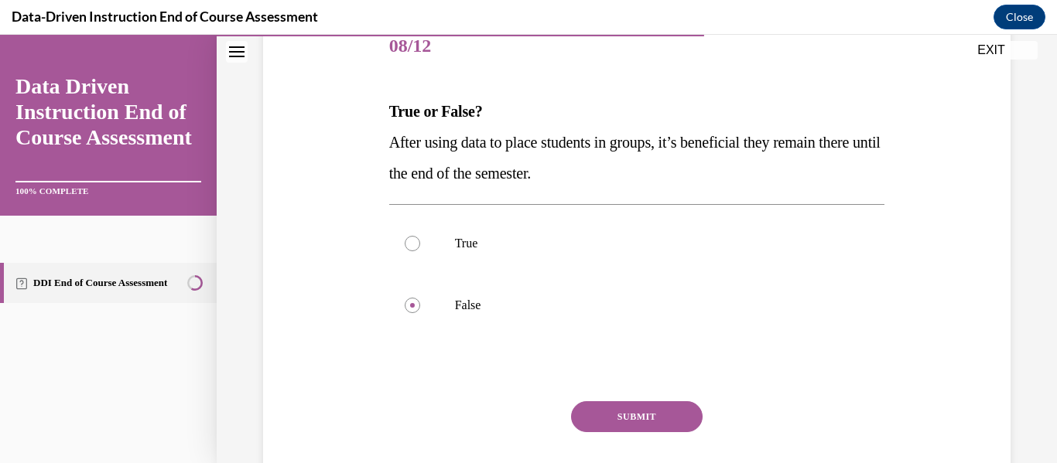
click at [603, 413] on button "SUBMIT" at bounding box center [636, 416] width 131 height 31
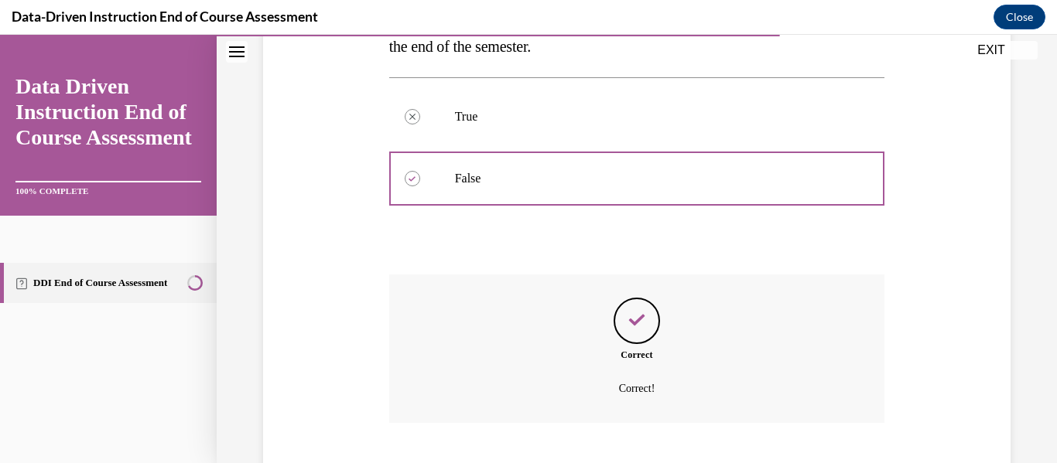
scroll to position [420, 0]
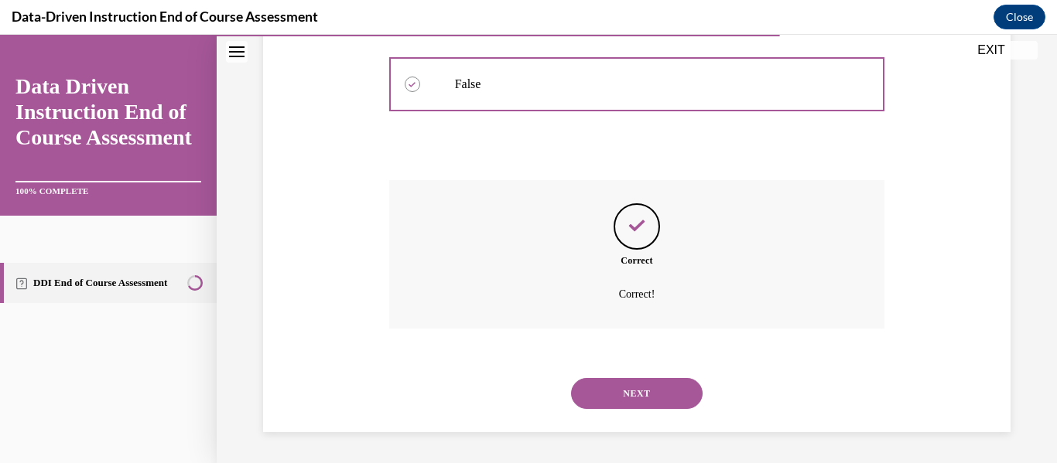
click at [608, 396] on button "NEXT" at bounding box center [636, 393] width 131 height 31
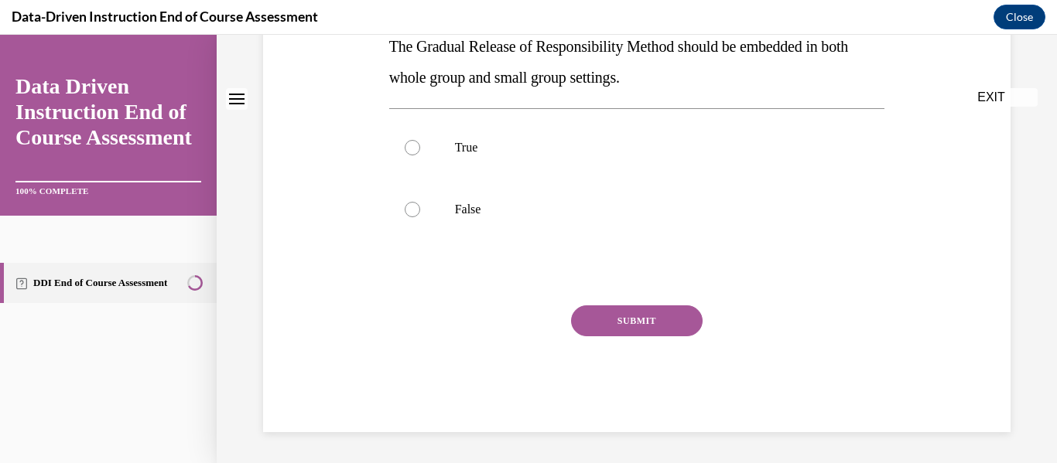
scroll to position [0, 0]
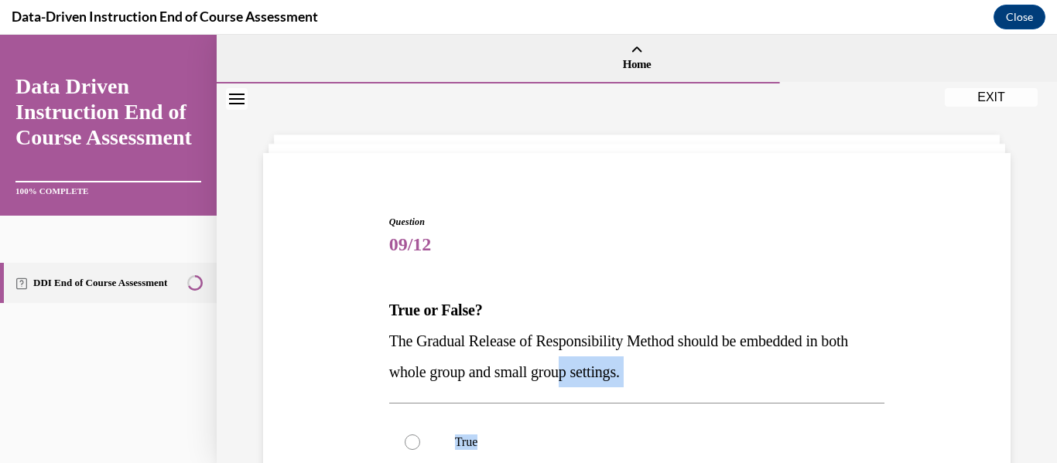
drag, startPoint x: 608, startPoint y: 396, endPoint x: 613, endPoint y: 361, distance: 35.2
click at [613, 361] on div "Question 09/12 True or False? The Gradual Release of Responsibility Method shou…" at bounding box center [637, 471] width 496 height 512
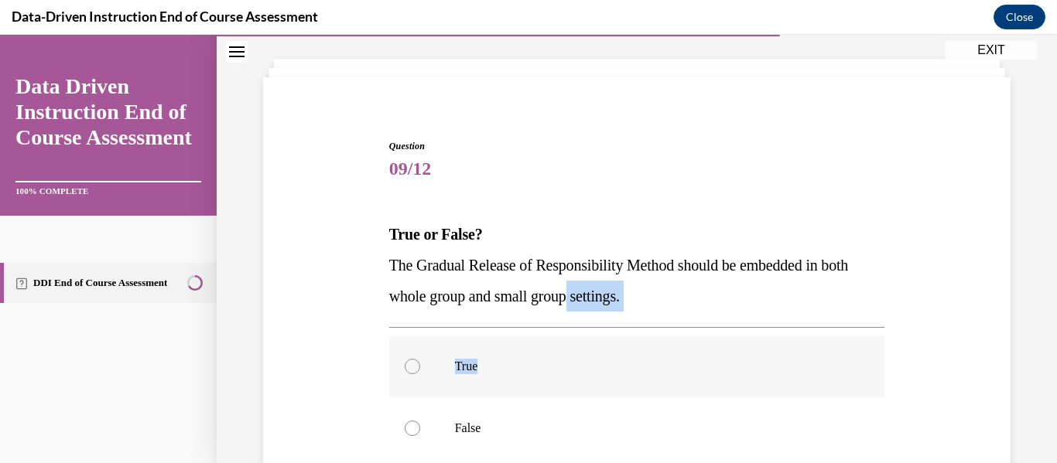
scroll to position [77, 0]
click at [570, 357] on label "True" at bounding box center [637, 366] width 496 height 62
click at [420, 358] on input "True" at bounding box center [412, 365] width 15 height 15
radio input "true"
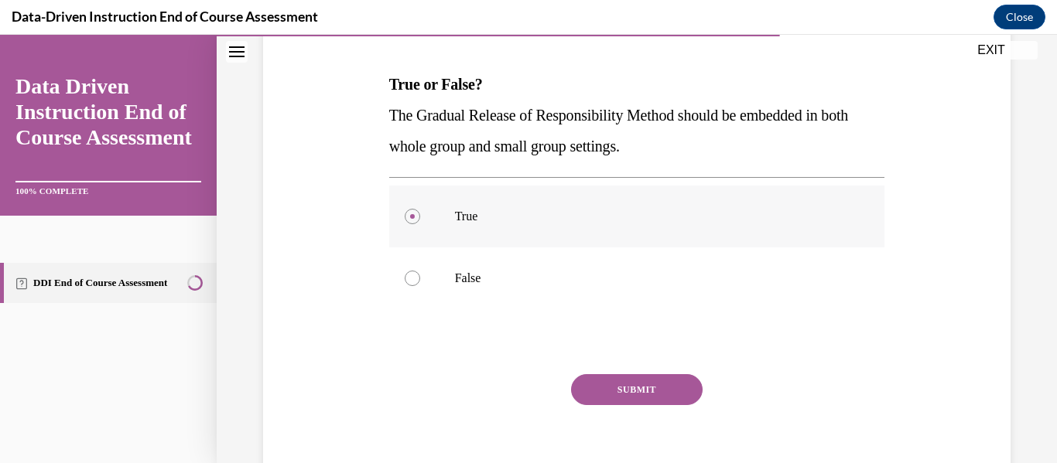
scroll to position [227, 0]
click at [620, 382] on button "SUBMIT" at bounding box center [636, 389] width 131 height 31
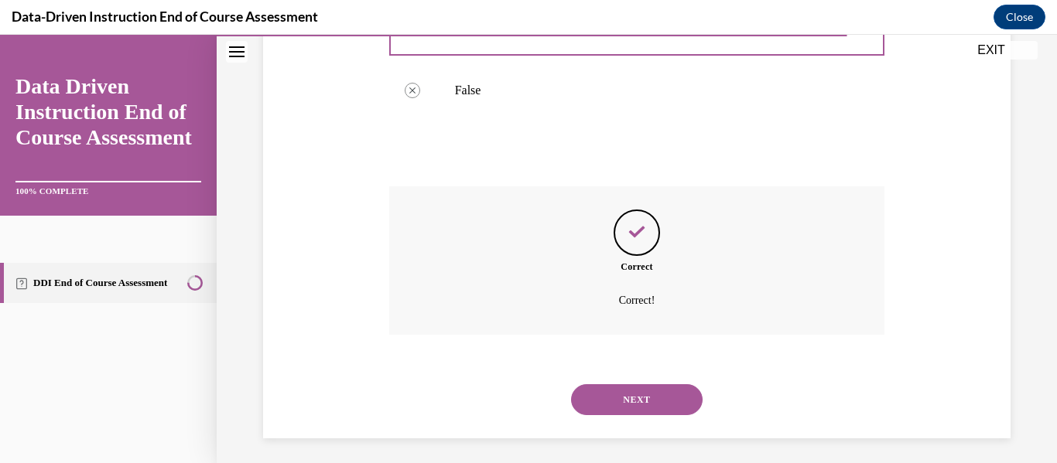
scroll to position [420, 0]
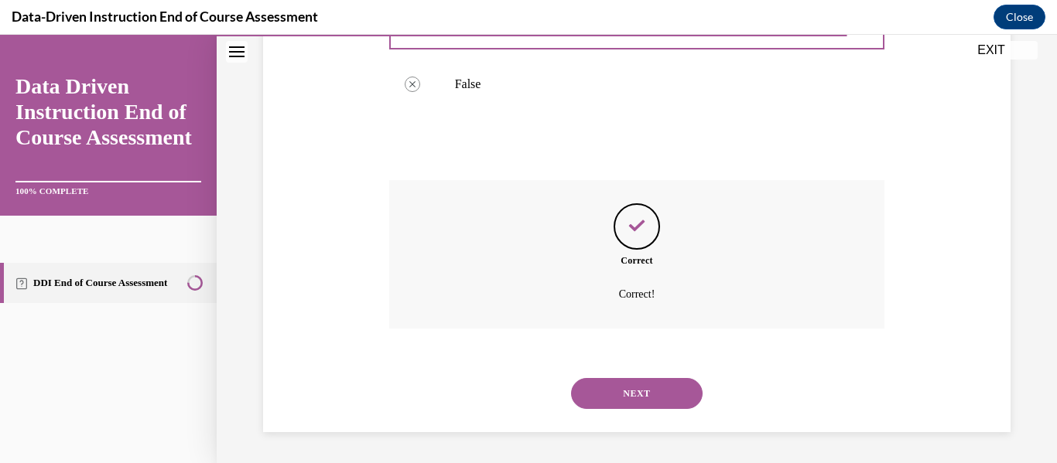
click at [620, 382] on button "NEXT" at bounding box center [636, 393] width 131 height 31
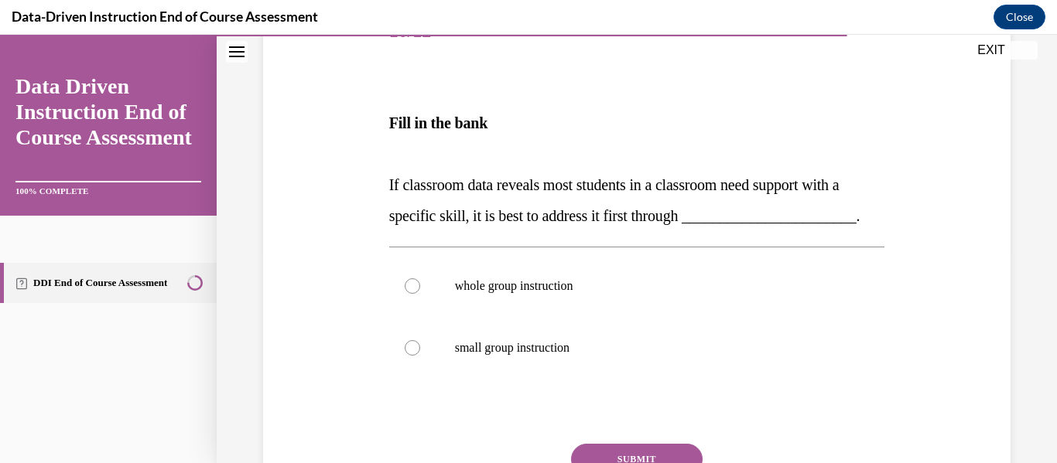
scroll to position [213, 0]
click at [418, 317] on label "whole group instruction" at bounding box center [637, 286] width 496 height 62
click at [418, 294] on input "whole group instruction" at bounding box center [412, 285] width 15 height 15
radio input "true"
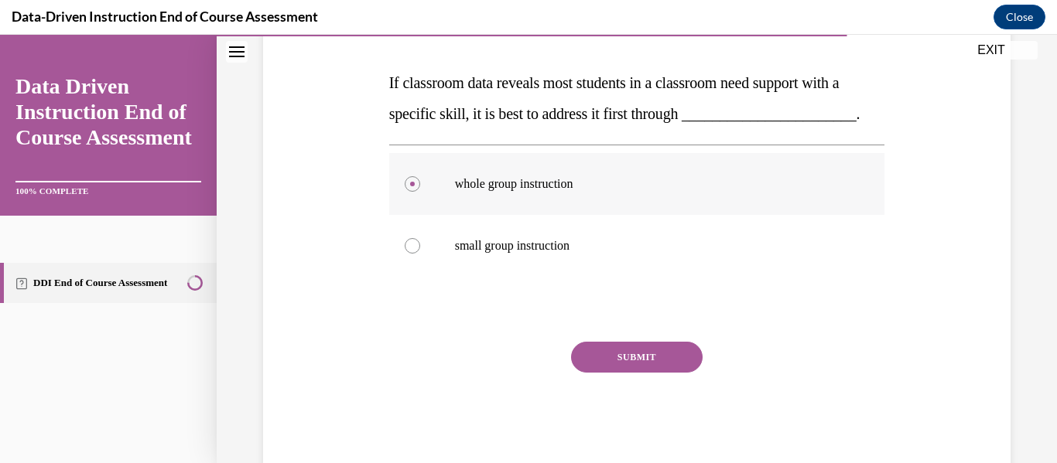
scroll to position [317, 0]
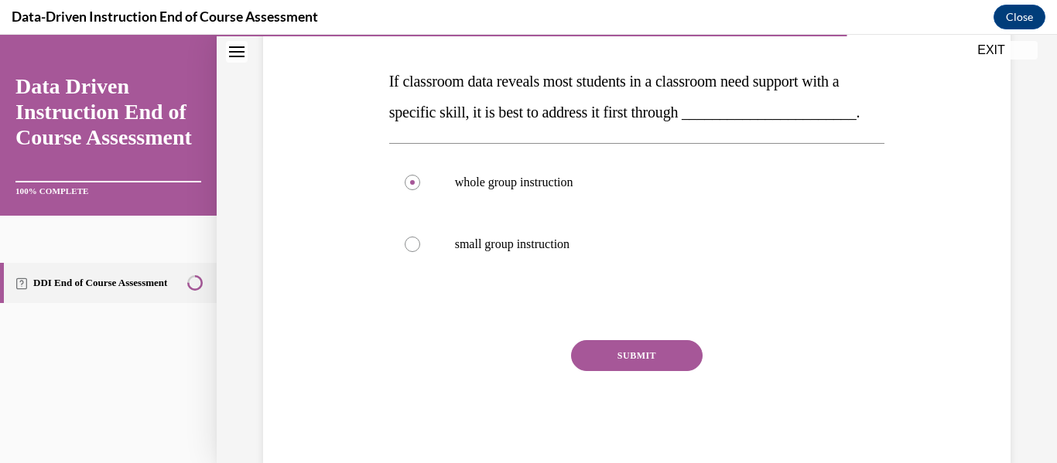
click at [610, 371] on button "SUBMIT" at bounding box center [636, 355] width 131 height 31
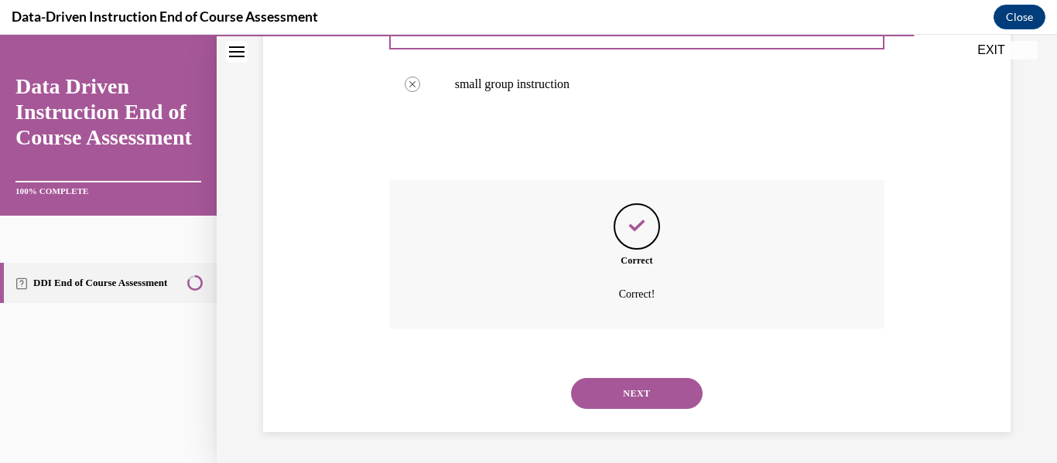
scroll to position [508, 0]
click at [626, 380] on button "NEXT" at bounding box center [636, 393] width 131 height 31
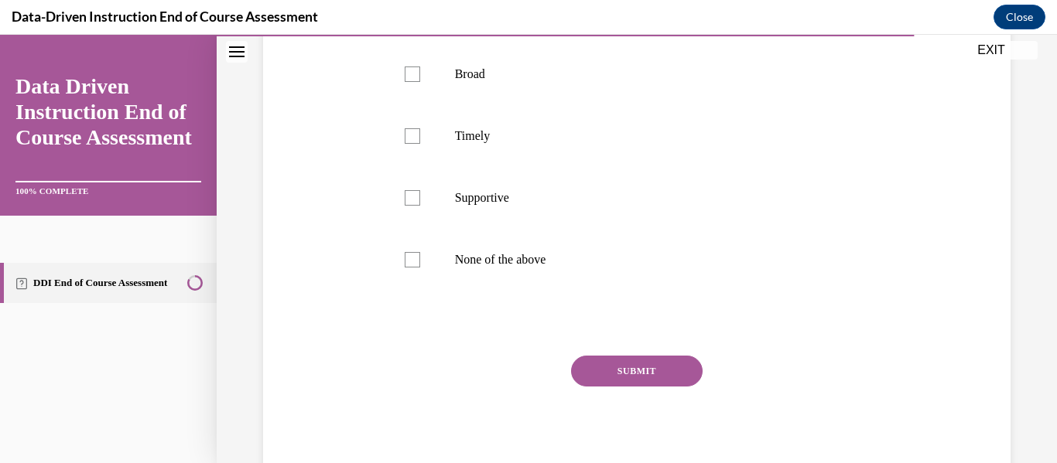
scroll to position [307, 0]
click at [408, 267] on div at bounding box center [412, 258] width 15 height 15
click at [408, 267] on input "None of the above" at bounding box center [412, 258] width 15 height 15
checkbox input "true"
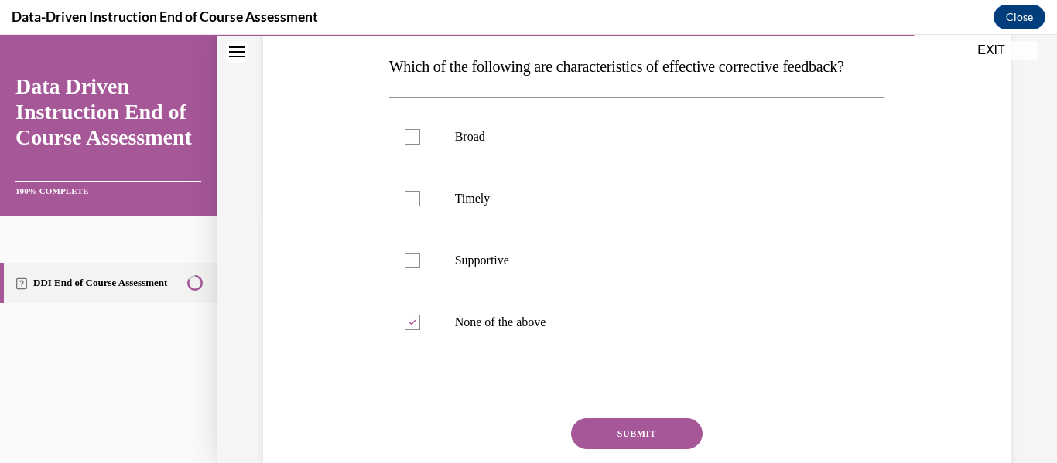
scroll to position [244, 0]
click at [417, 206] on div at bounding box center [412, 197] width 15 height 15
click at [417, 206] on input "Timely" at bounding box center [412, 197] width 15 height 15
checkbox input "true"
click at [405, 329] on div at bounding box center [412, 321] width 15 height 15
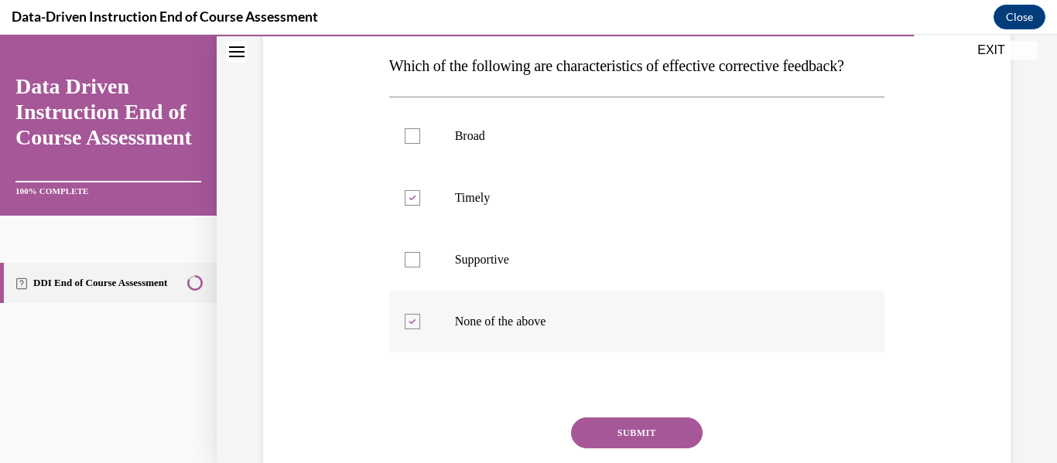
click at [405, 329] on input "None of the above" at bounding box center [412, 321] width 15 height 15
checkbox input "false"
click at [406, 268] on div at bounding box center [412, 259] width 15 height 15
click at [406, 268] on input "Supportive" at bounding box center [412, 259] width 15 height 15
checkbox input "true"
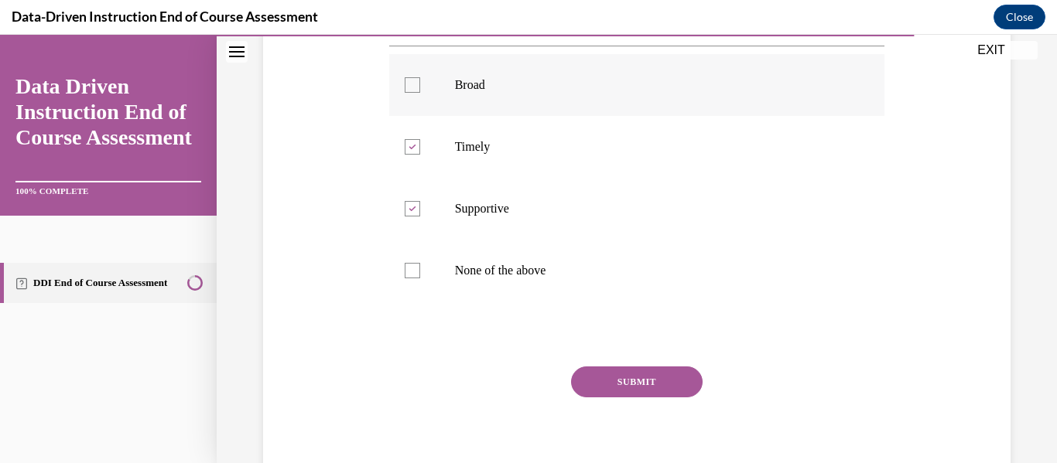
scroll to position [296, 0]
click at [408, 92] on div at bounding box center [412, 84] width 15 height 15
click at [408, 92] on input "Broad" at bounding box center [412, 84] width 15 height 15
checkbox input "true"
click at [590, 397] on button "SUBMIT" at bounding box center [636, 381] width 131 height 31
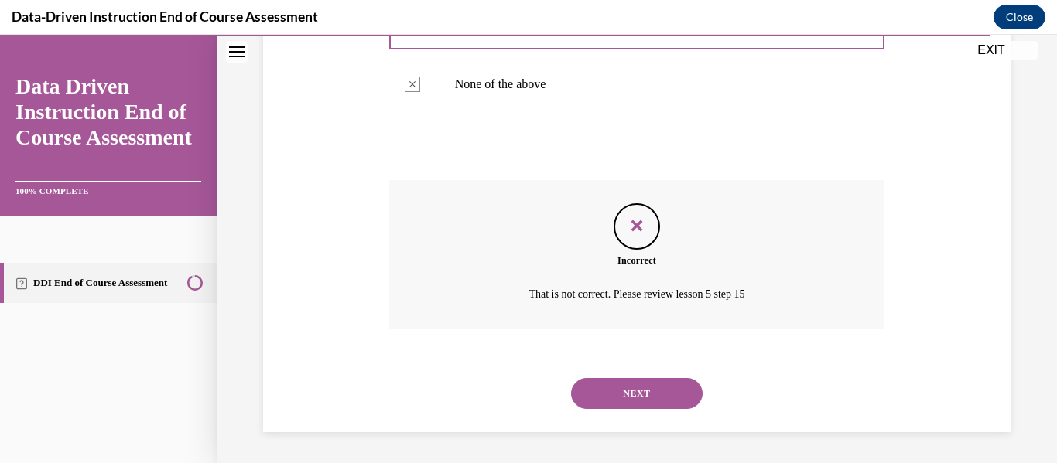
scroll to position [497, 0]
click at [627, 408] on button "NEXT" at bounding box center [636, 393] width 131 height 31
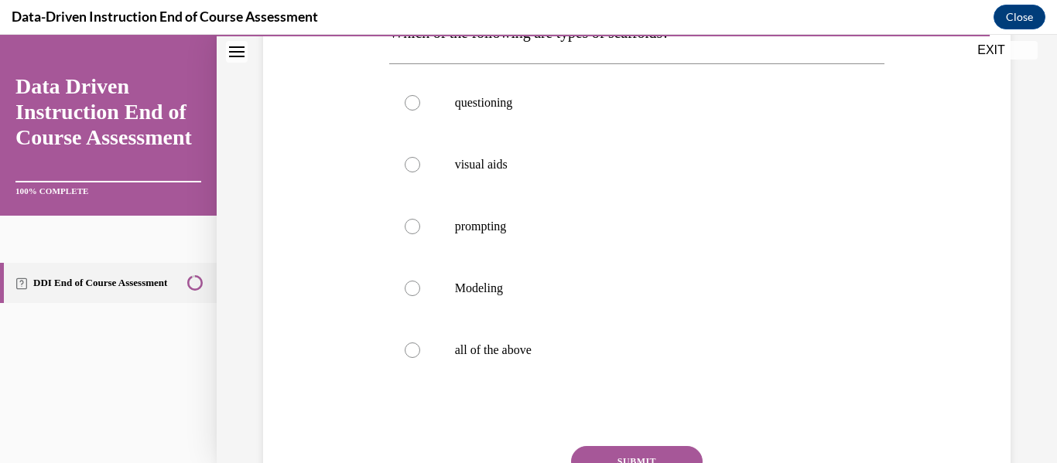
scroll to position [279, 0]
click at [418, 346] on label "all of the above" at bounding box center [637, 349] width 496 height 62
click at [418, 346] on input "all of the above" at bounding box center [412, 348] width 15 height 15
radio input "true"
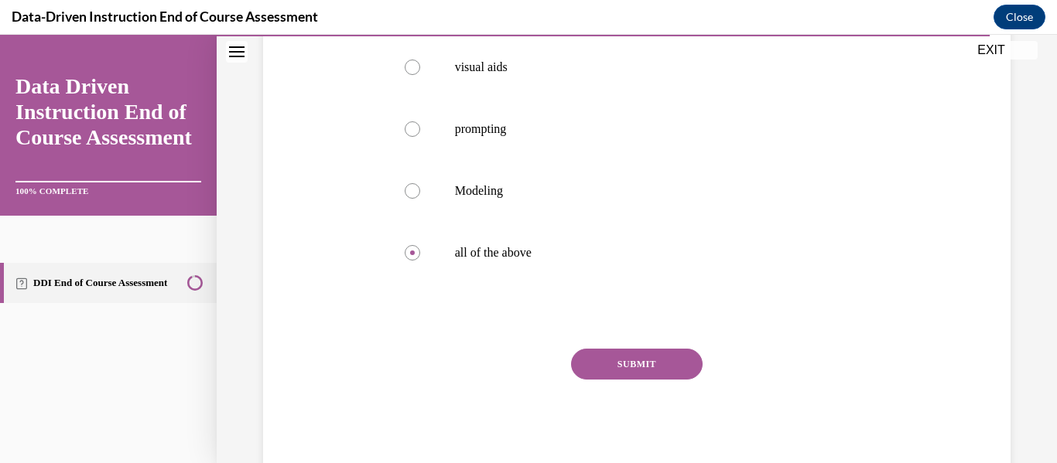
scroll to position [376, 0]
click at [616, 370] on button "SUBMIT" at bounding box center [636, 363] width 131 height 31
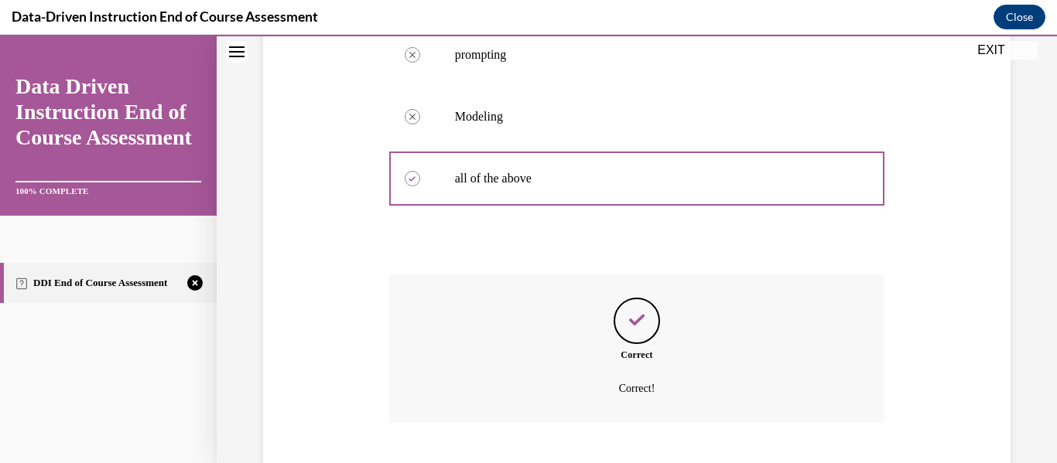
scroll to position [544, 0]
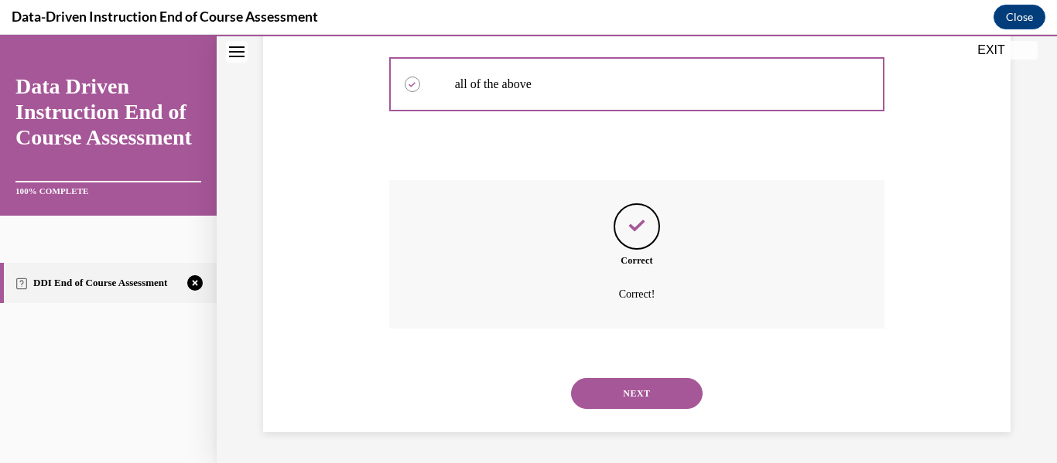
click at [618, 395] on button "NEXT" at bounding box center [636, 393] width 131 height 31
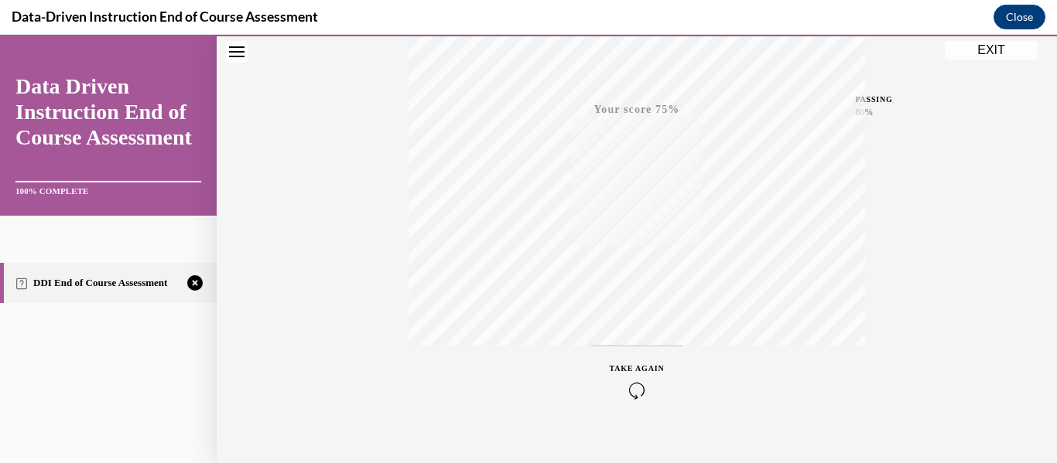
scroll to position [364, 0]
click at [627, 338] on button "TAKE AGAIN" at bounding box center [637, 359] width 92 height 70
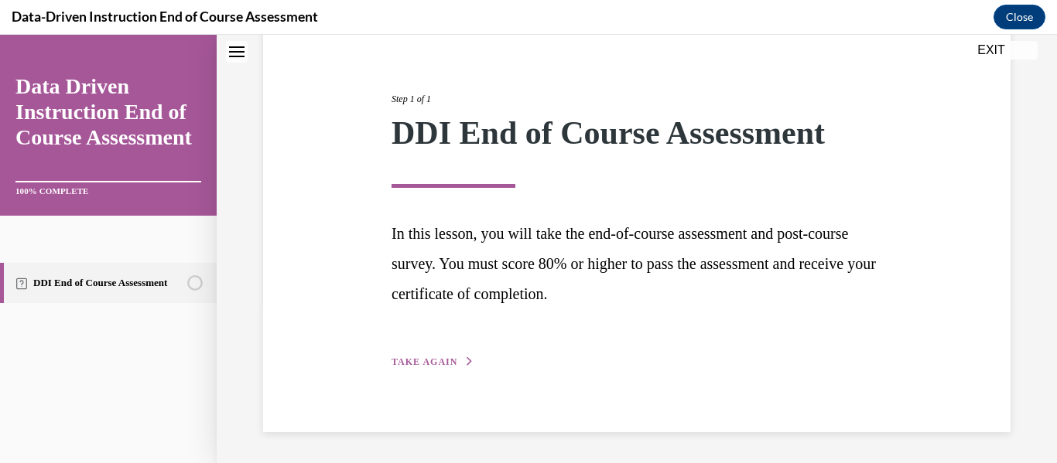
click at [423, 357] on button "TAKE AGAIN" at bounding box center [432, 362] width 83 height 14
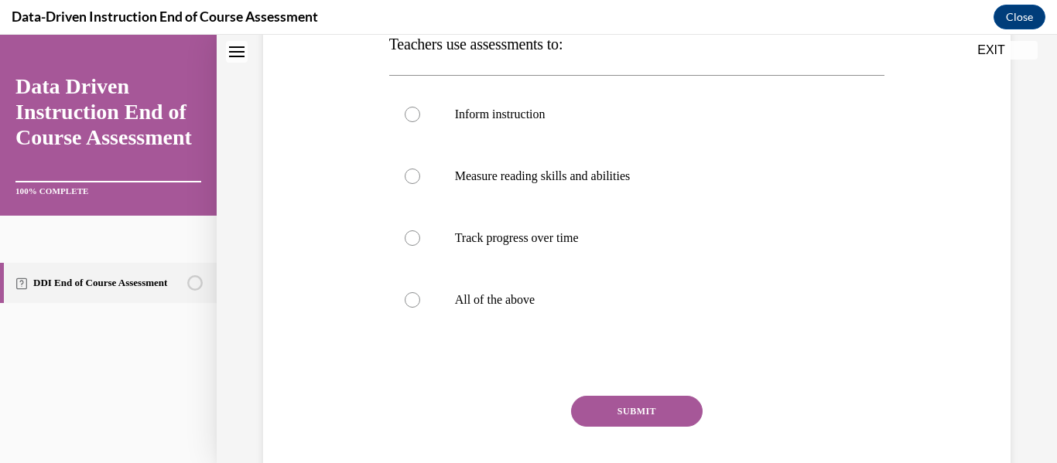
scroll to position [267, 0]
click at [411, 298] on div at bounding box center [412, 299] width 15 height 15
click at [411, 298] on input "All of the above" at bounding box center [412, 299] width 15 height 15
radio input "true"
click at [408, 304] on div at bounding box center [412, 299] width 15 height 15
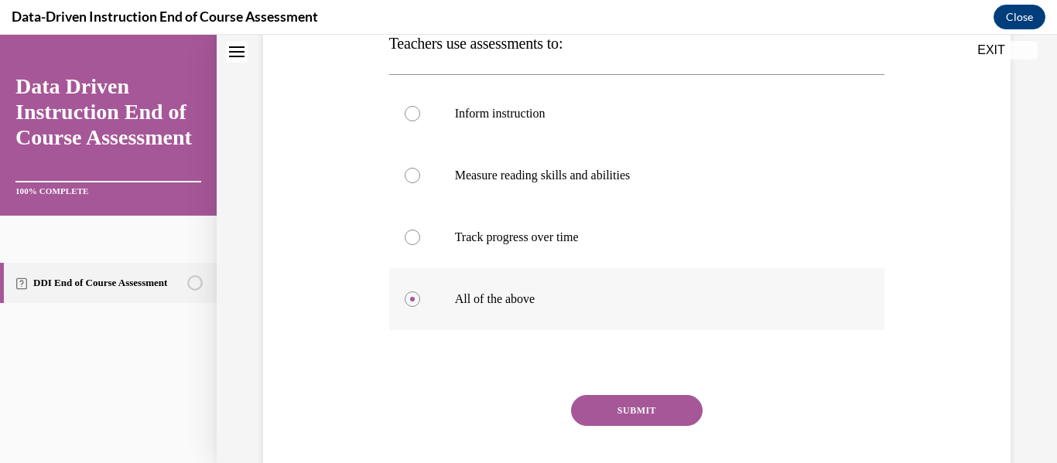
click at [408, 304] on input "All of the above" at bounding box center [412, 299] width 15 height 15
click at [603, 402] on button "SUBMIT" at bounding box center [636, 410] width 131 height 31
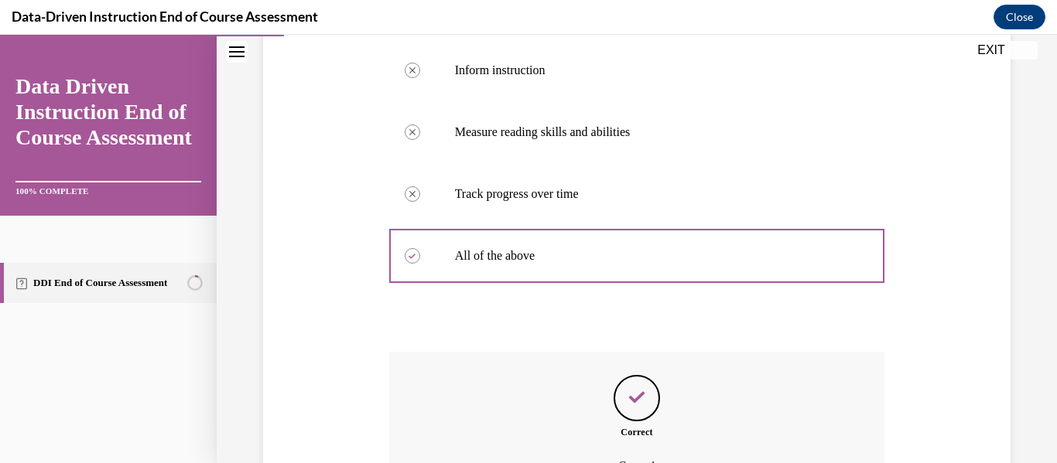
scroll to position [482, 0]
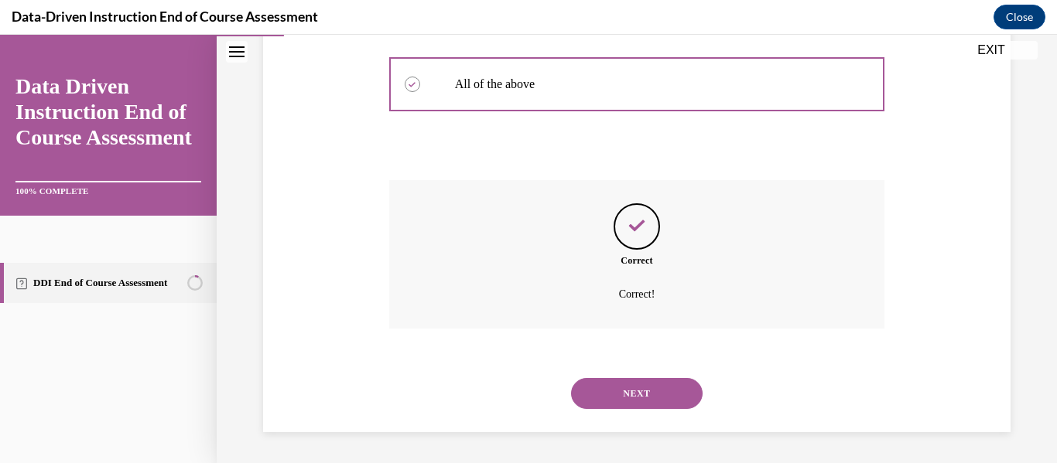
click at [603, 402] on button "NEXT" at bounding box center [636, 393] width 131 height 31
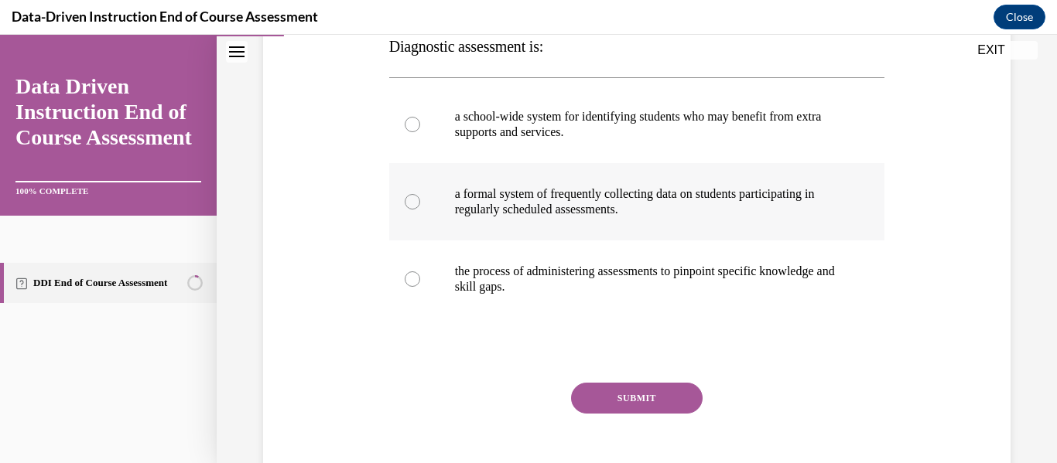
scroll to position [268, 0]
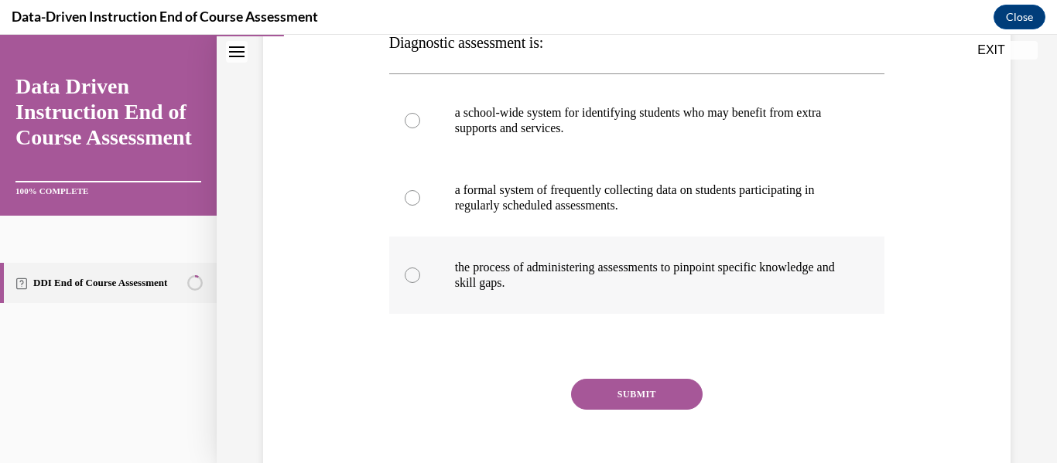
click at [411, 276] on div at bounding box center [412, 275] width 15 height 15
click at [411, 276] on input "the process of administering assessments to pinpoint specific knowledge and ski…" at bounding box center [412, 275] width 15 height 15
radio input "true"
click at [635, 384] on button "SUBMIT" at bounding box center [636, 394] width 131 height 31
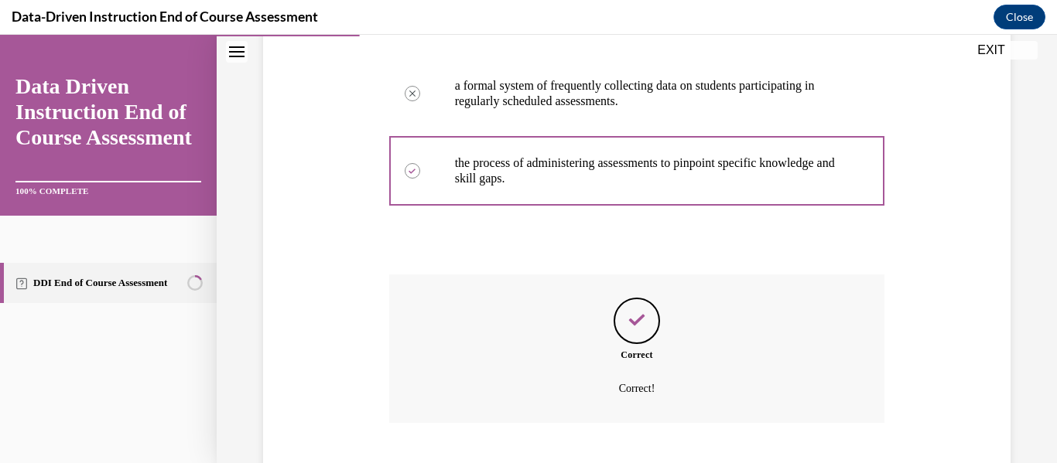
scroll to position [466, 0]
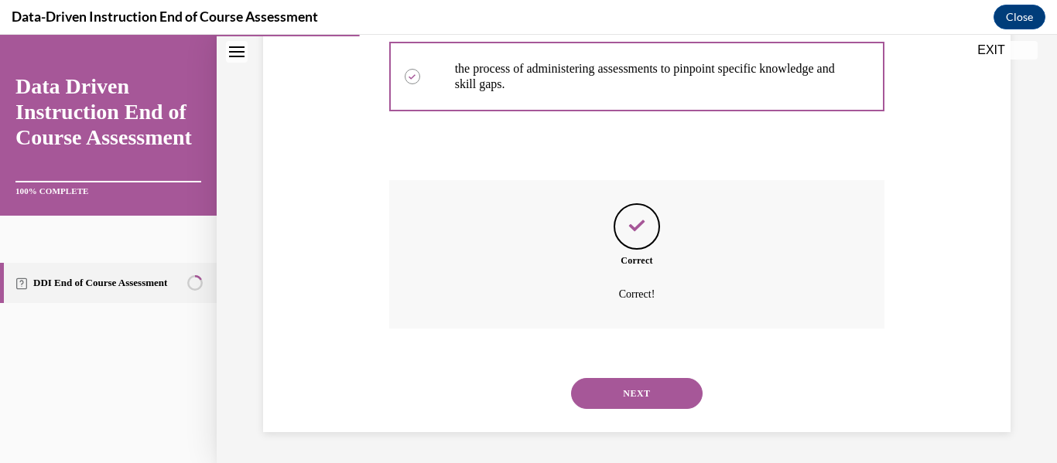
click at [635, 384] on button "NEXT" at bounding box center [636, 393] width 131 height 31
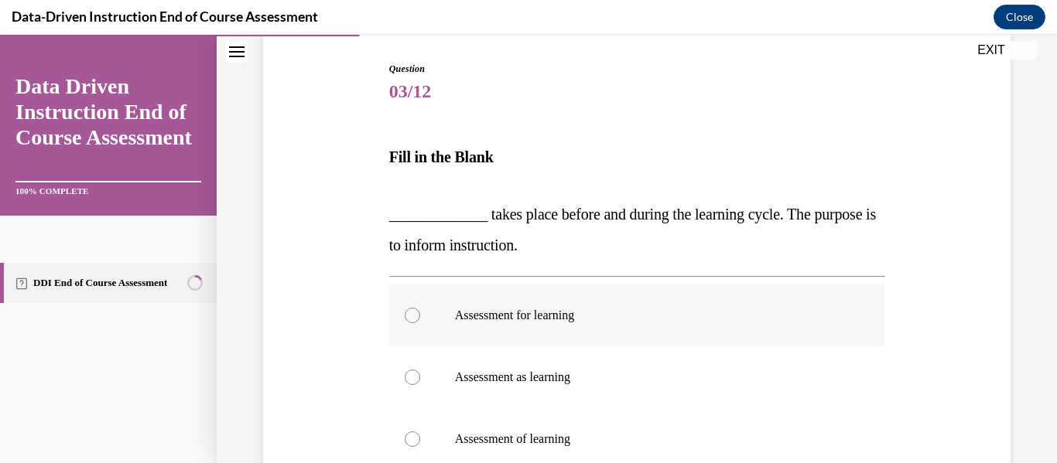
scroll to position [154, 0]
click at [421, 315] on label "Assessment for learning" at bounding box center [637, 315] width 496 height 62
click at [420, 315] on input "Assessment for learning" at bounding box center [412, 314] width 15 height 15
radio input "true"
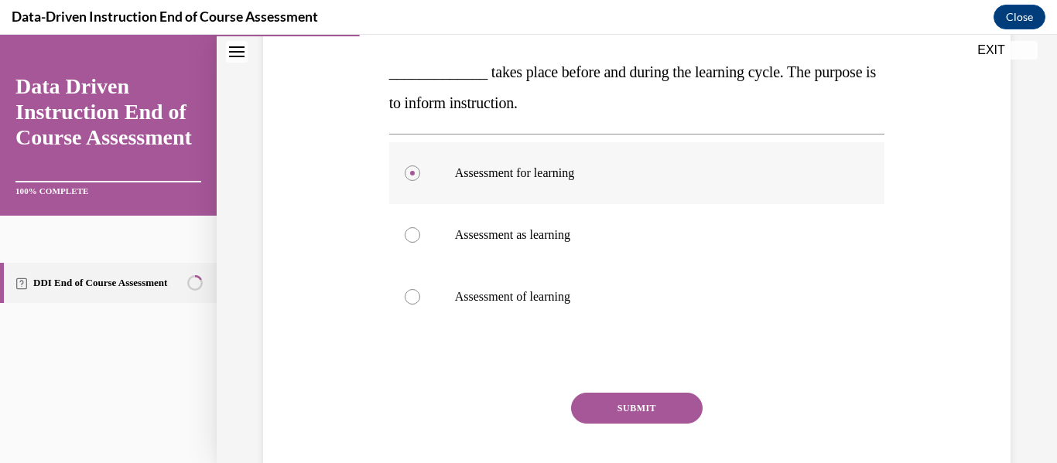
scroll to position [303, 0]
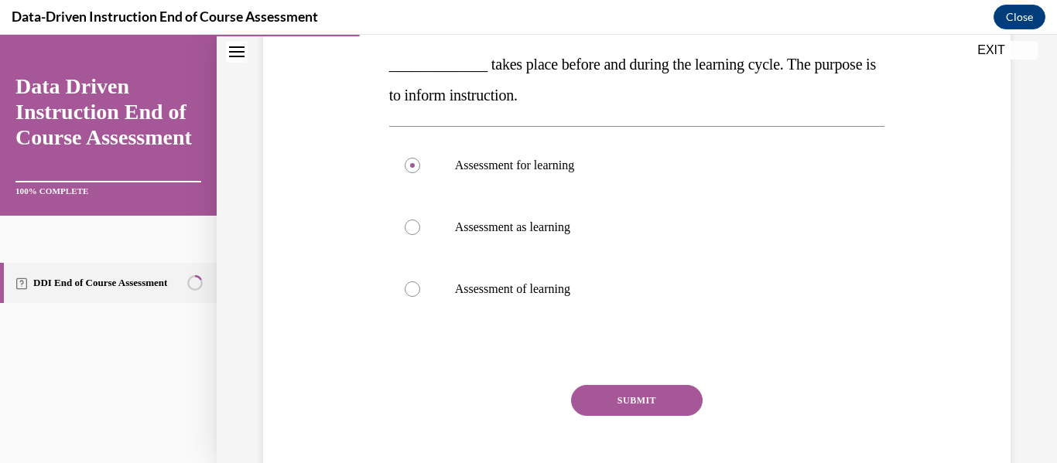
click at [599, 392] on button "SUBMIT" at bounding box center [636, 400] width 131 height 31
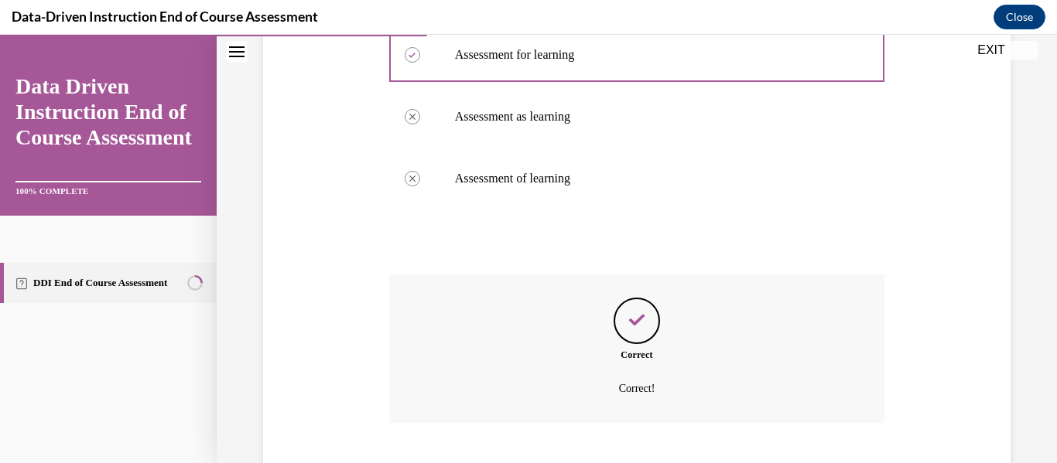
scroll to position [508, 0]
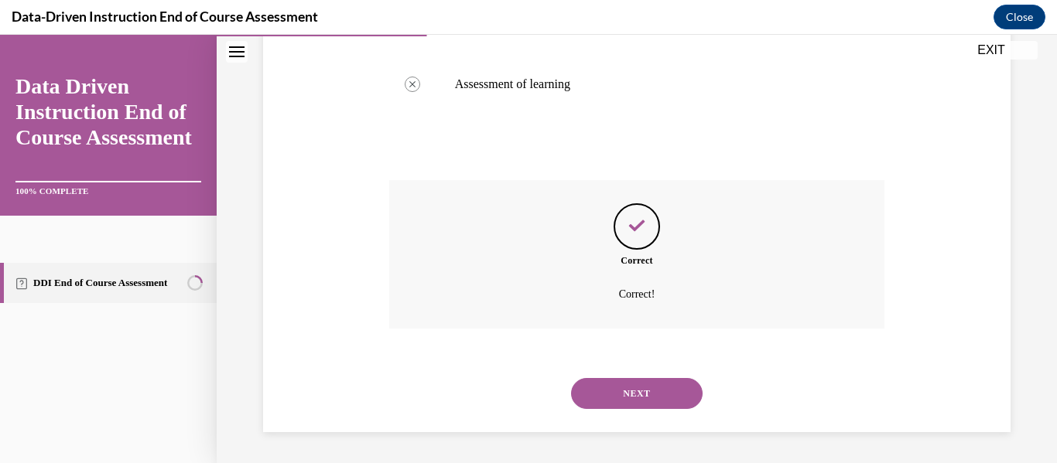
click at [622, 387] on button "NEXT" at bounding box center [636, 393] width 131 height 31
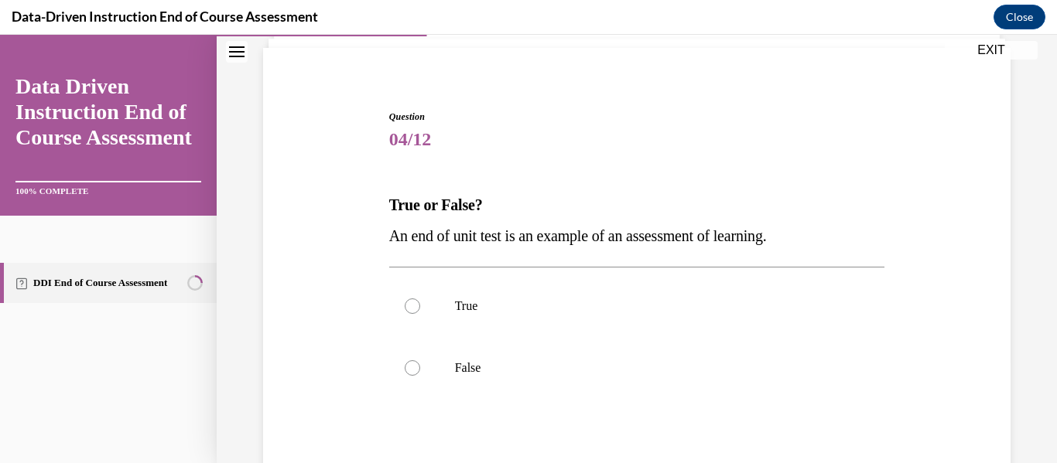
scroll to position [107, 0]
click at [413, 305] on div at bounding box center [412, 304] width 15 height 15
click at [413, 305] on input "True" at bounding box center [412, 304] width 15 height 15
radio input "true"
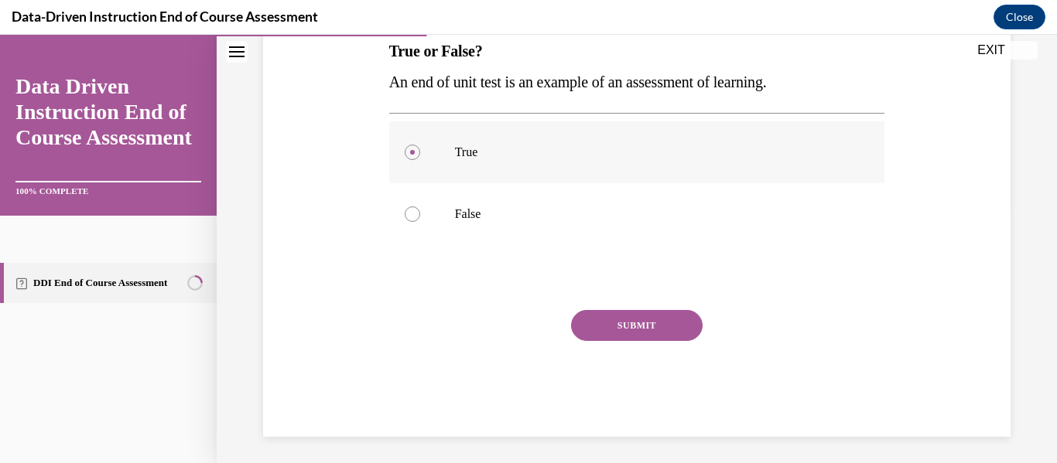
scroll to position [264, 0]
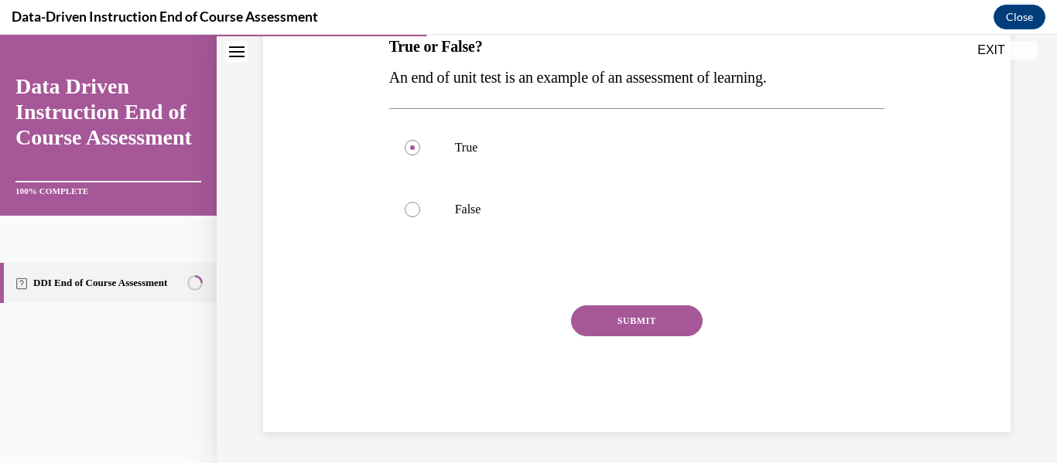
click at [602, 318] on button "SUBMIT" at bounding box center [636, 321] width 131 height 31
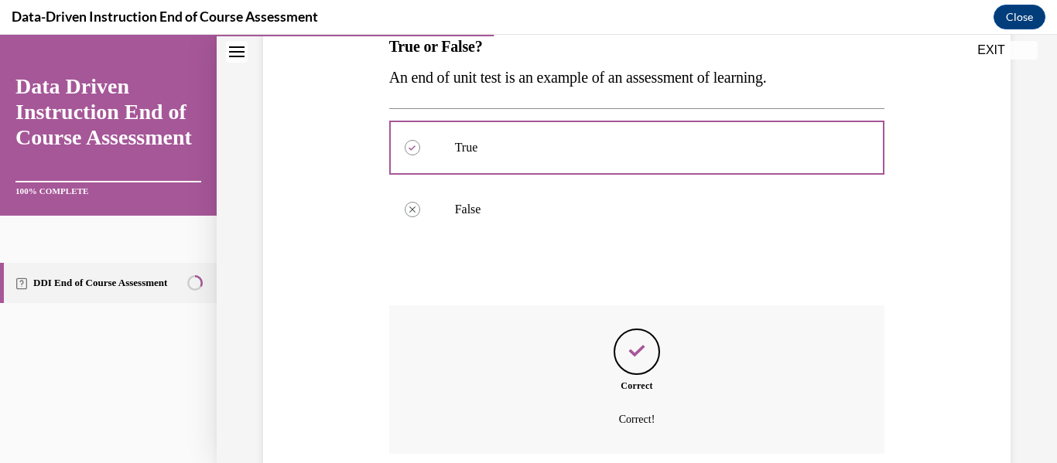
scroll to position [389, 0]
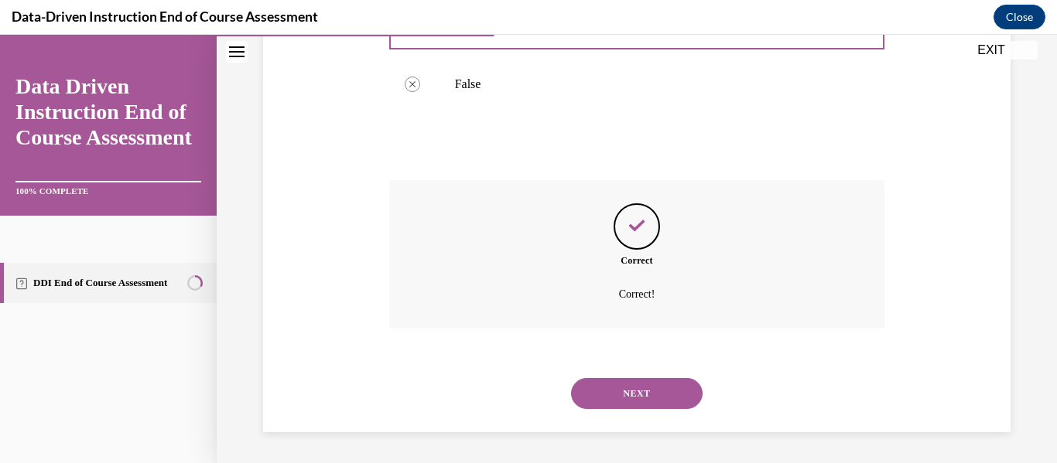
click at [619, 395] on button "NEXT" at bounding box center [636, 393] width 131 height 31
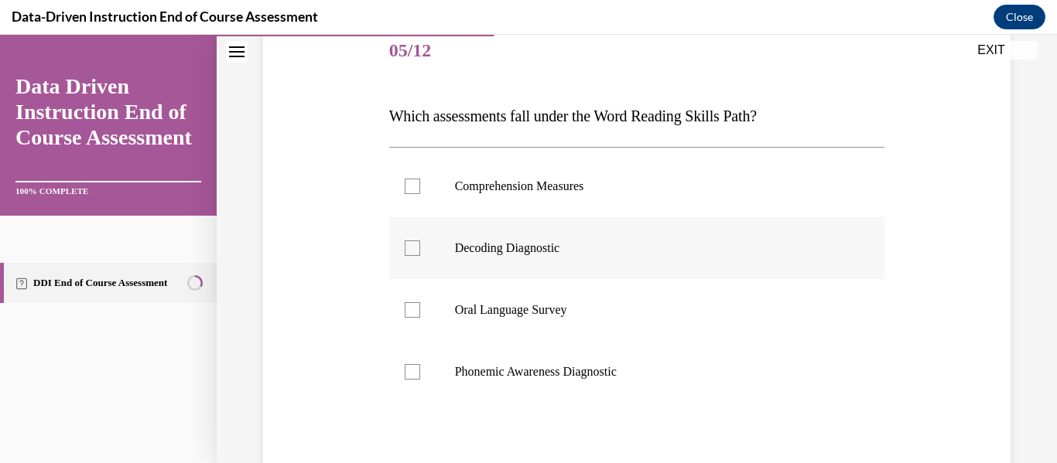
scroll to position [195, 0]
click at [413, 378] on div at bounding box center [412, 371] width 15 height 15
click at [413, 378] on input "Phonemic Awareness Diagnostic" at bounding box center [412, 371] width 15 height 15
checkbox input "true"
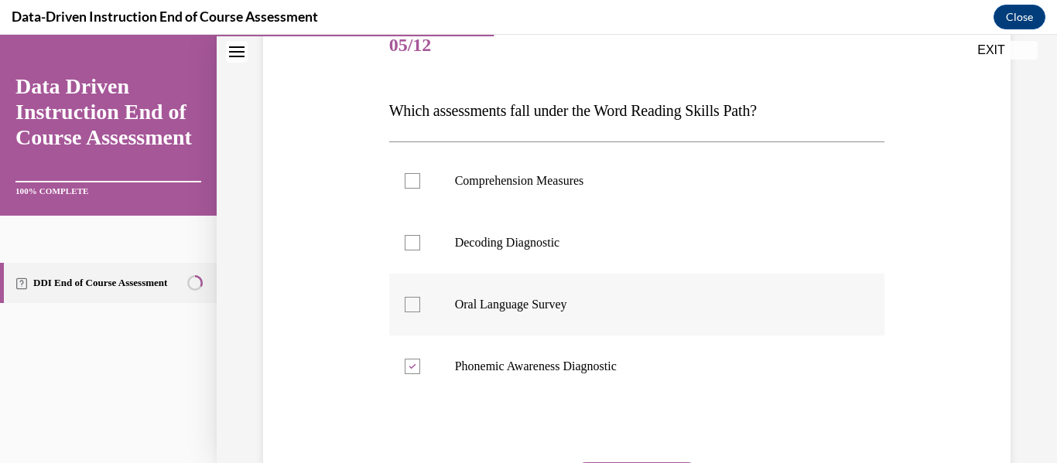
scroll to position [357, 0]
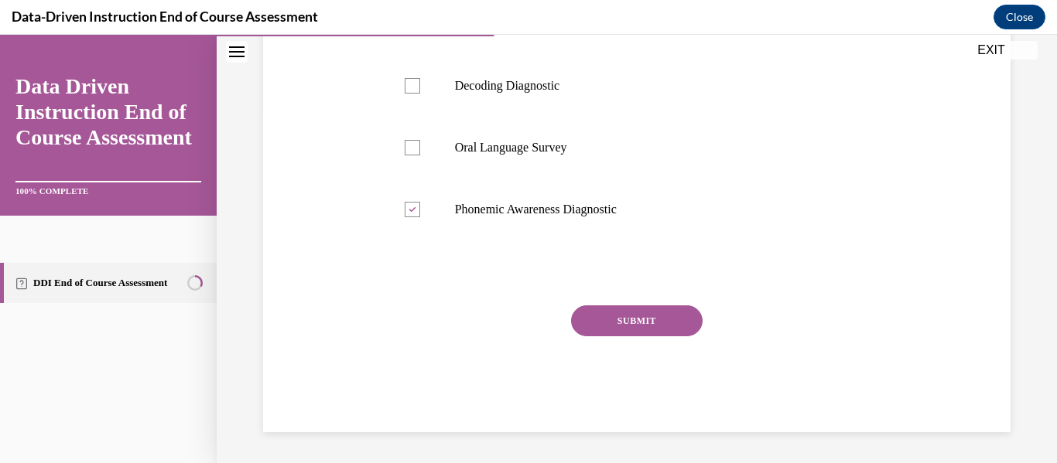
click at [602, 319] on button "SUBMIT" at bounding box center [636, 321] width 131 height 31
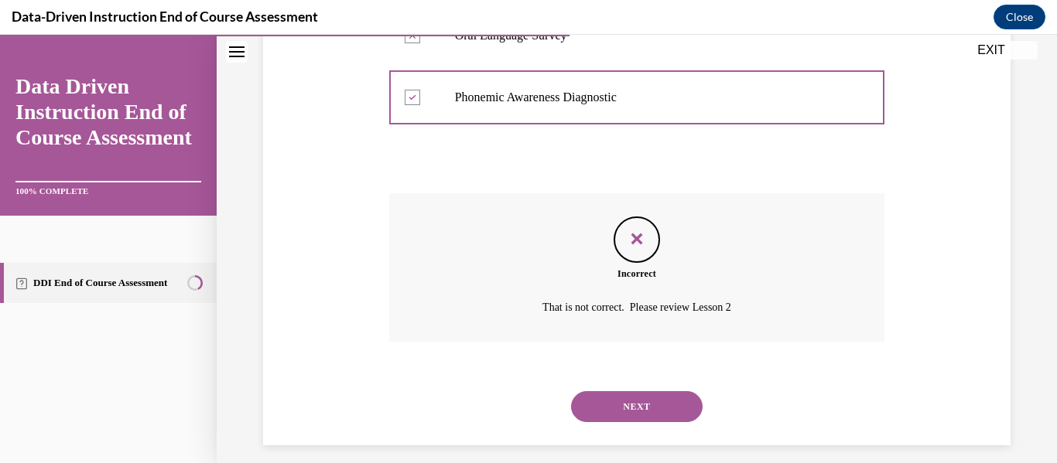
scroll to position [482, 0]
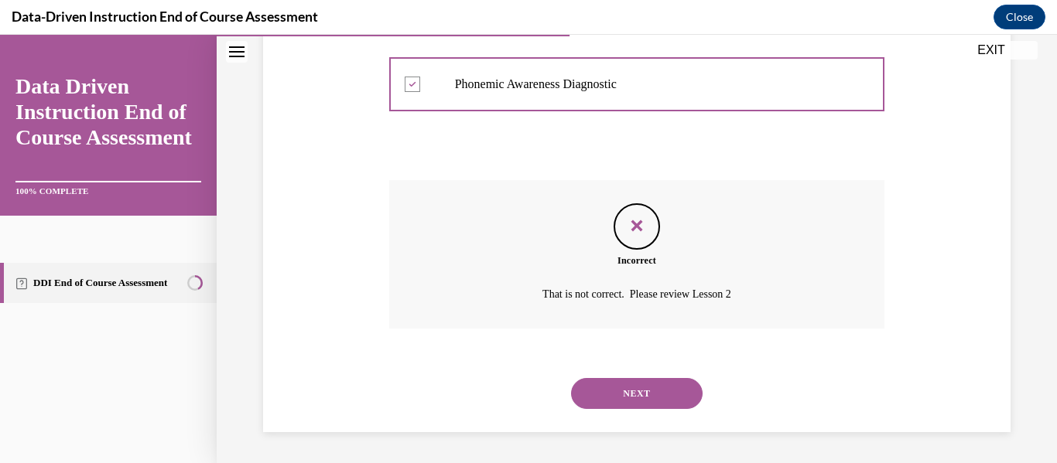
click at [623, 386] on button "NEXT" at bounding box center [636, 393] width 131 height 31
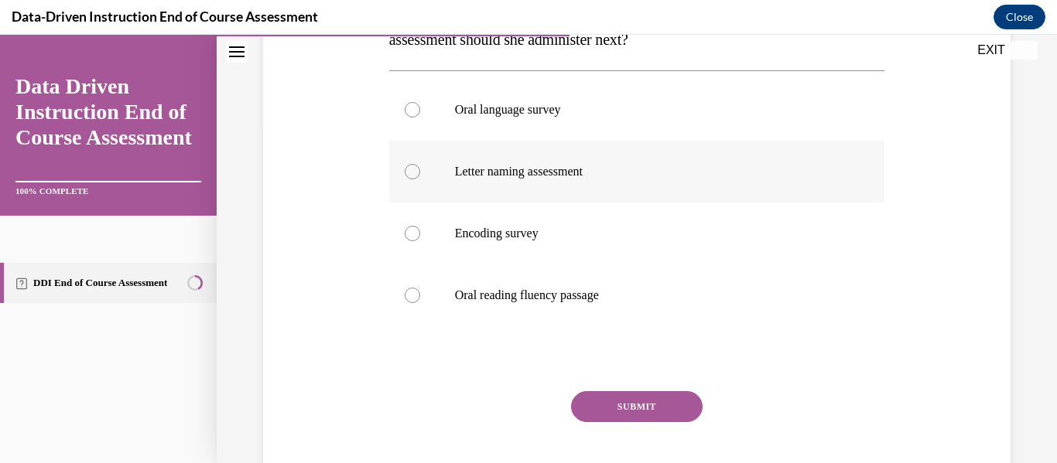
scroll to position [334, 0]
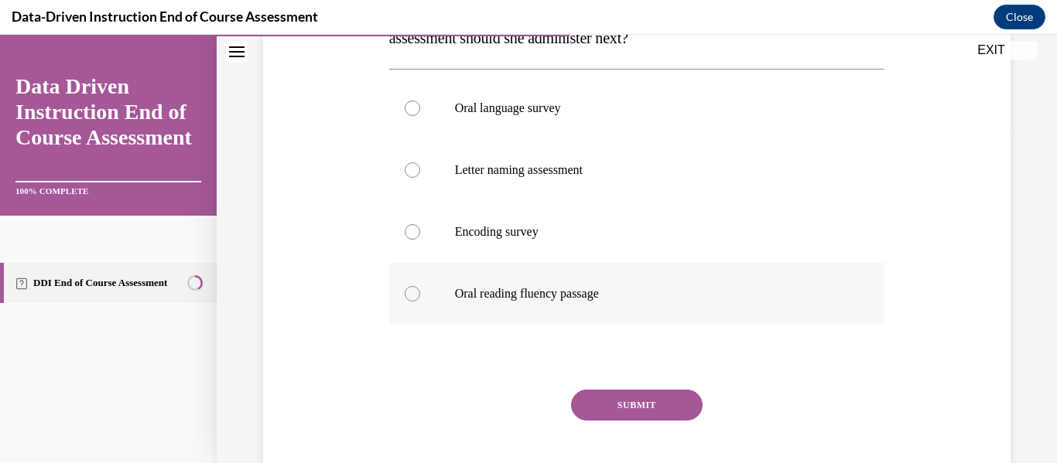
click at [415, 298] on div at bounding box center [412, 293] width 15 height 15
click at [415, 298] on input "Oral reading fluency passage" at bounding box center [412, 293] width 15 height 15
radio input "true"
click at [409, 231] on div at bounding box center [412, 231] width 15 height 15
click at [409, 231] on input "Encoding survey" at bounding box center [412, 231] width 15 height 15
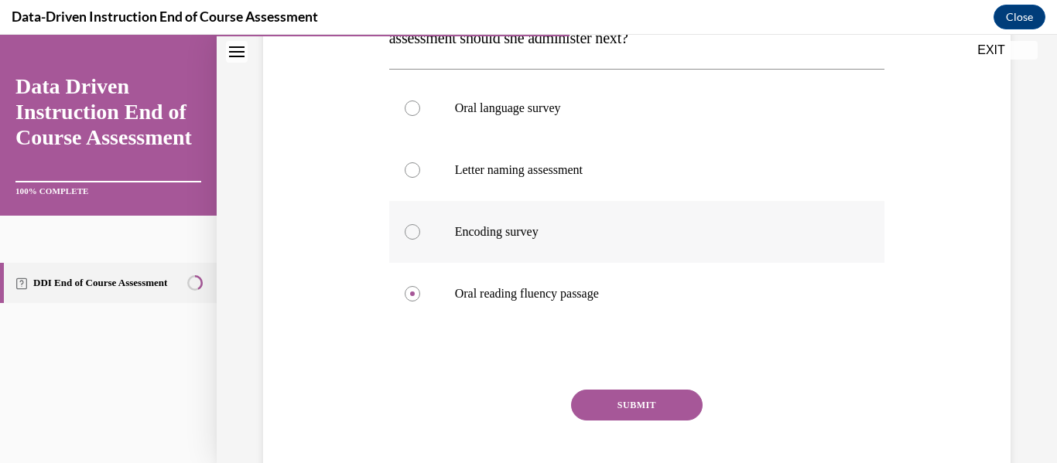
radio input "true"
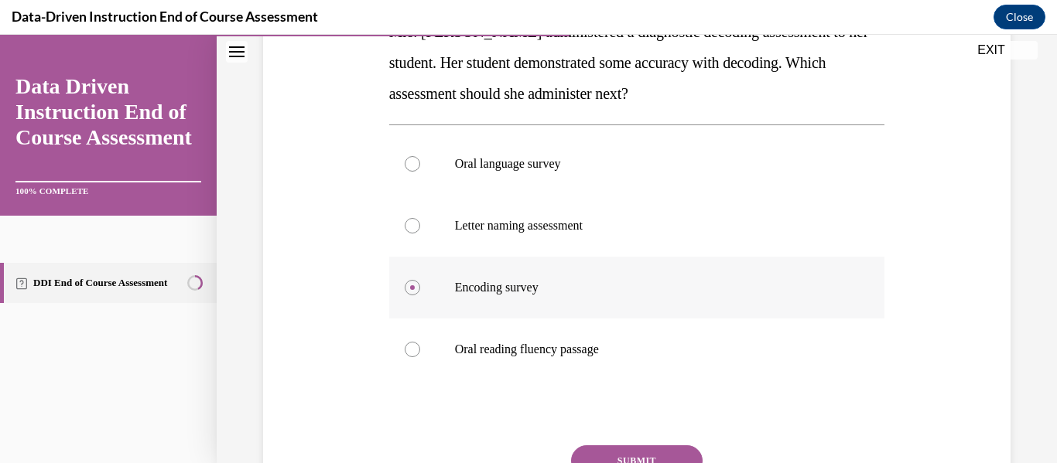
scroll to position [278, 0]
click at [406, 350] on div at bounding box center [412, 350] width 15 height 15
click at [406, 350] on input "Oral reading fluency passage" at bounding box center [412, 350] width 15 height 15
radio input "true"
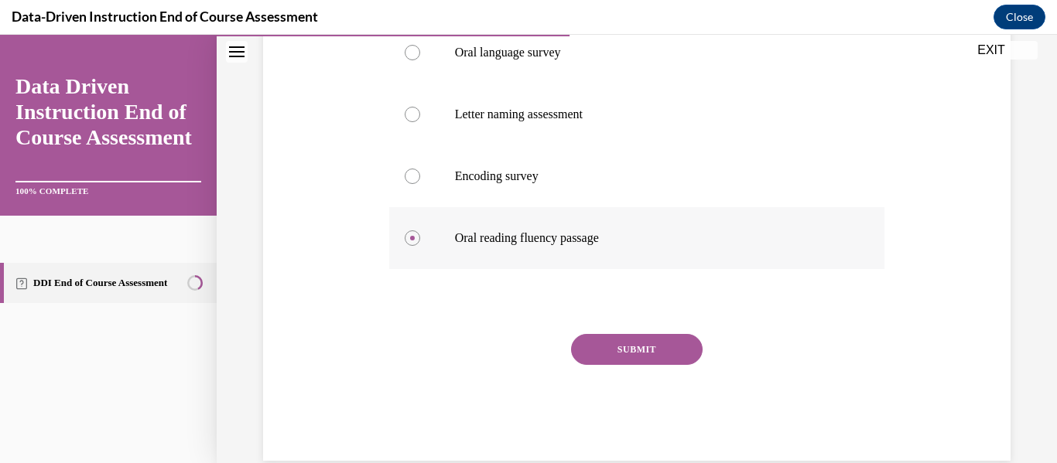
scroll to position [418, 0]
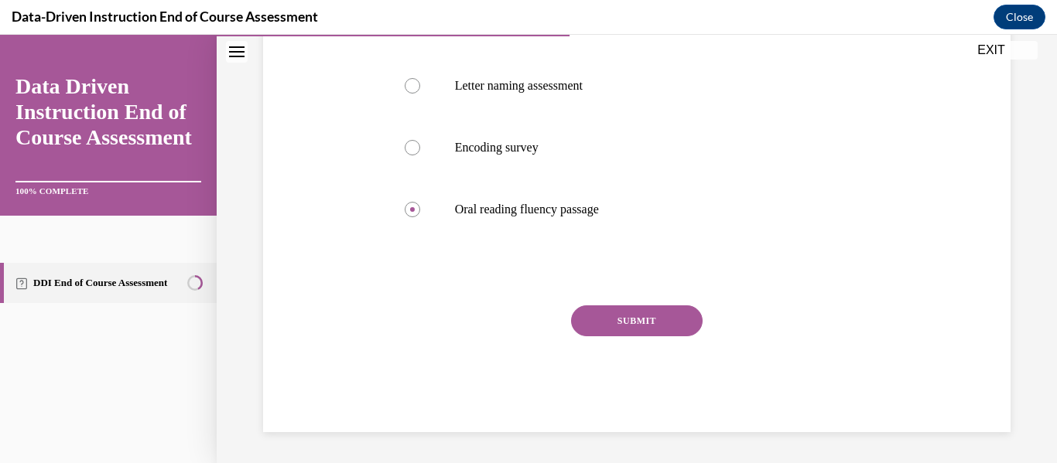
click at [609, 321] on button "SUBMIT" at bounding box center [636, 321] width 131 height 31
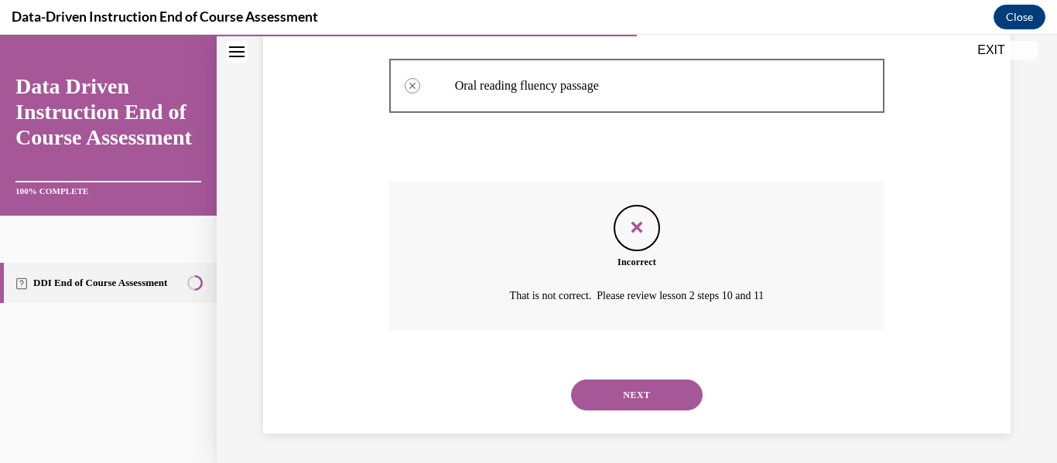
scroll to position [544, 0]
click at [631, 395] on button "NEXT" at bounding box center [636, 393] width 131 height 31
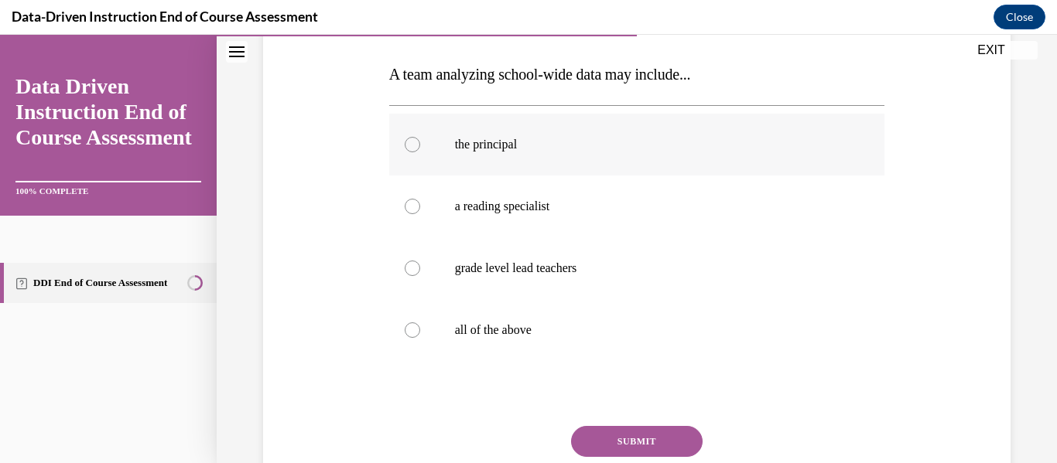
scroll to position [237, 0]
click at [406, 330] on div at bounding box center [412, 328] width 15 height 15
click at [406, 330] on input "all of the above" at bounding box center [412, 328] width 15 height 15
radio input "true"
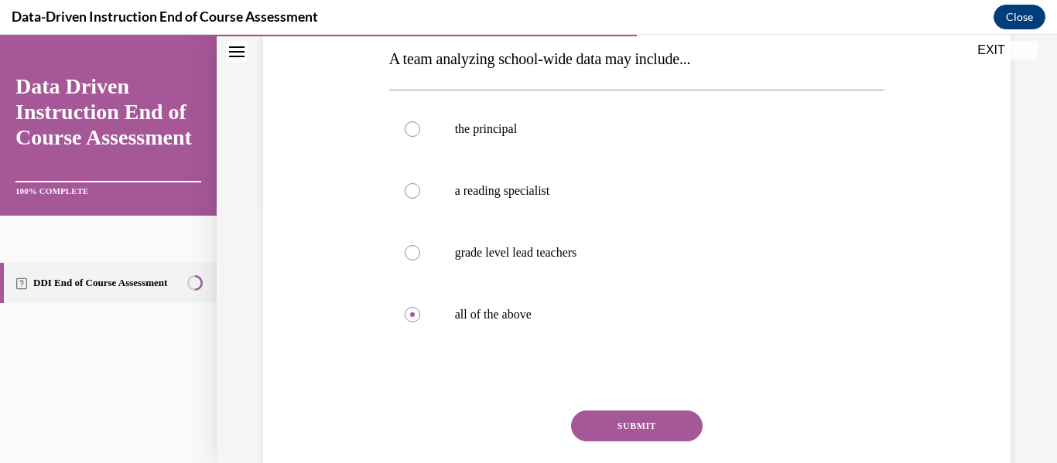
click at [623, 427] on button "SUBMIT" at bounding box center [636, 426] width 131 height 31
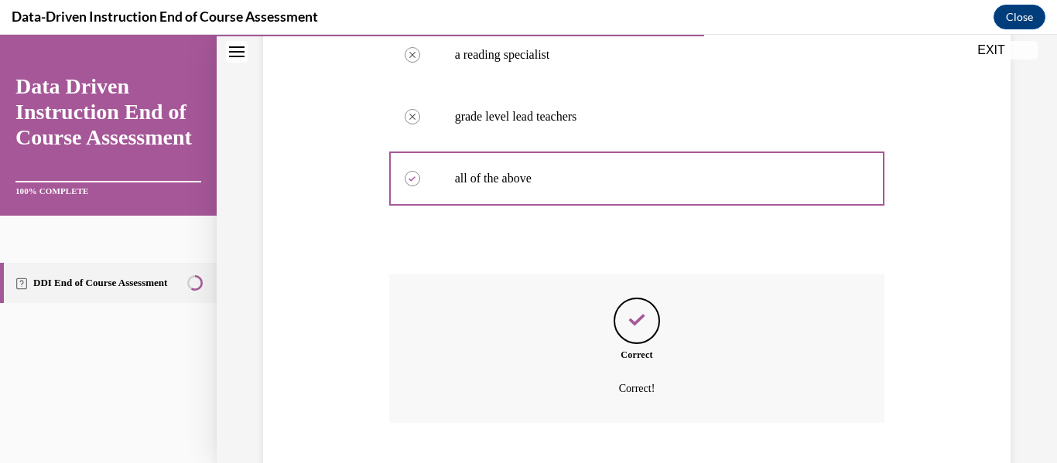
scroll to position [482, 0]
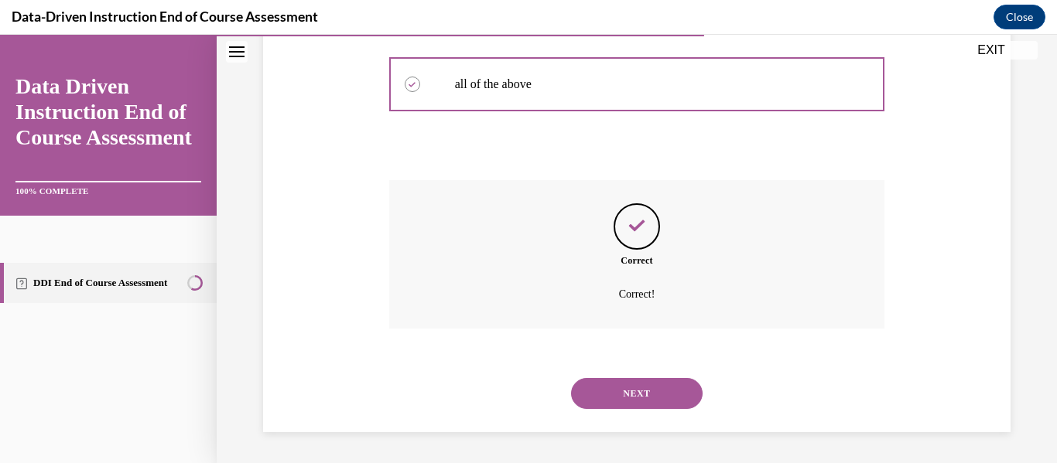
click at [620, 381] on button "NEXT" at bounding box center [636, 393] width 131 height 31
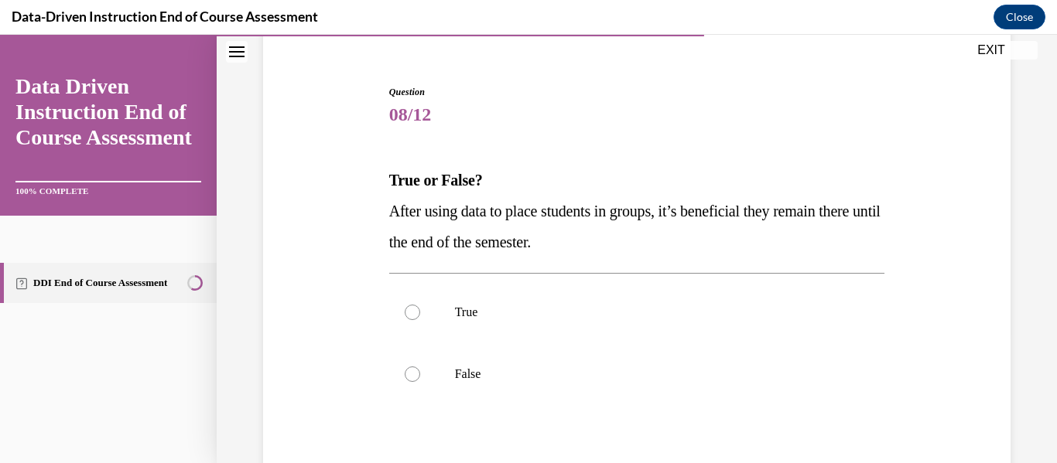
scroll to position [131, 0]
click at [410, 368] on div at bounding box center [412, 373] width 15 height 15
click at [410, 368] on input "False" at bounding box center [412, 373] width 15 height 15
radio input "true"
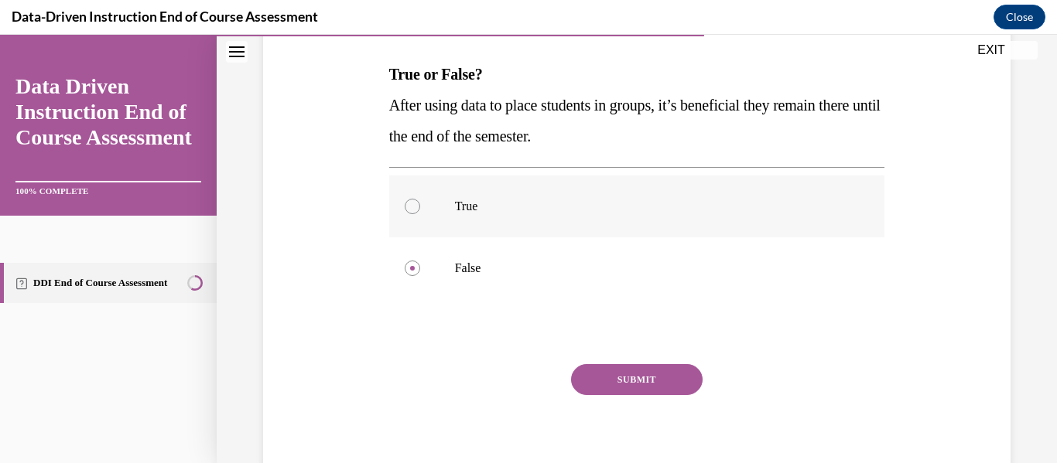
scroll to position [231, 0]
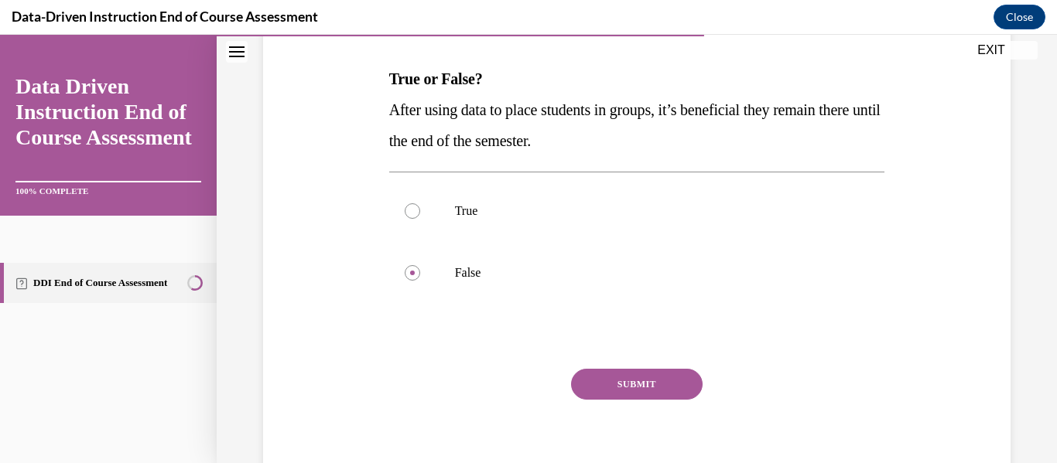
click at [601, 378] on button "SUBMIT" at bounding box center [636, 384] width 131 height 31
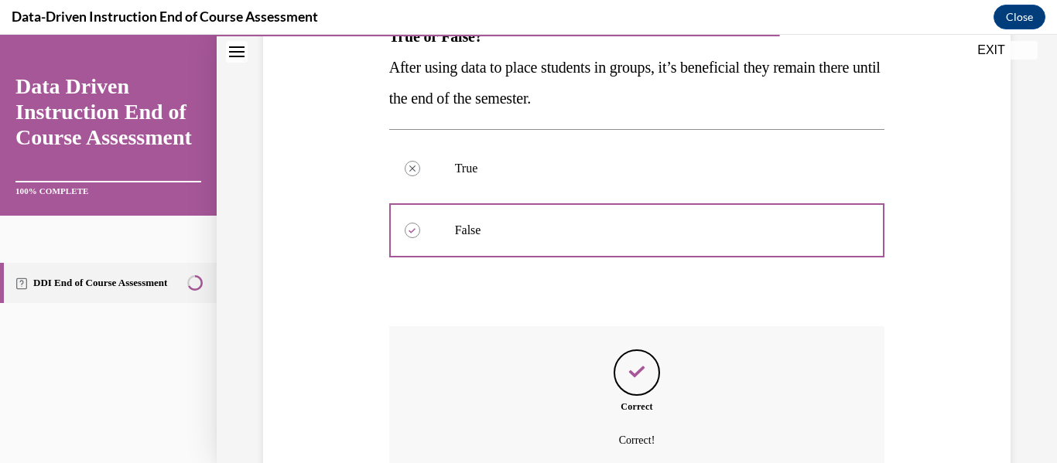
scroll to position [420, 0]
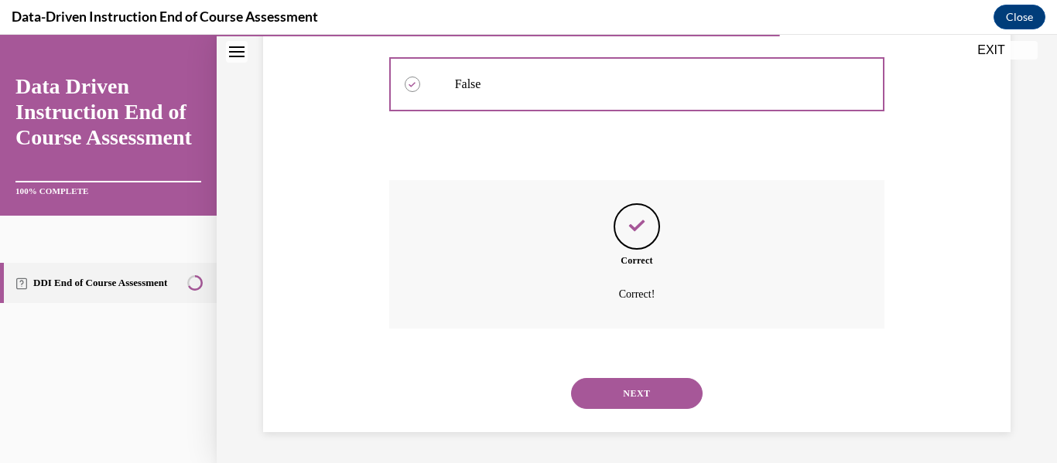
drag, startPoint x: 601, startPoint y: 377, endPoint x: 513, endPoint y: 353, distance: 91.6
click at [513, 353] on div "SUBMIT NEXT" at bounding box center [637, 392] width 496 height 80
click at [622, 391] on button "NEXT" at bounding box center [636, 393] width 131 height 31
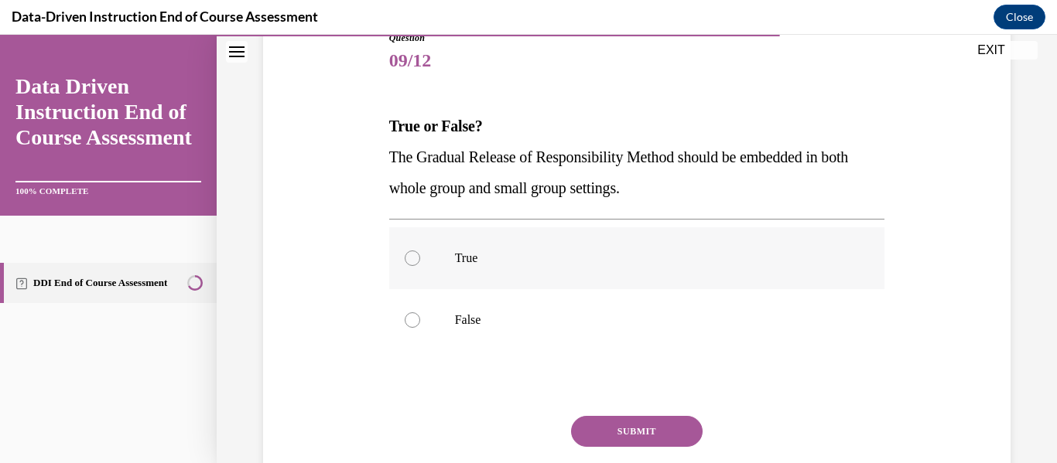
scroll to position [185, 0]
click at [413, 252] on div at bounding box center [412, 257] width 15 height 15
click at [413, 252] on input "True" at bounding box center [412, 257] width 15 height 15
radio input "true"
click at [629, 425] on button "SUBMIT" at bounding box center [636, 430] width 131 height 31
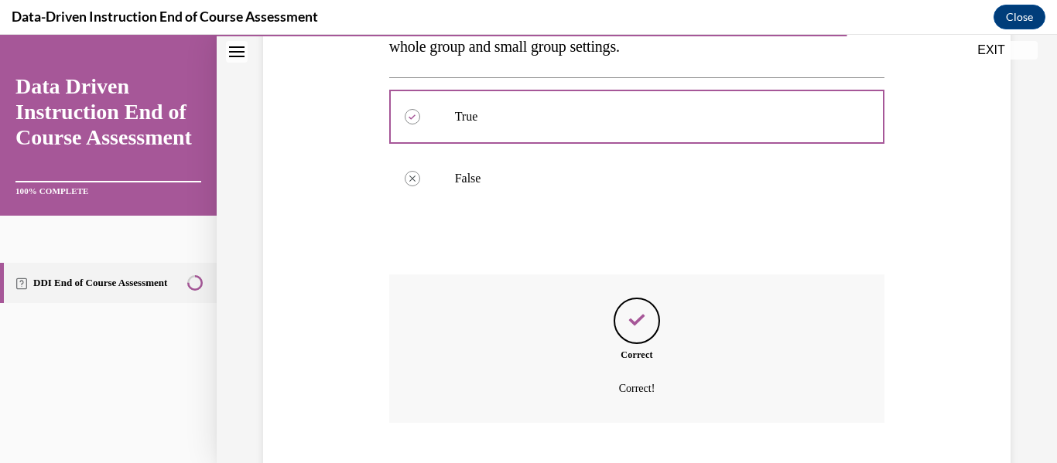
scroll to position [420, 0]
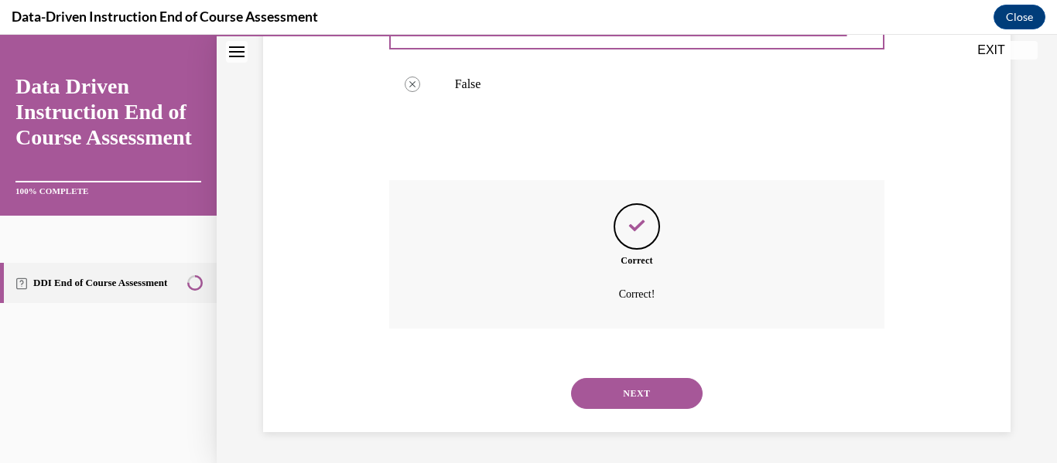
click at [633, 389] on button "NEXT" at bounding box center [636, 393] width 131 height 31
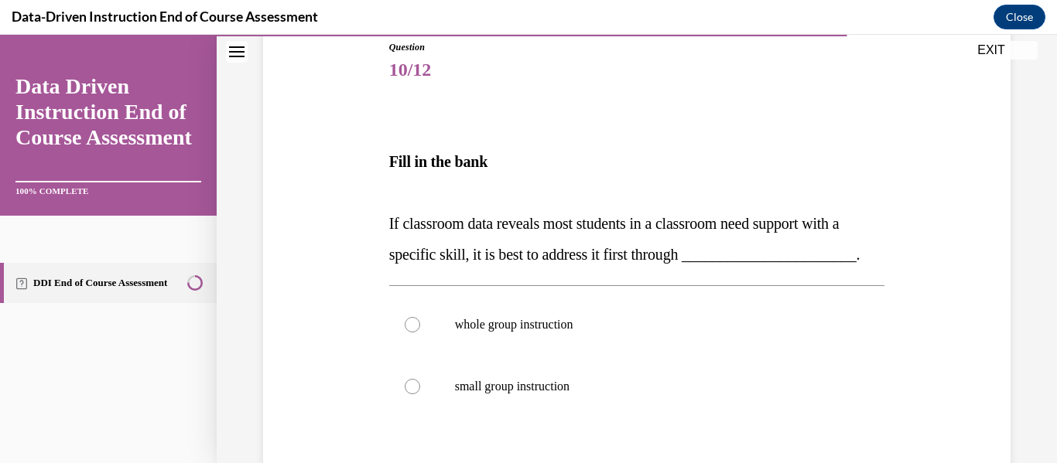
scroll to position [176, 0]
click at [630, 267] on p "If classroom data reveals most students in a classroom need support with a spec…" at bounding box center [637, 238] width 496 height 62
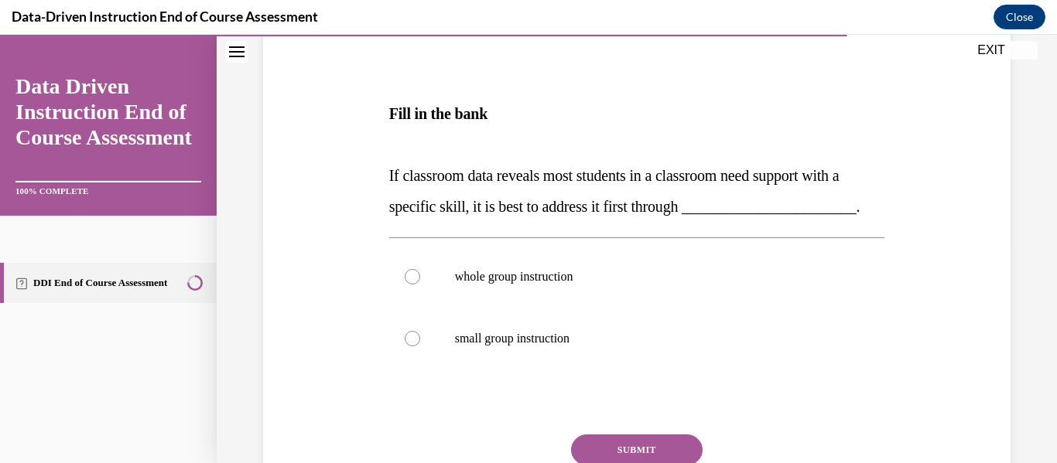
scroll to position [225, 0]
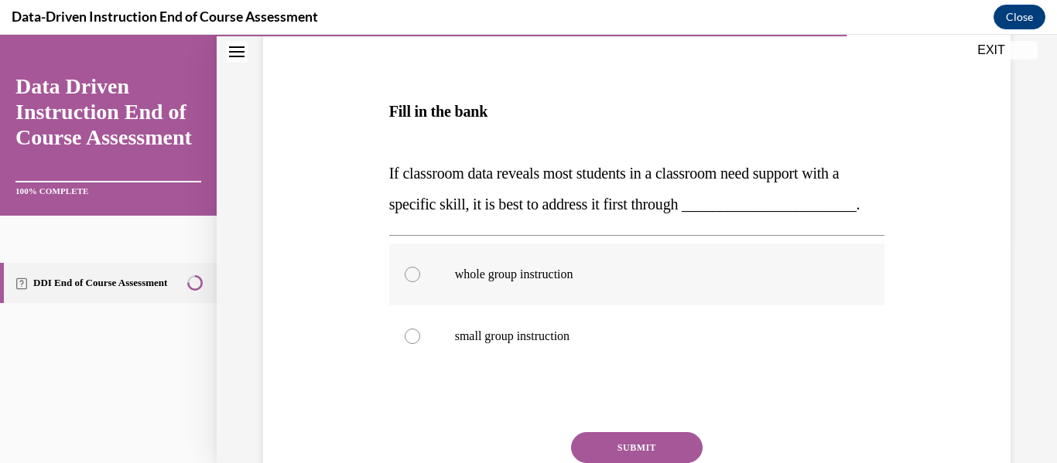
click at [411, 282] on div at bounding box center [412, 274] width 15 height 15
click at [411, 282] on input "whole group instruction" at bounding box center [412, 274] width 15 height 15
radio input "true"
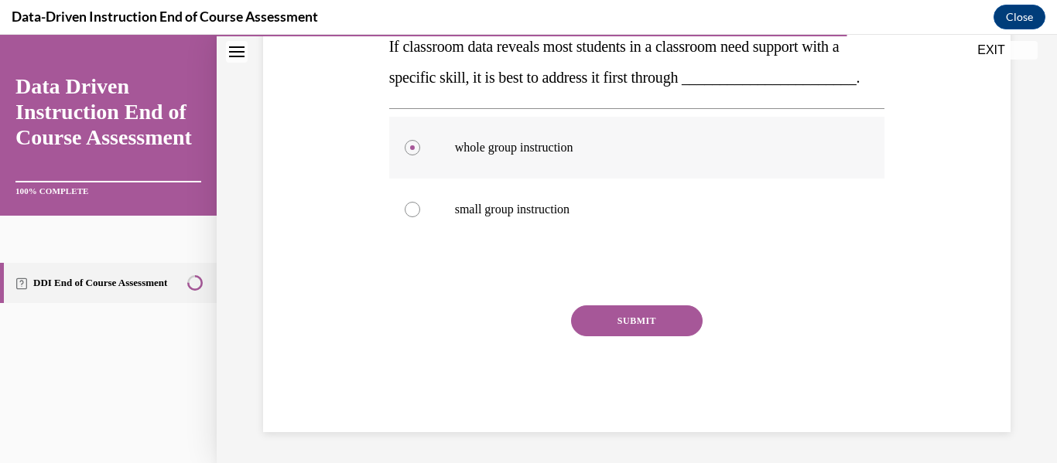
scroll to position [361, 0]
click at [623, 334] on button "SUBMIT" at bounding box center [636, 321] width 131 height 31
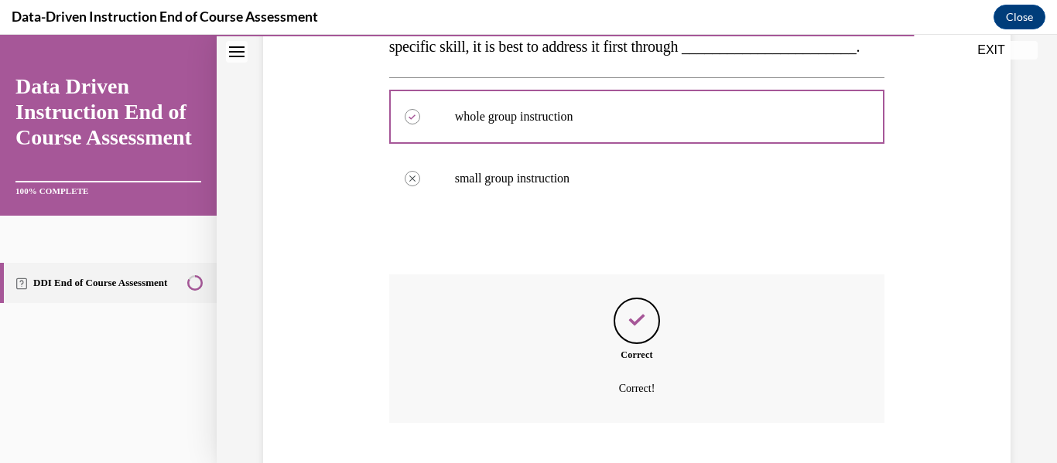
scroll to position [508, 0]
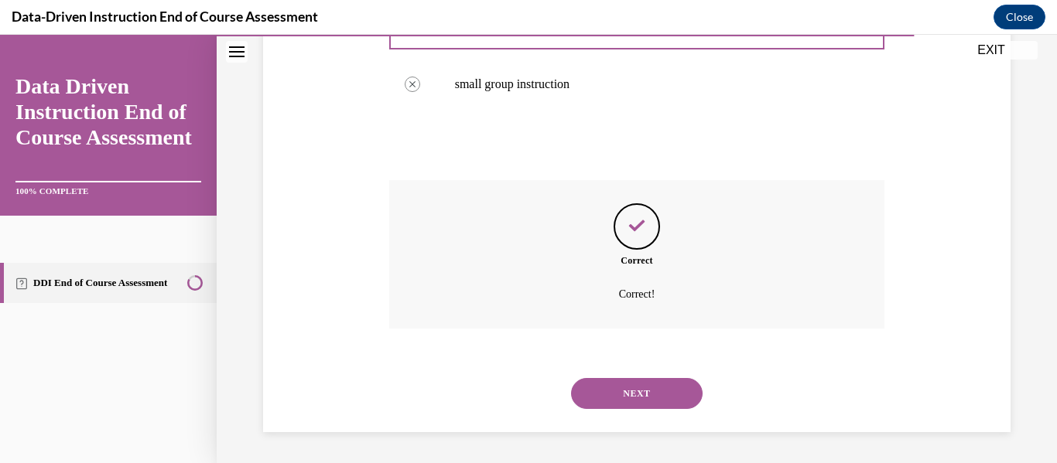
click at [629, 398] on button "NEXT" at bounding box center [636, 393] width 131 height 31
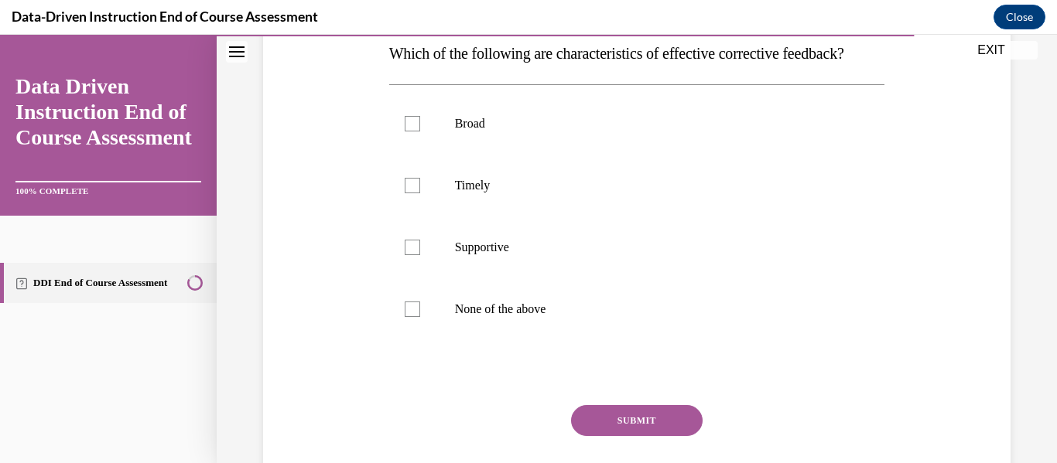
scroll to position [258, 0]
click at [410, 193] on div at bounding box center [412, 184] width 15 height 15
click at [410, 193] on input "Timely" at bounding box center [412, 184] width 15 height 15
checkbox input "true"
click at [405, 254] on div at bounding box center [412, 246] width 15 height 15
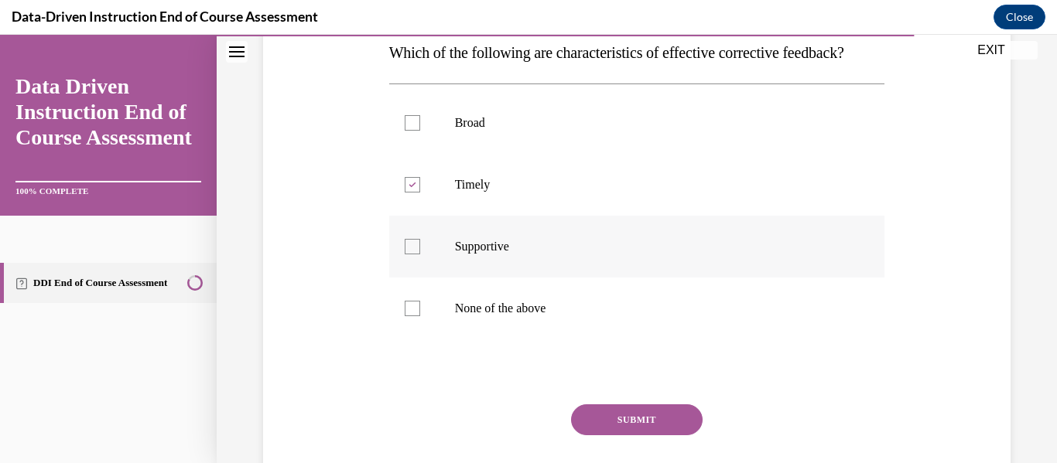
click at [405, 254] on input "Supportive" at bounding box center [412, 246] width 15 height 15
checkbox input "true"
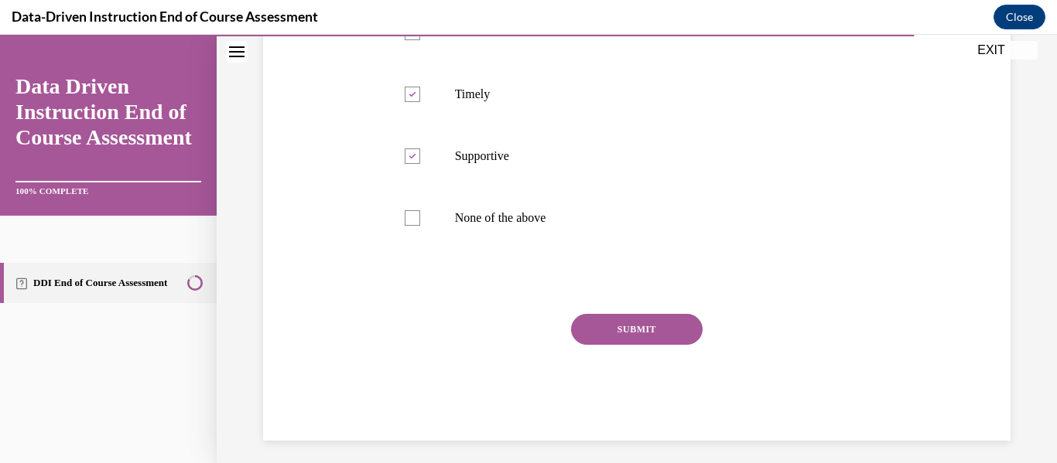
scroll to position [349, 0]
click at [629, 344] on button "SUBMIT" at bounding box center [636, 328] width 131 height 31
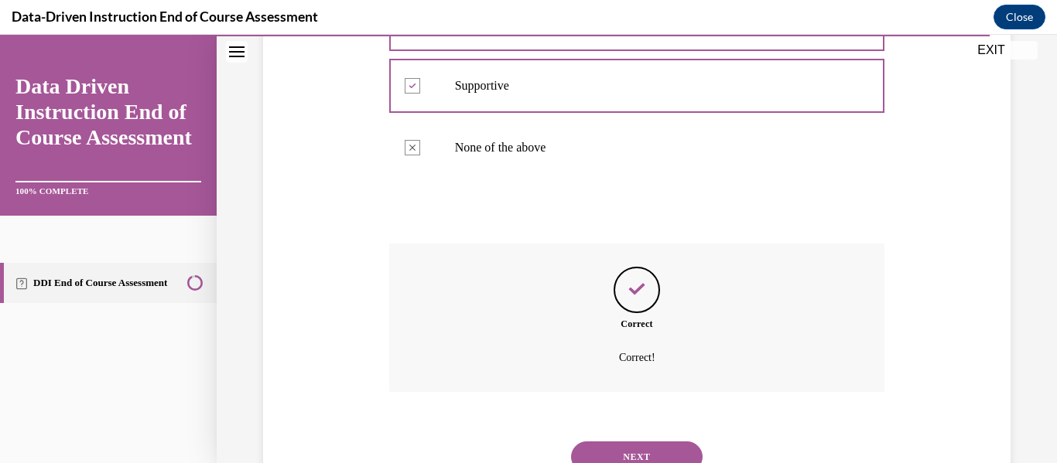
scroll to position [513, 0]
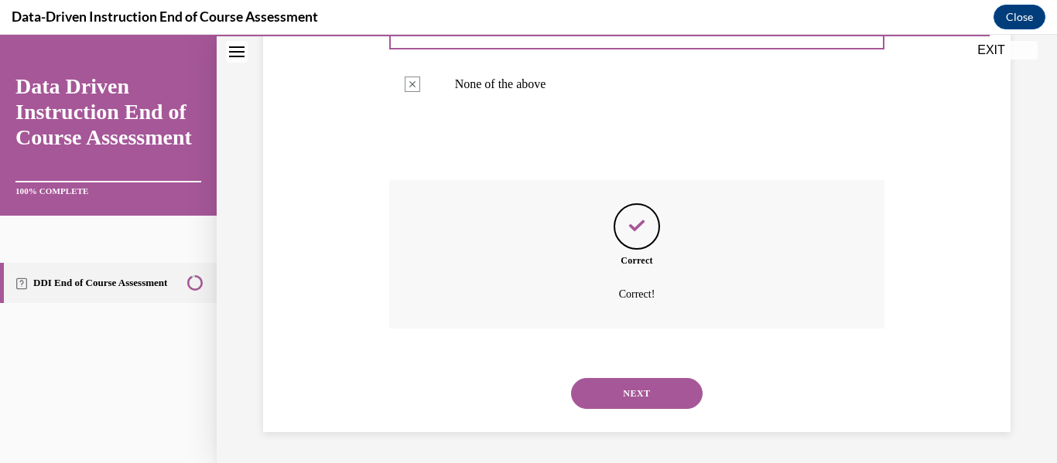
click at [628, 375] on div "NEXT" at bounding box center [637, 394] width 496 height 62
click at [627, 388] on button "NEXT" at bounding box center [636, 393] width 131 height 31
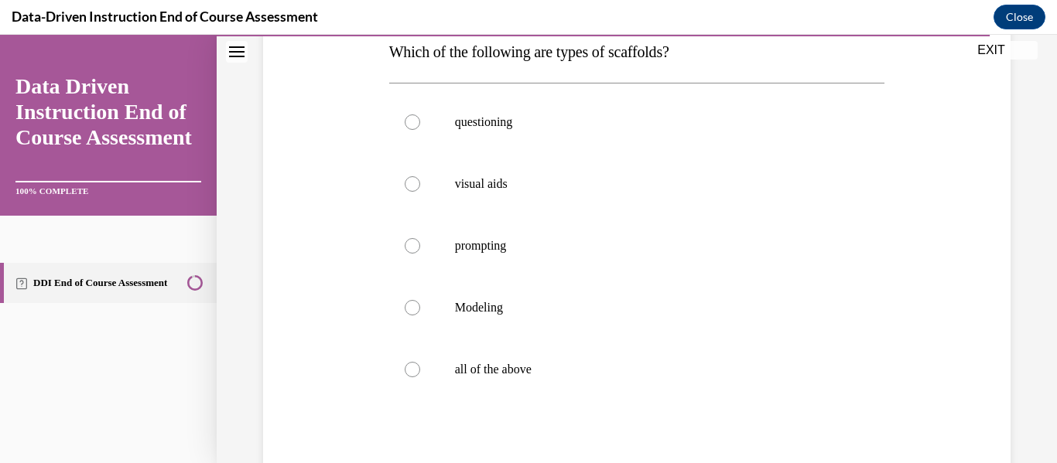
scroll to position [307, 0]
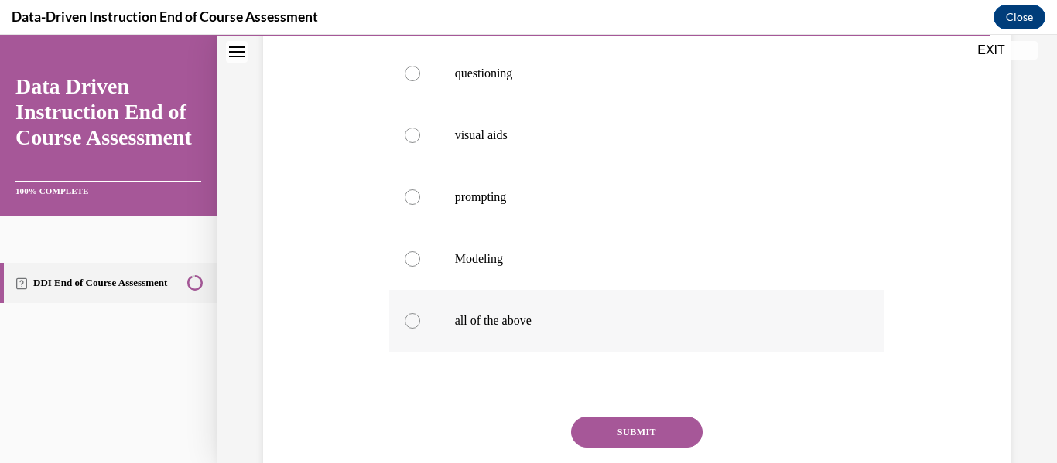
click at [410, 320] on div at bounding box center [412, 320] width 15 height 15
click at [410, 320] on input "all of the above" at bounding box center [412, 320] width 15 height 15
radio input "true"
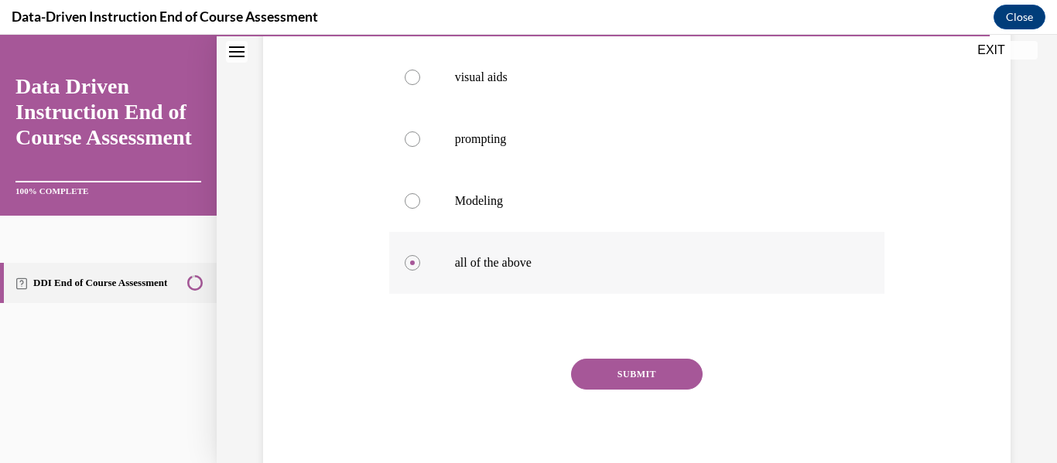
scroll to position [366, 0]
click at [618, 376] on button "SUBMIT" at bounding box center [636, 373] width 131 height 31
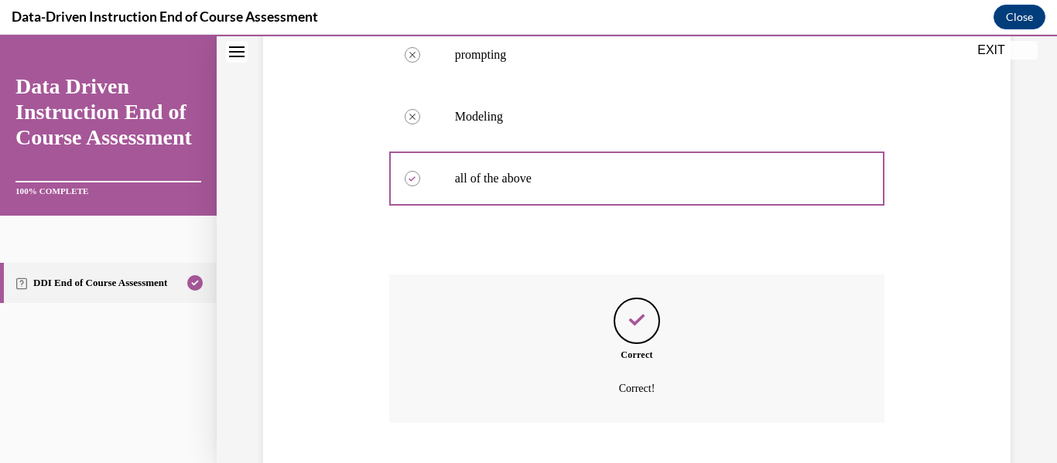
scroll to position [544, 0]
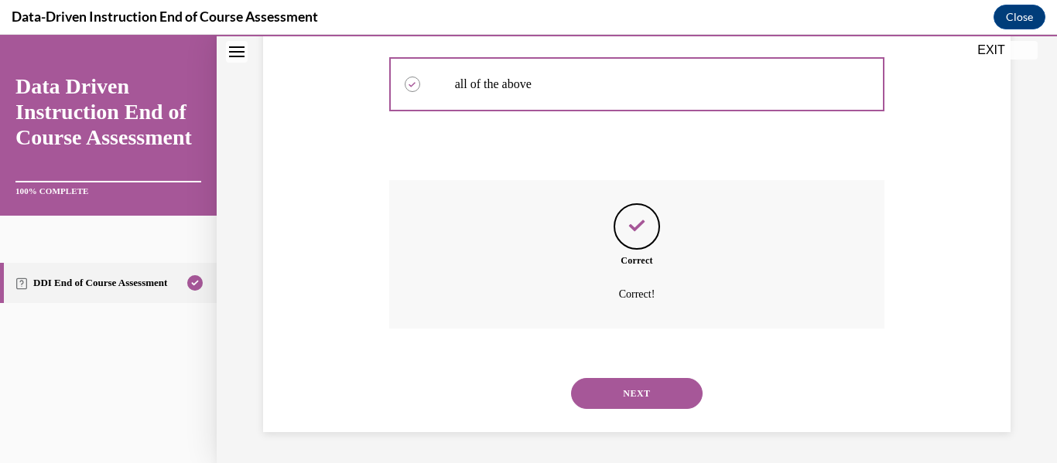
click at [630, 394] on button "NEXT" at bounding box center [636, 393] width 131 height 31
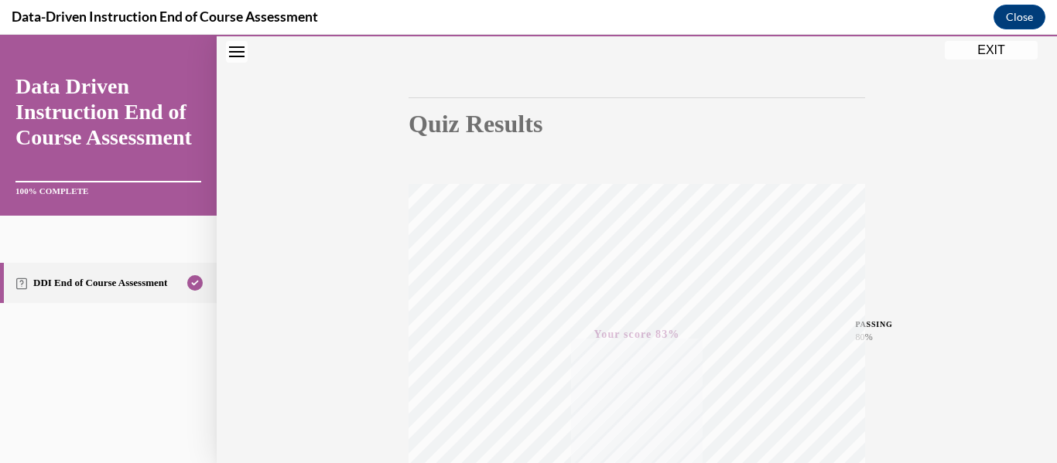
scroll to position [117, 0]
click at [989, 42] on button "EXIT" at bounding box center [990, 50] width 93 height 19
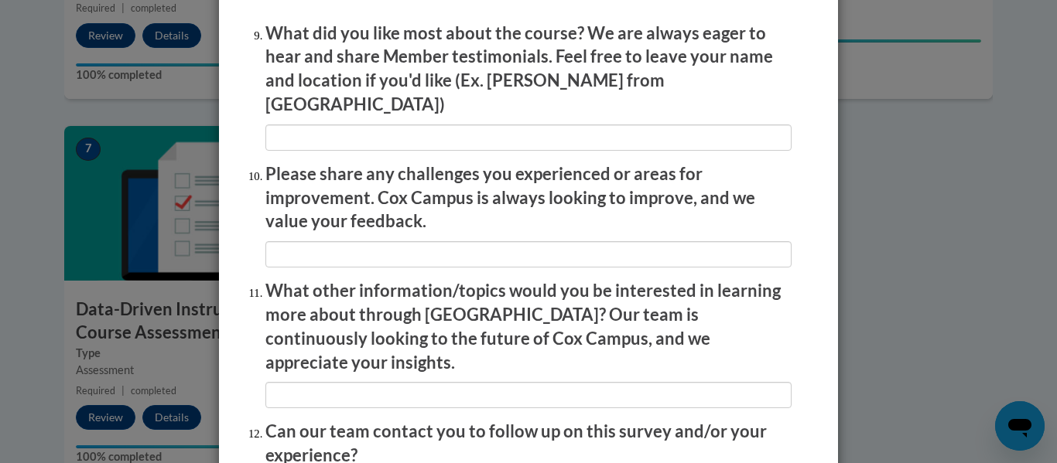
scroll to position [2750, 0]
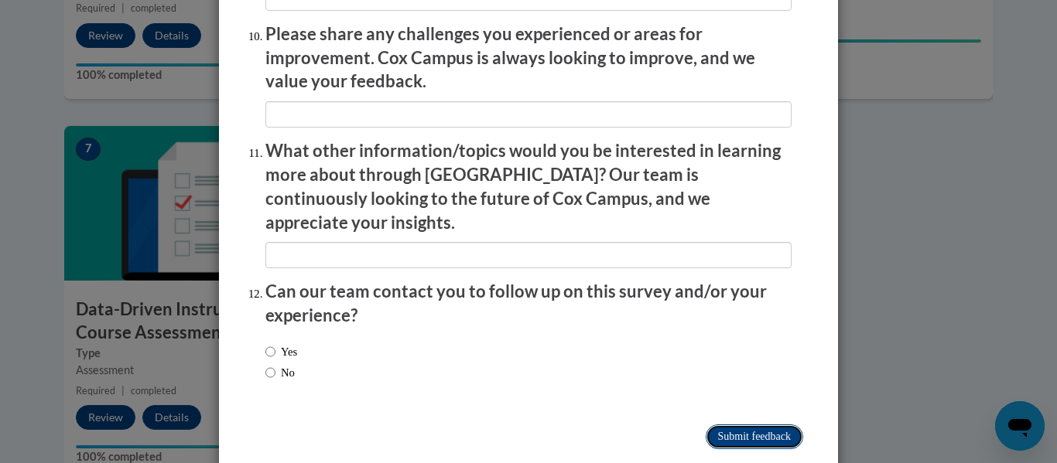
click at [727, 425] on input "Submit feedback" at bounding box center [753, 437] width 97 height 25
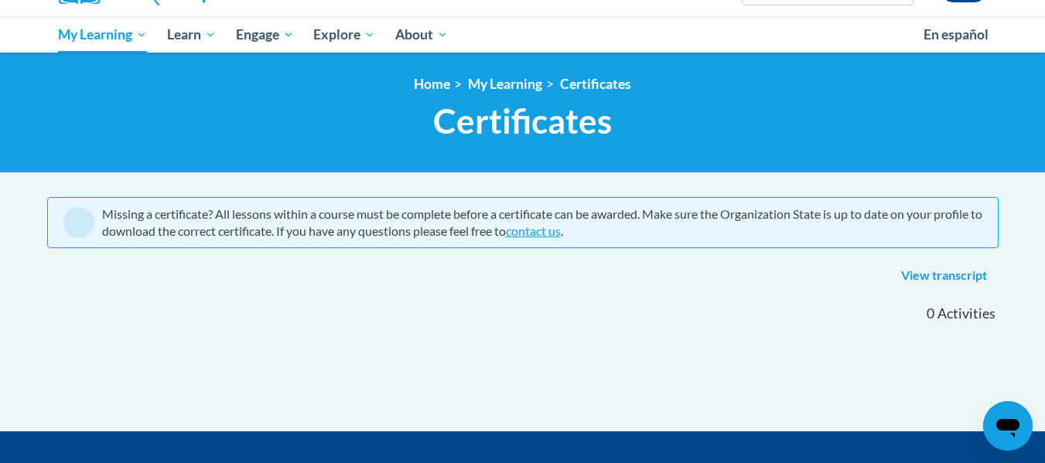
scroll to position [149, 0]
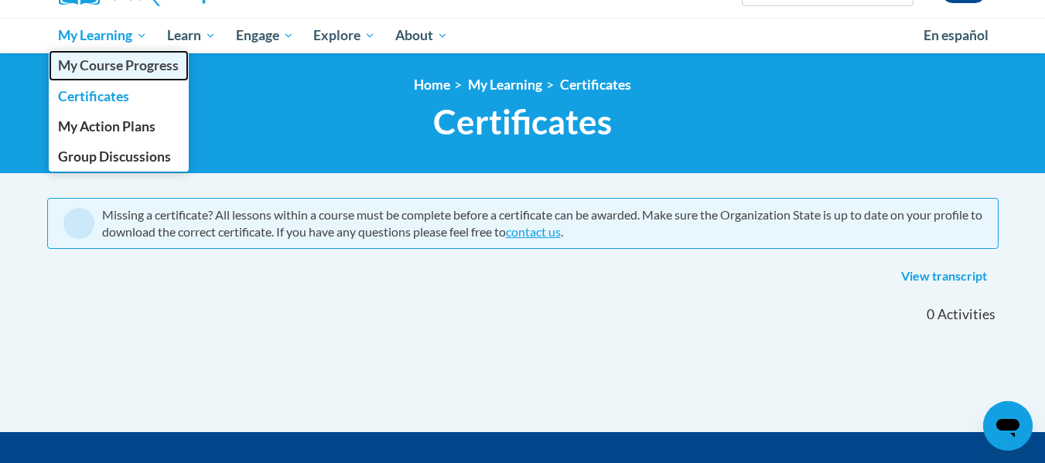
click at [123, 68] on span "My Course Progress" at bounding box center [118, 65] width 121 height 16
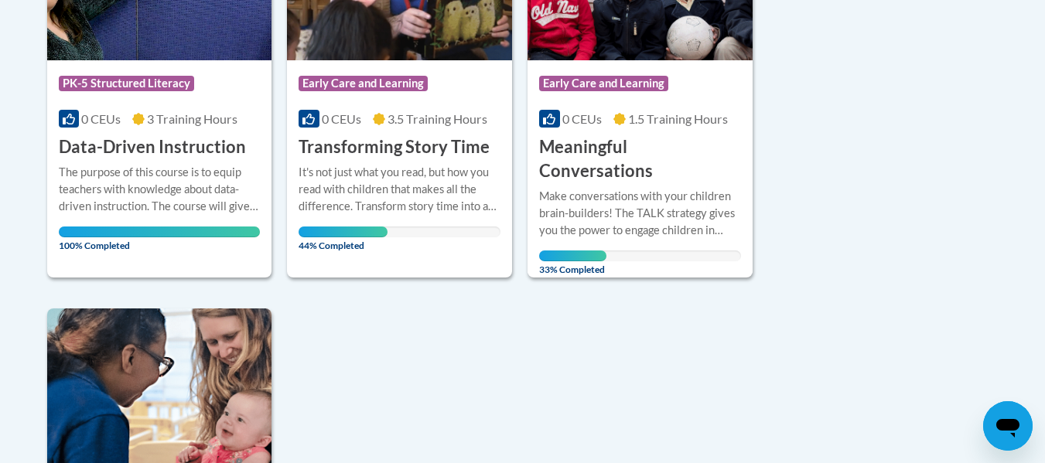
scroll to position [495, 0]
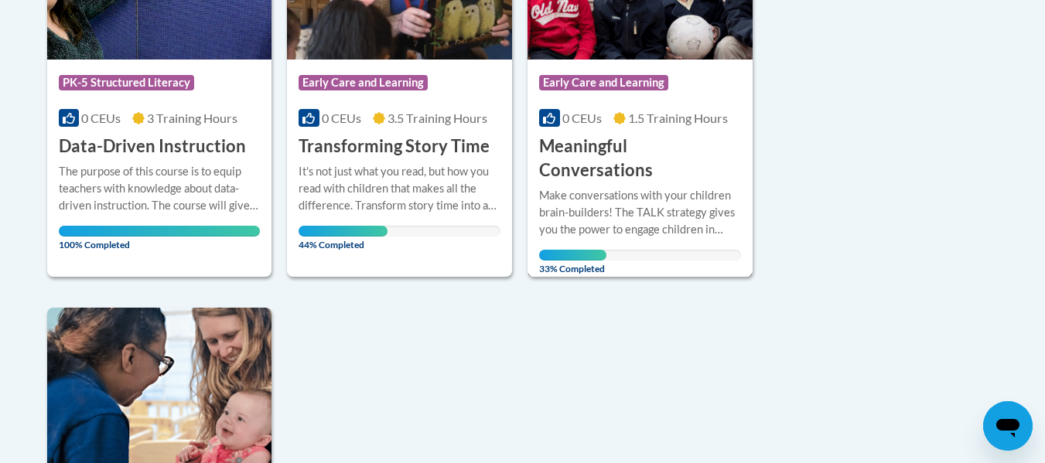
click at [604, 145] on h3 "Meaningful Conversations" at bounding box center [640, 159] width 202 height 48
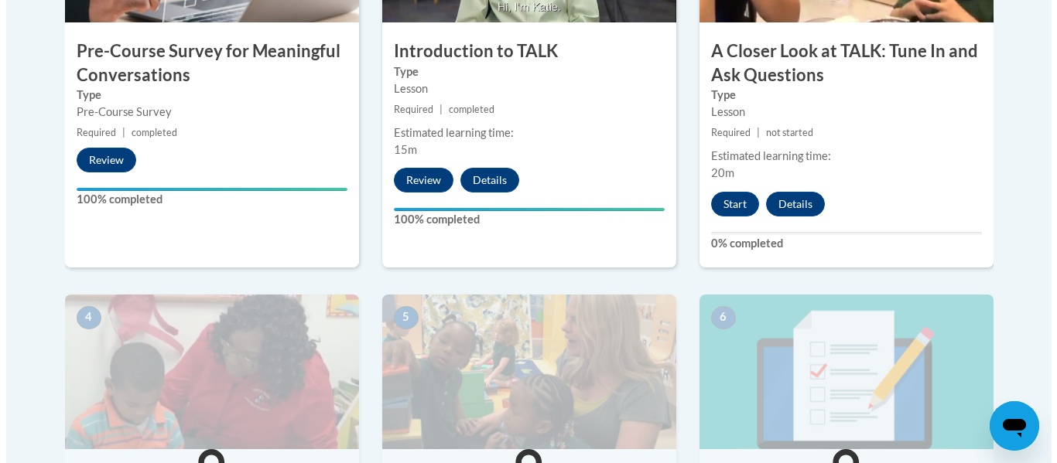
scroll to position [651, 0]
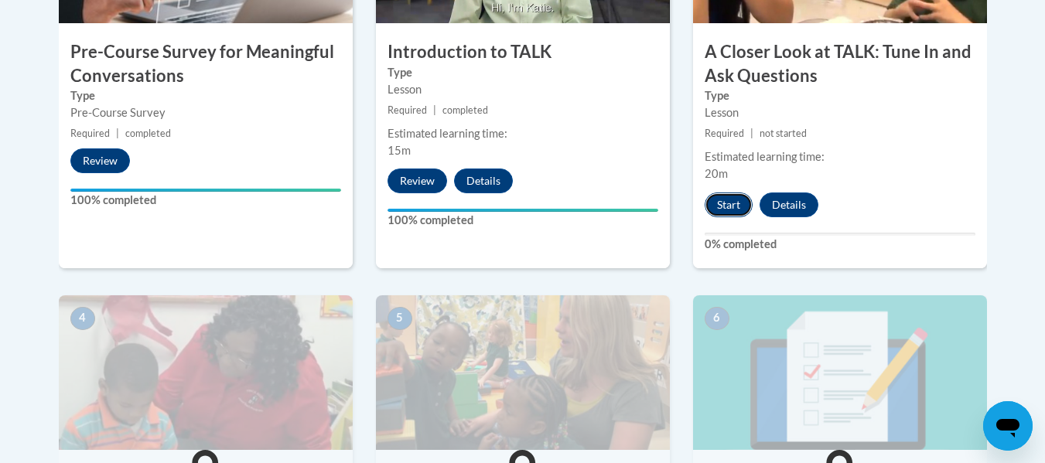
click at [729, 206] on button "Start" at bounding box center [729, 205] width 48 height 25
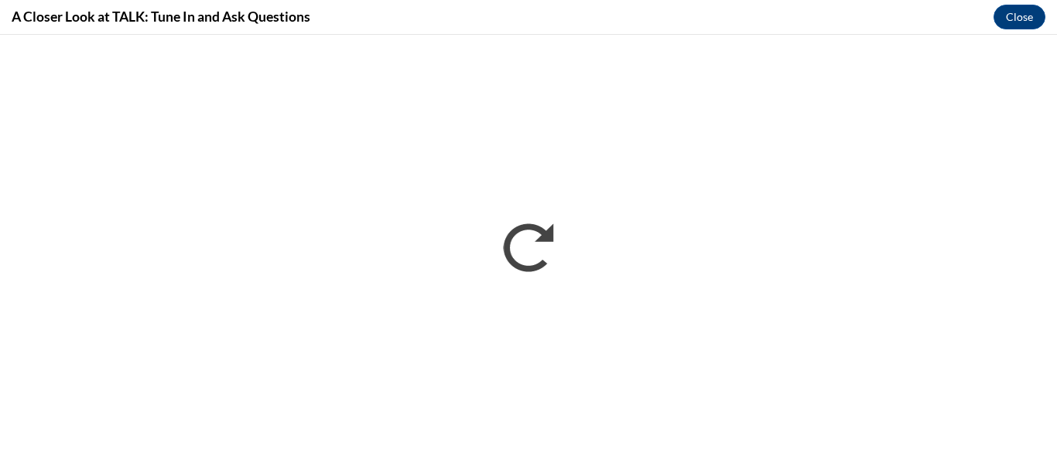
scroll to position [0, 0]
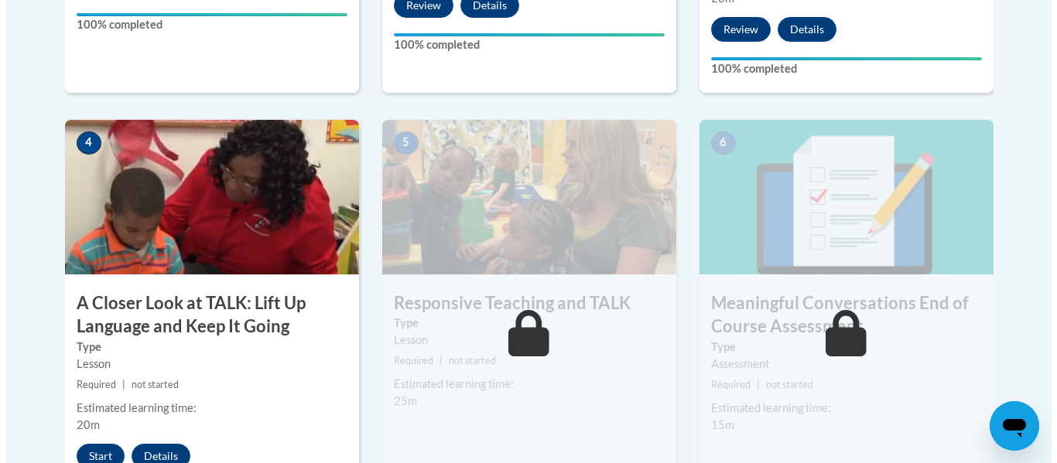
scroll to position [849, 0]
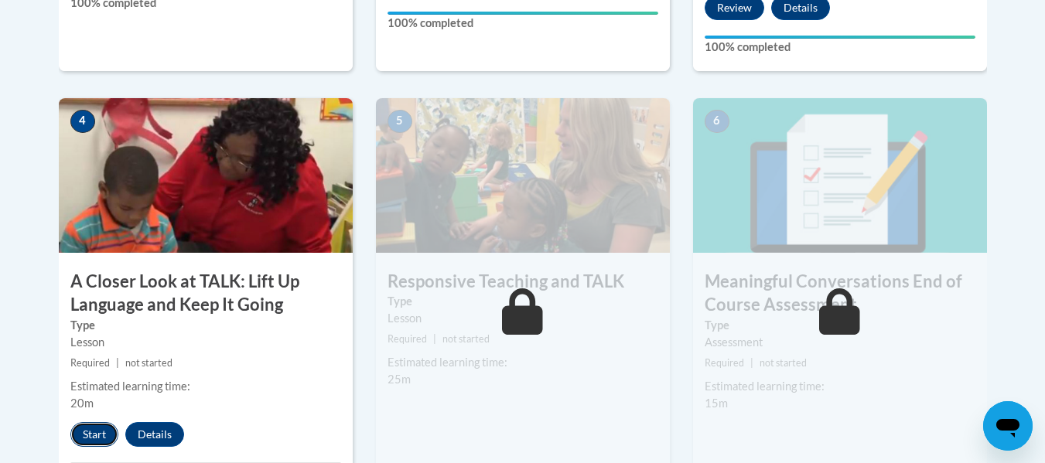
click at [98, 428] on button "Start" at bounding box center [94, 434] width 48 height 25
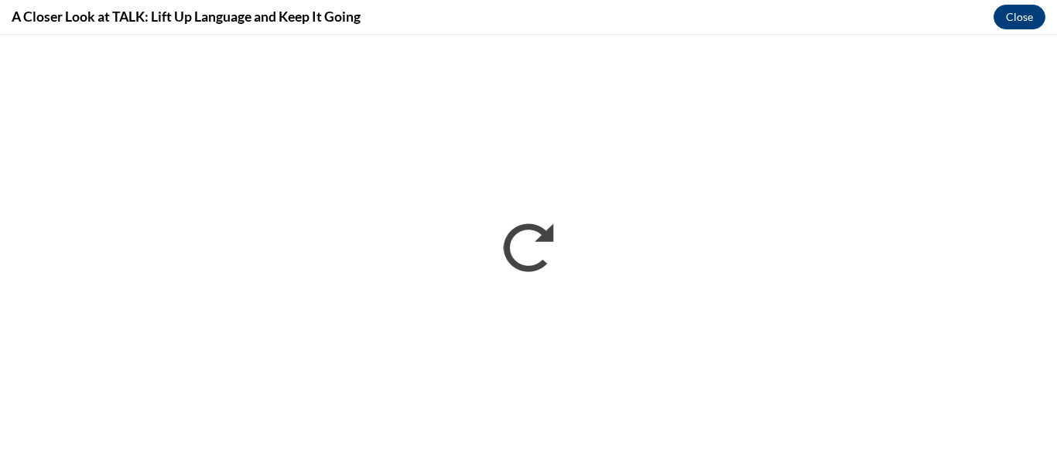
scroll to position [0, 0]
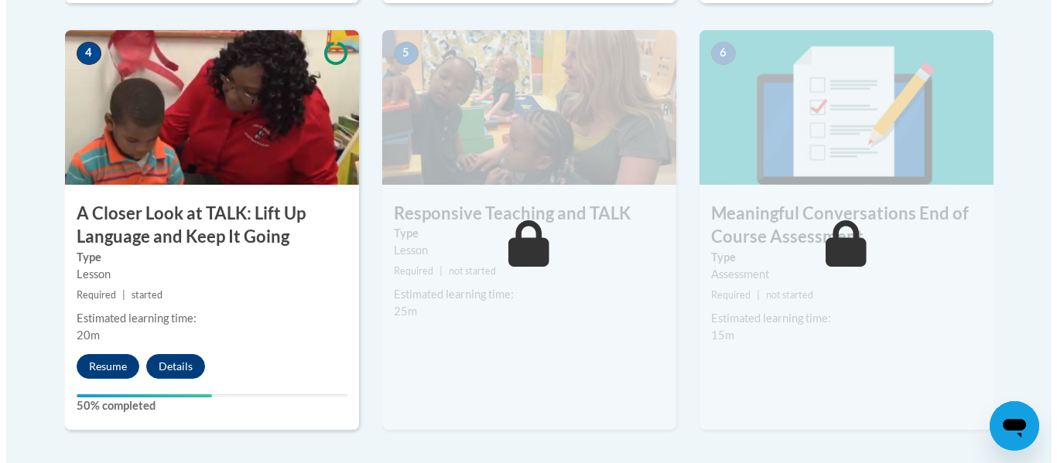
scroll to position [910, 0]
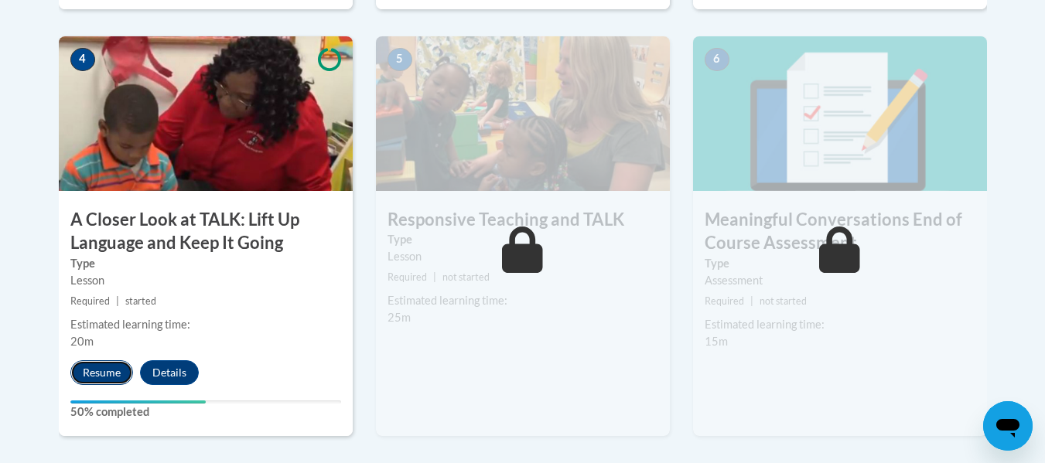
click at [101, 374] on button "Resume" at bounding box center [101, 372] width 63 height 25
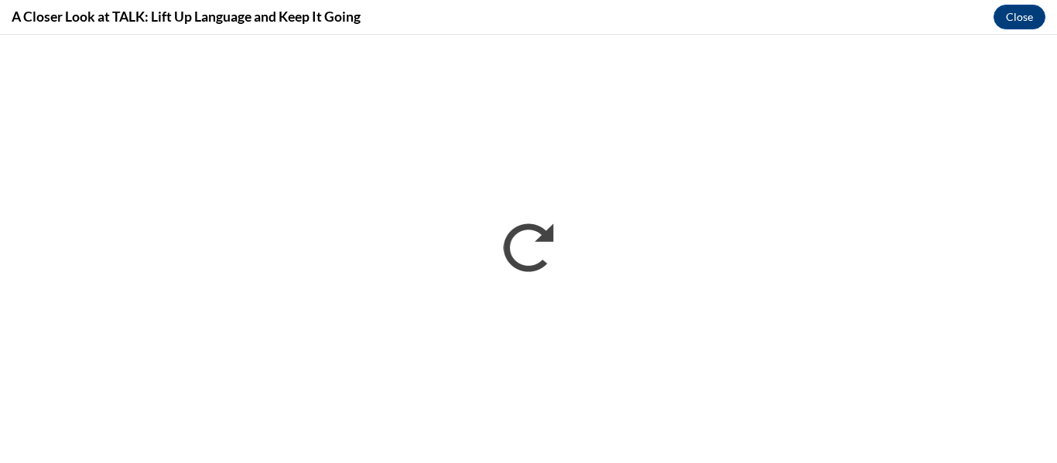
scroll to position [0, 0]
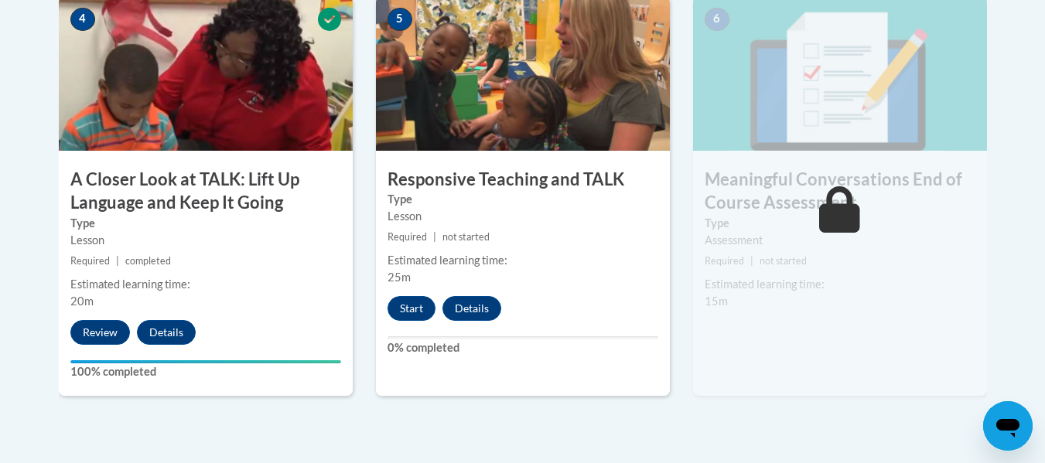
scroll to position [938, 0]
